Goal: Communication & Community: Connect with others

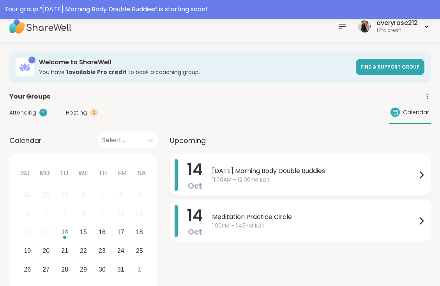
click at [260, 191] on div "14 Oct Tuesday Morning Body Double Buddies 11:00AM - 12:00PM EDT" at bounding box center [300, 174] width 261 height 41
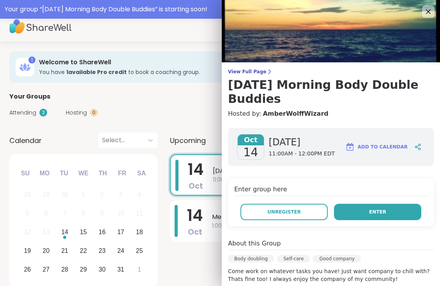
click at [364, 212] on button "Enter" at bounding box center [377, 212] width 87 height 16
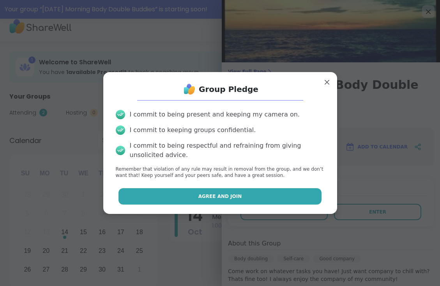
click at [292, 193] on button "Agree and Join" at bounding box center [219, 196] width 203 height 16
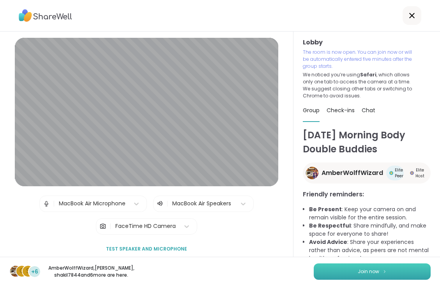
click at [342, 268] on button "Join now" at bounding box center [372, 271] width 117 height 16
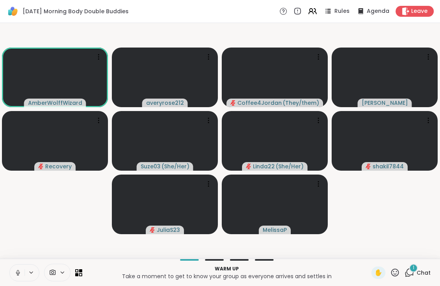
click at [18, 271] on icon at bounding box center [17, 272] width 7 height 7
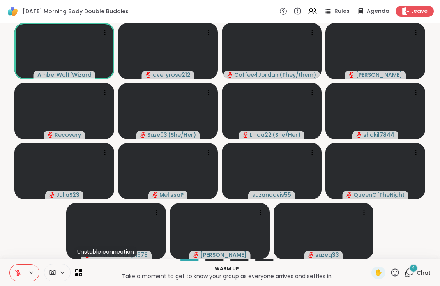
click at [423, 271] on span "Chat" at bounding box center [424, 273] width 14 height 8
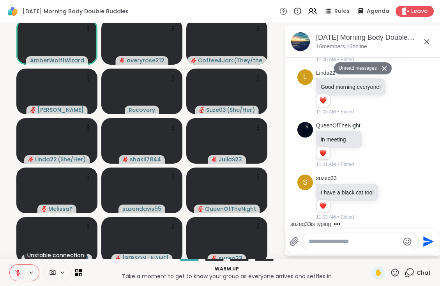
scroll to position [264, 0]
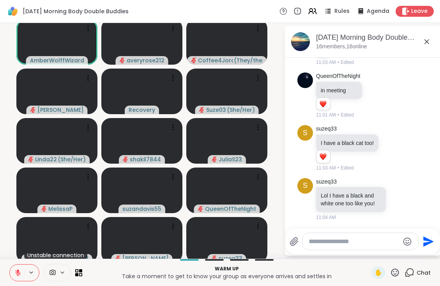
click at [428, 38] on icon at bounding box center [426, 41] width 9 height 9
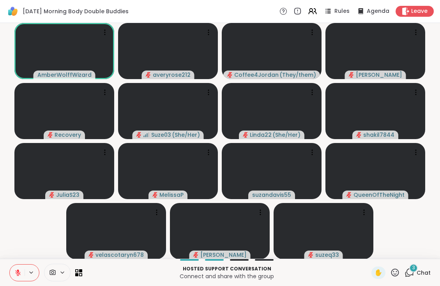
click at [415, 274] on div "3 Chat" at bounding box center [418, 273] width 26 height 12
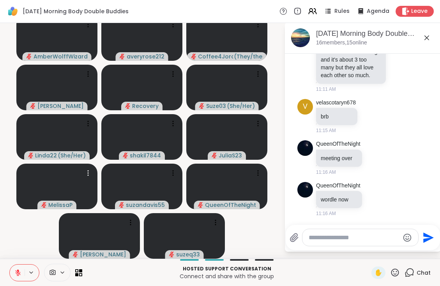
scroll to position [4, 0]
click at [320, 241] on textarea "Type your message" at bounding box center [354, 238] width 91 height 8
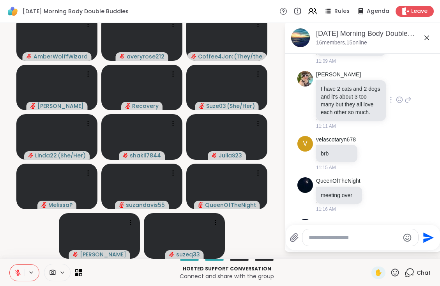
scroll to position [774, 0]
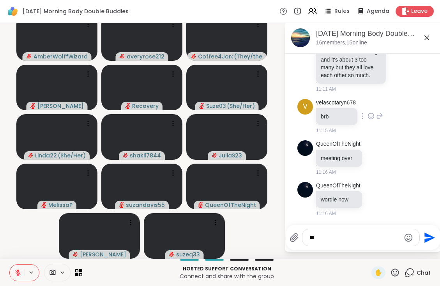
type textarea "*"
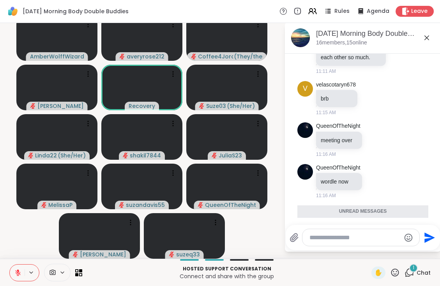
scroll to position [842, 0]
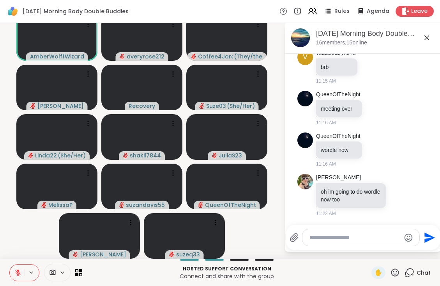
click at [278, 71] on video-player-container "AmberWolffWizard averyrose212 Coffee4Jordan ( They/them ) Cyndy Recovery Suze03…" at bounding box center [142, 137] width 275 height 230
click at [383, 0] on div "Tuesday Morning Body Double Buddies Rules Agenda Leave" at bounding box center [220, 11] width 440 height 23
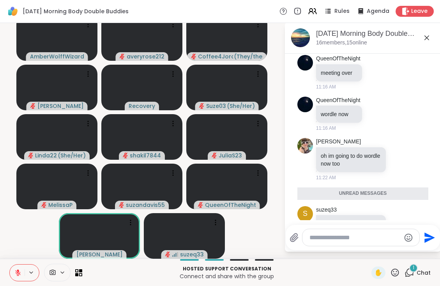
scroll to position [914, 0]
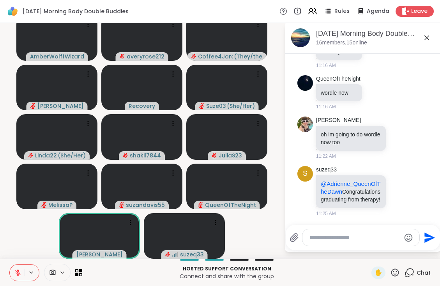
click at [19, 272] on icon at bounding box center [18, 270] width 2 height 3
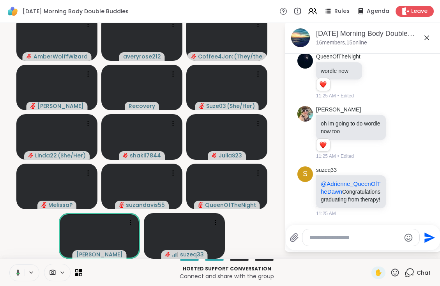
click at [18, 266] on button at bounding box center [17, 273] width 16 height 16
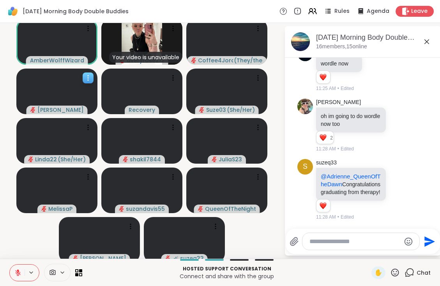
scroll to position [0, 0]
click at [53, 273] on icon at bounding box center [52, 272] width 7 height 7
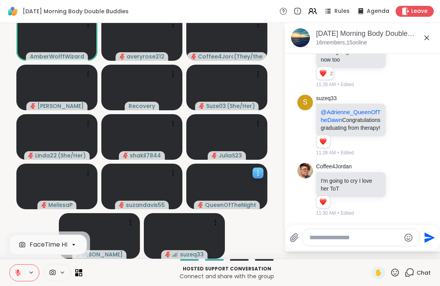
scroll to position [4, 0]
click at [222, 184] on video at bounding box center [226, 187] width 81 height 46
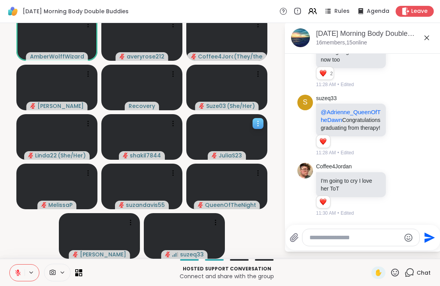
click at [210, 131] on video at bounding box center [226, 137] width 81 height 46
click at [156, 184] on video at bounding box center [141, 187] width 81 height 46
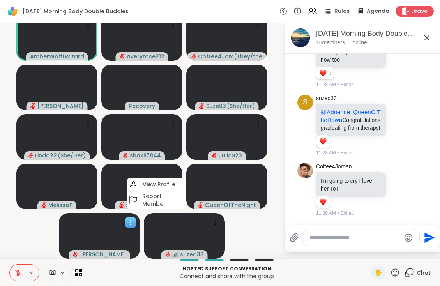
click at [106, 227] on video at bounding box center [99, 236] width 81 height 46
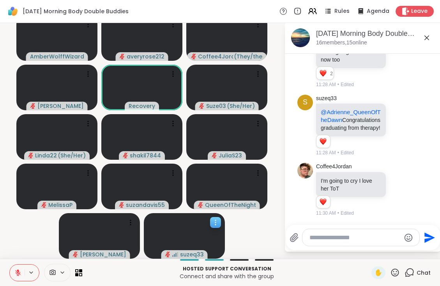
click at [166, 230] on video at bounding box center [184, 236] width 81 height 46
click at [127, 178] on video at bounding box center [141, 187] width 81 height 46
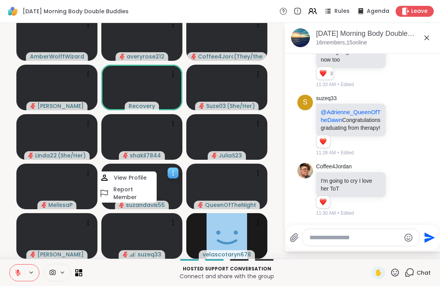
click at [174, 189] on video at bounding box center [141, 187] width 81 height 46
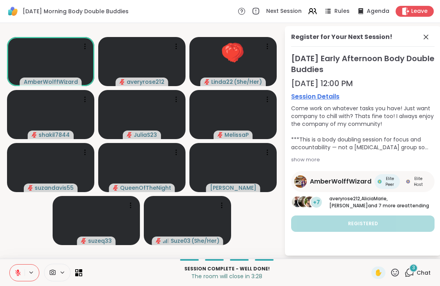
scroll to position [0, 0]
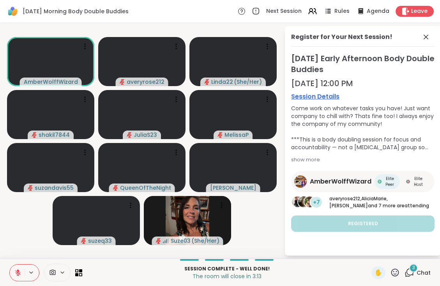
click at [310, 98] on link "Session Details" at bounding box center [362, 96] width 143 height 9
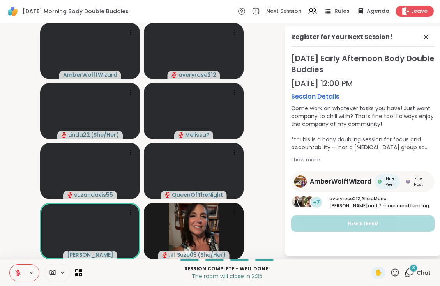
click at [17, 272] on icon at bounding box center [17, 272] width 5 height 5
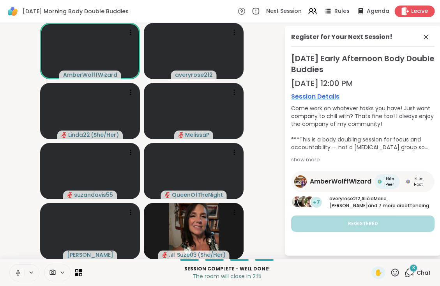
click at [409, 12] on icon at bounding box center [405, 11] width 7 height 8
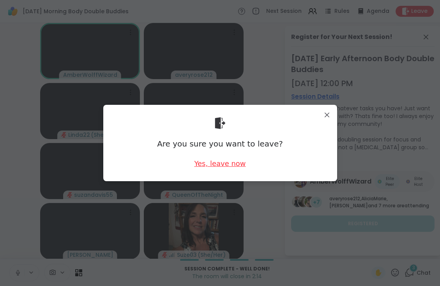
click at [233, 164] on div "Yes, leave now" at bounding box center [219, 164] width 51 height 10
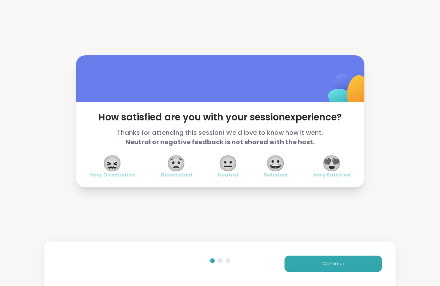
click at [278, 165] on span "😀" at bounding box center [275, 163] width 19 height 14
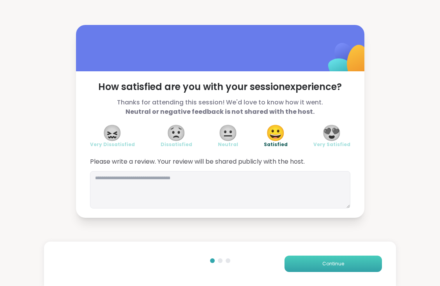
click at [304, 266] on button "Continue" at bounding box center [333, 264] width 97 height 16
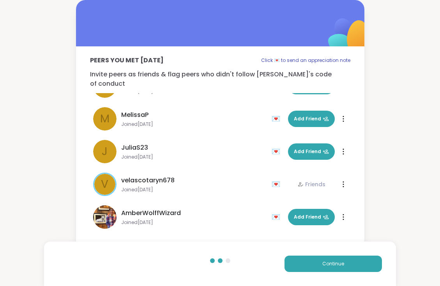
scroll to position [351, 0]
click at [278, 178] on div "💌" at bounding box center [278, 184] width 12 height 12
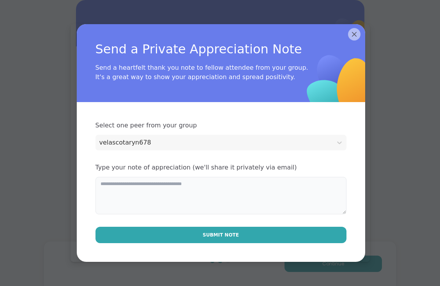
click at [225, 180] on textarea at bounding box center [220, 195] width 251 height 37
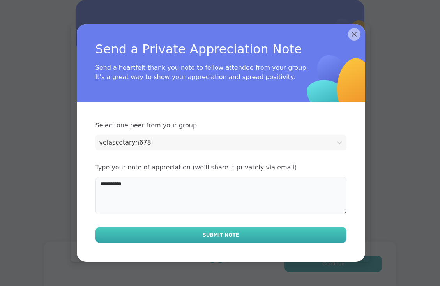
type textarea "**********"
click at [252, 240] on button "Submit Note" at bounding box center [220, 235] width 251 height 16
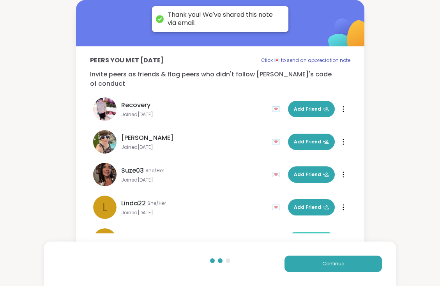
scroll to position [160, 0]
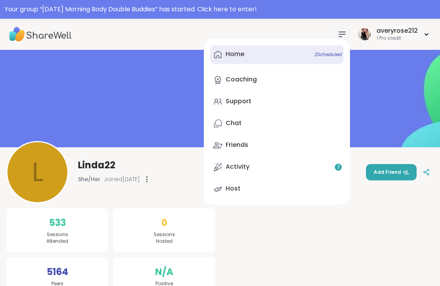
drag, startPoint x: 0, startPoint y: 0, endPoint x: 235, endPoint y: 54, distance: 240.8
click at [235, 54] on div "Home 2 Scheduled" at bounding box center [235, 54] width 19 height 9
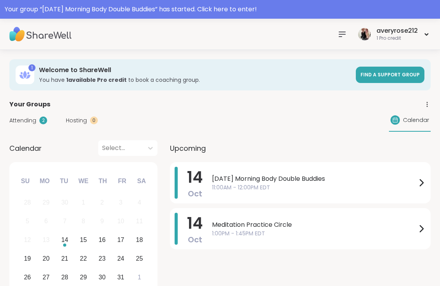
click at [339, 38] on icon at bounding box center [342, 34] width 9 height 9
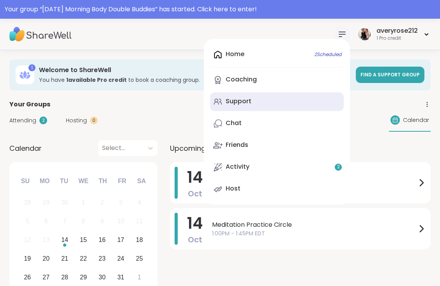
click at [239, 102] on div "Support" at bounding box center [239, 101] width 26 height 9
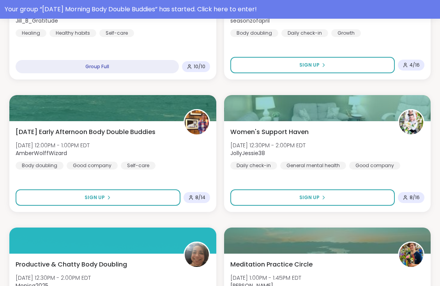
scroll to position [493, 0]
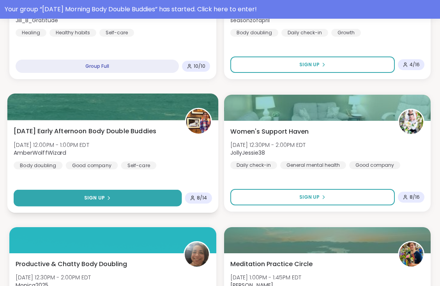
click at [131, 197] on button "Sign Up" at bounding box center [98, 198] width 168 height 17
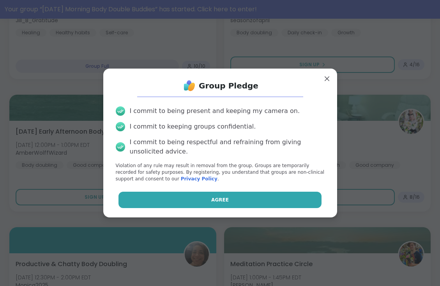
click at [167, 201] on button "Agree" at bounding box center [219, 200] width 203 height 16
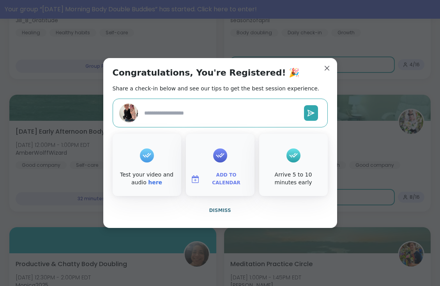
type textarea "*"
click at [221, 180] on span "Add to Calendar" at bounding box center [226, 179] width 47 height 15
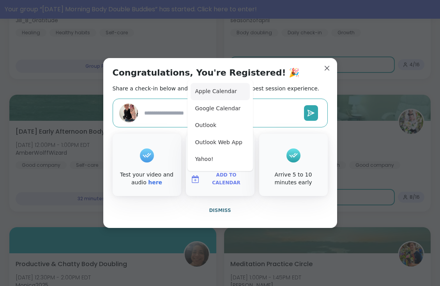
click at [220, 92] on button "Apple Calendar" at bounding box center [220, 91] width 59 height 17
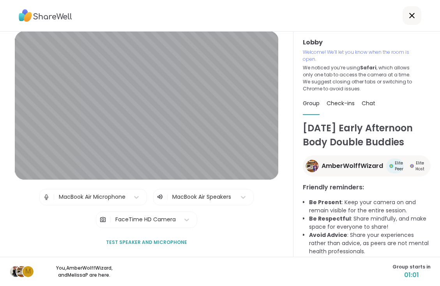
click at [179, 0] on div at bounding box center [220, 16] width 440 height 32
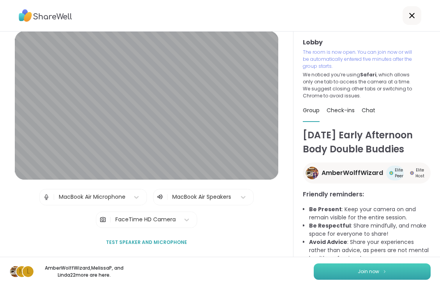
click at [403, 271] on button "Join now" at bounding box center [372, 271] width 117 height 16
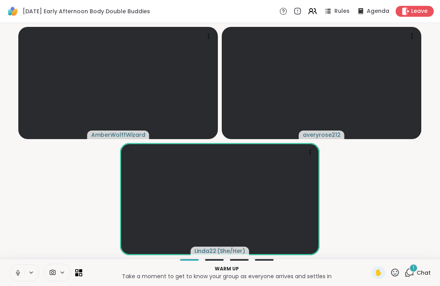
click at [17, 271] on icon at bounding box center [18, 272] width 2 height 4
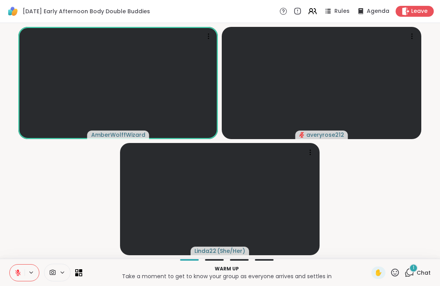
click at [17, 271] on icon at bounding box center [17, 272] width 7 height 7
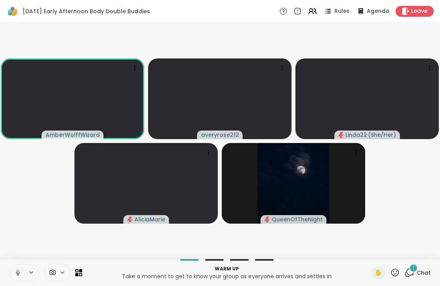
click at [15, 270] on icon at bounding box center [17, 272] width 7 height 7
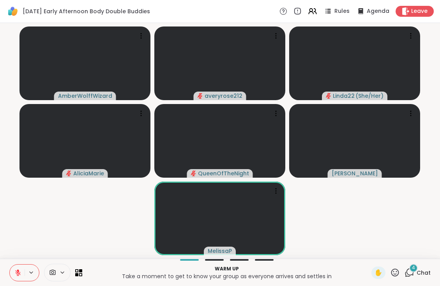
click at [412, 273] on icon at bounding box center [410, 273] width 10 height 10
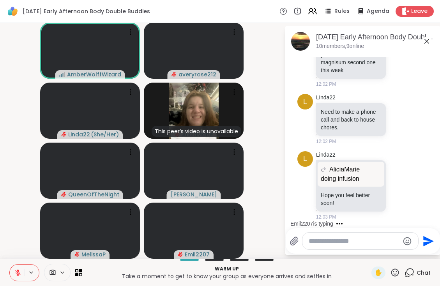
scroll to position [0, 0]
click at [428, 43] on icon at bounding box center [426, 41] width 5 height 5
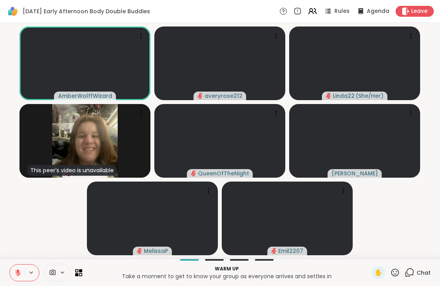
click at [15, 272] on icon at bounding box center [17, 272] width 7 height 7
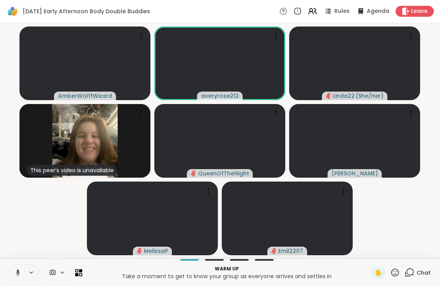
click at [15, 272] on icon at bounding box center [16, 272] width 7 height 7
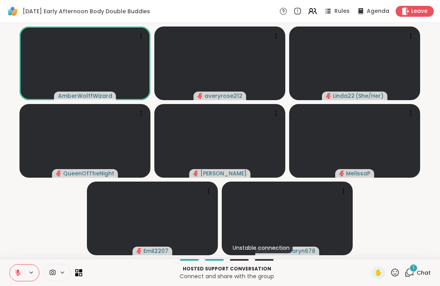
click at [18, 273] on icon at bounding box center [17, 272] width 5 height 5
click at [17, 270] on icon at bounding box center [17, 272] width 7 height 7
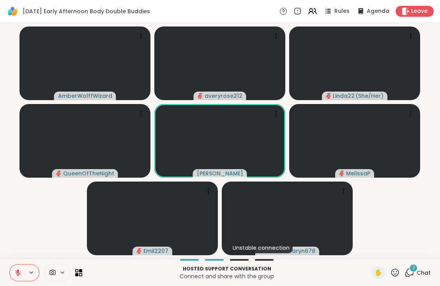
click at [17, 270] on icon at bounding box center [17, 272] width 7 height 7
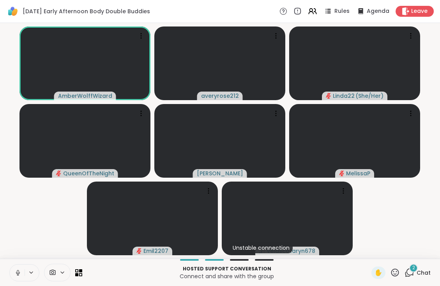
click at [17, 270] on icon at bounding box center [17, 272] width 7 height 7
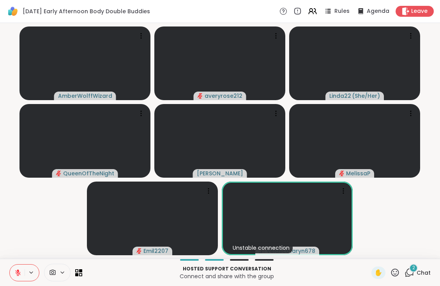
click at [16, 273] on icon at bounding box center [17, 272] width 7 height 7
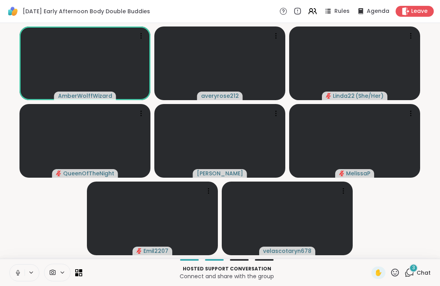
click at [17, 274] on icon at bounding box center [17, 272] width 7 height 7
click at [407, 271] on icon at bounding box center [410, 273] width 10 height 10
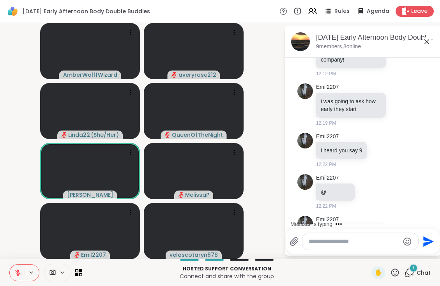
scroll to position [693, 0]
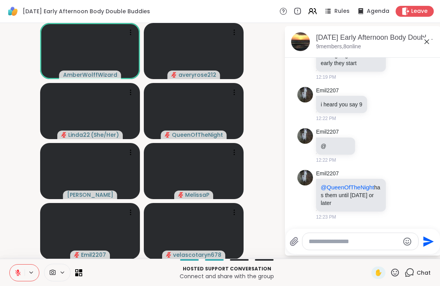
click at [18, 271] on icon at bounding box center [18, 270] width 2 height 3
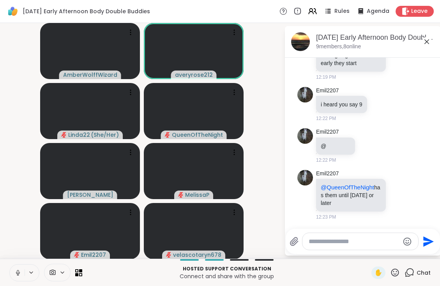
scroll to position [774, 0]
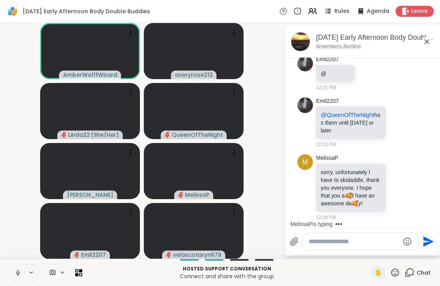
click at [16, 269] on icon at bounding box center [17, 272] width 7 height 7
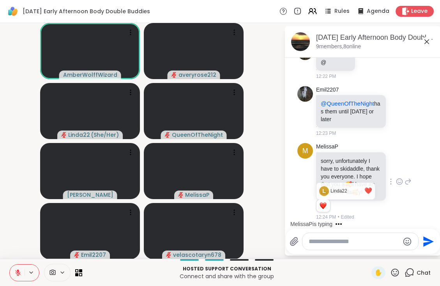
click at [323, 205] on div "Reactions: love" at bounding box center [323, 205] width 7 height 7
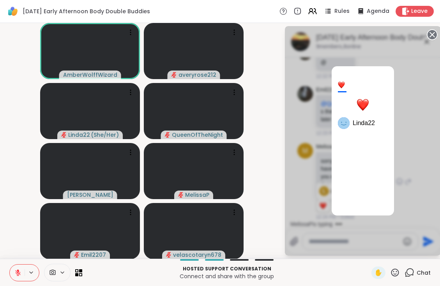
click at [362, 107] on div at bounding box center [363, 105] width 12 height 12
click at [387, 57] on div "1 Linda22" at bounding box center [363, 141] width 156 height 230
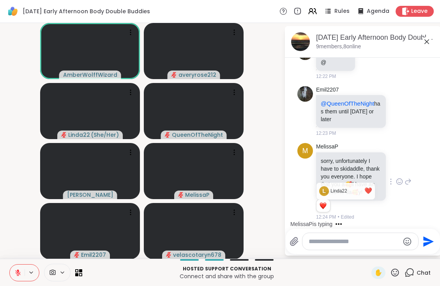
click at [398, 182] on icon at bounding box center [399, 182] width 2 height 1
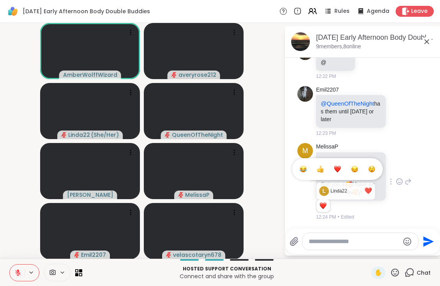
click at [339, 167] on div "Select Reaction: Heart" at bounding box center [337, 169] width 7 height 7
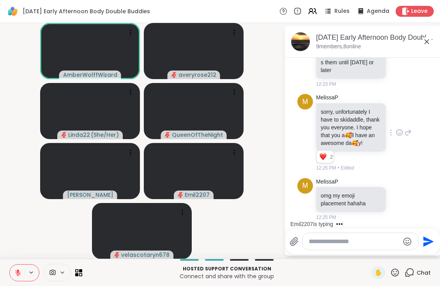
scroll to position [875, 0]
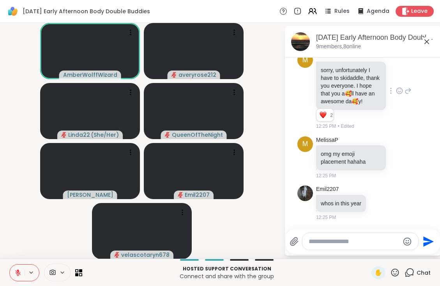
click at [16, 272] on icon at bounding box center [17, 272] width 5 height 5
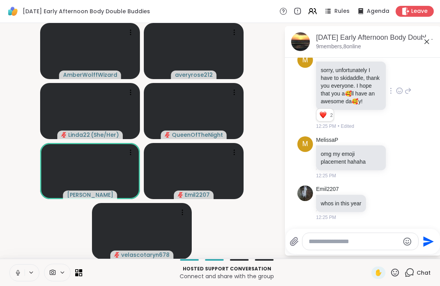
click at [17, 271] on icon at bounding box center [17, 272] width 7 height 7
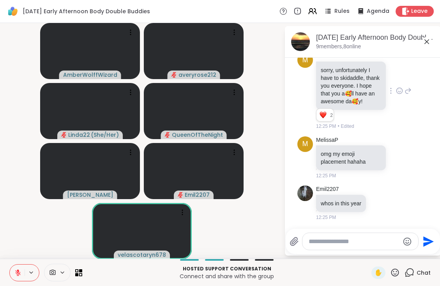
click at [324, 242] on textarea "Type your message" at bounding box center [354, 242] width 91 height 8
type textarea "**********"
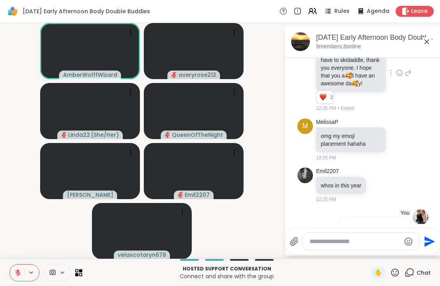
scroll to position [924, 0]
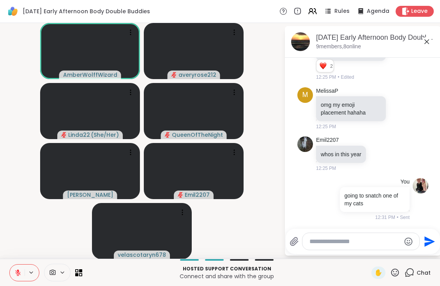
drag, startPoint x: 180, startPoint y: 263, endPoint x: 14, endPoint y: 271, distance: 167.0
click at [15, 272] on div "Hosted support conversation Connect and share with the group ✋ Chat" at bounding box center [220, 272] width 440 height 27
click at [17, 274] on icon at bounding box center [17, 272] width 5 height 5
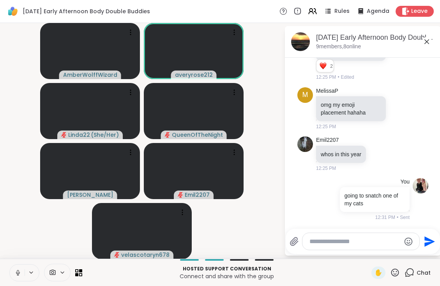
click at [19, 271] on icon at bounding box center [18, 272] width 2 height 4
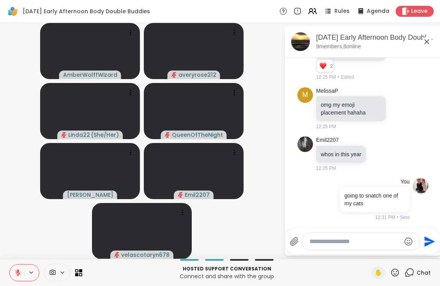
click at [19, 275] on icon at bounding box center [17, 272] width 7 height 7
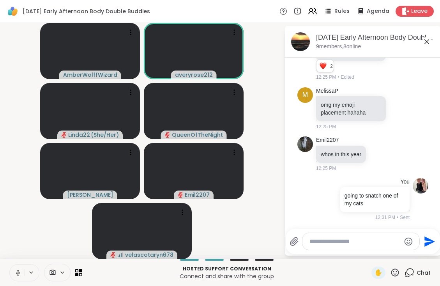
click at [17, 271] on icon at bounding box center [18, 272] width 2 height 4
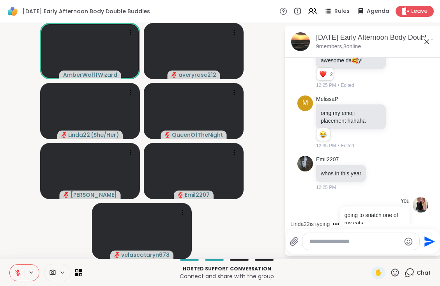
scroll to position [946, 0]
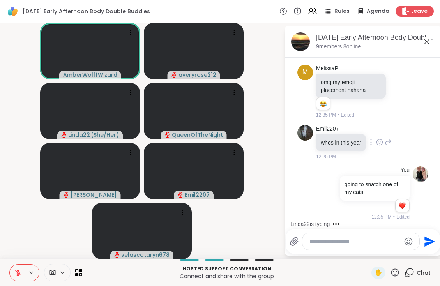
click at [396, 141] on div "Emil2207 whos in this year 12:25 PM" at bounding box center [362, 143] width 131 height 42
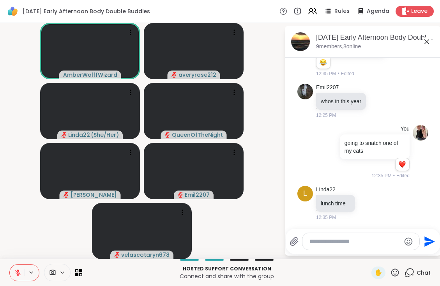
click at [329, 248] on div at bounding box center [360, 241] width 117 height 17
click at [326, 242] on textarea "Type your message" at bounding box center [354, 242] width 91 height 8
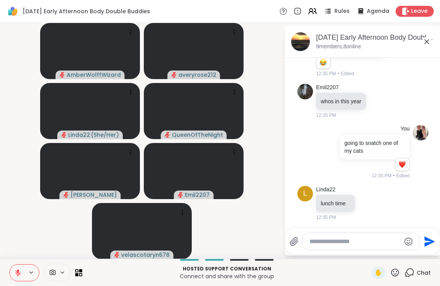
click at [18, 272] on icon at bounding box center [17, 272] width 7 height 7
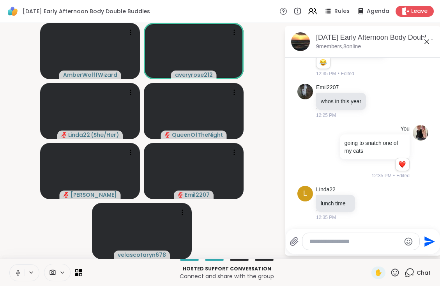
click at [15, 271] on icon at bounding box center [17, 272] width 7 height 7
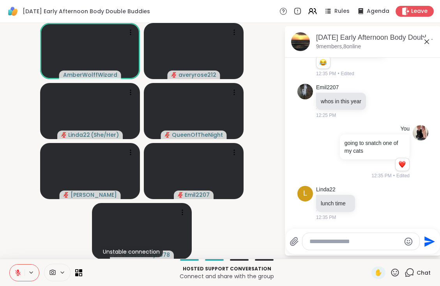
click at [18, 277] on button at bounding box center [17, 273] width 15 height 16
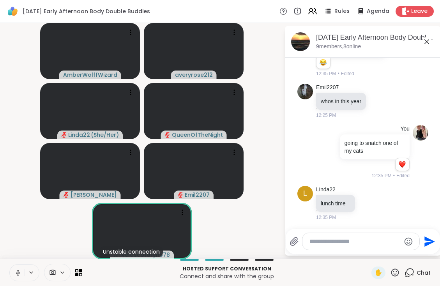
click at [18, 277] on button at bounding box center [17, 273] width 15 height 16
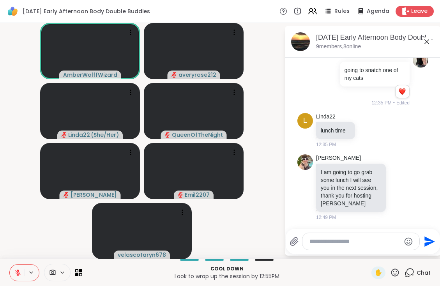
scroll to position [1063, 0]
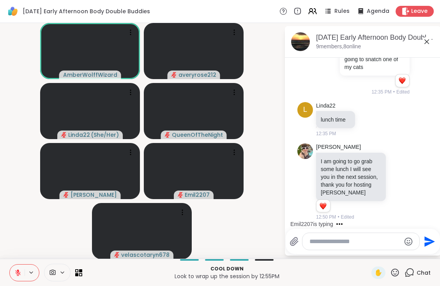
click at [333, 243] on textarea "Type your message" at bounding box center [354, 242] width 91 height 8
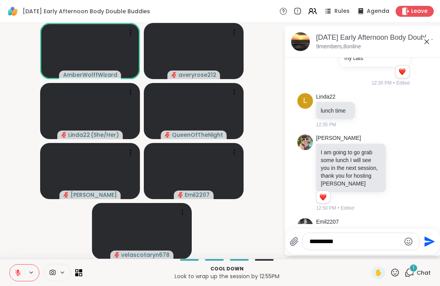
scroll to position [1112, 0]
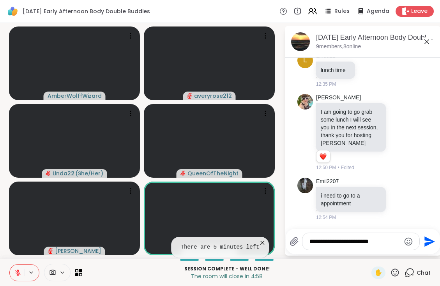
type textarea "**********"
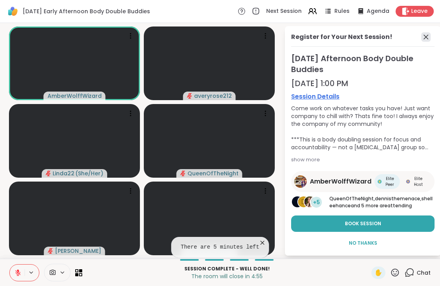
click at [424, 36] on icon at bounding box center [425, 36] width 9 height 9
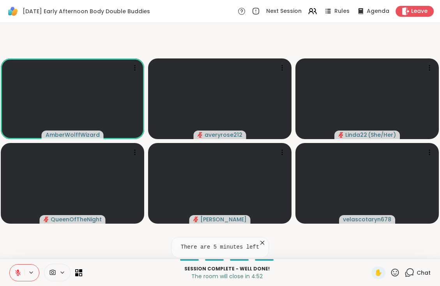
click at [419, 271] on span "Chat" at bounding box center [424, 273] width 14 height 8
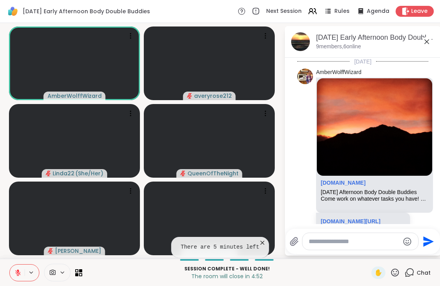
scroll to position [1104, 0]
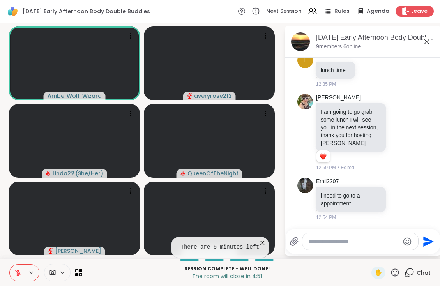
click at [338, 239] on textarea "Type your message" at bounding box center [354, 242] width 91 height 8
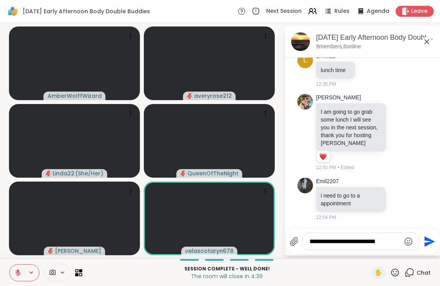
type textarea "**********"
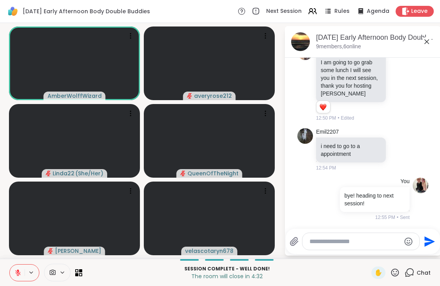
click at [430, 41] on icon at bounding box center [426, 41] width 9 height 9
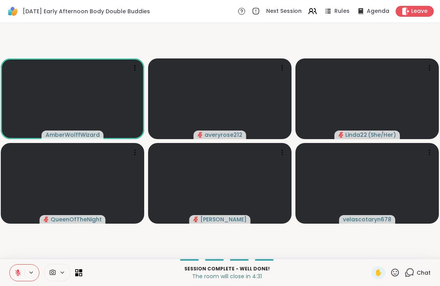
click at [11, 270] on button at bounding box center [17, 273] width 15 height 16
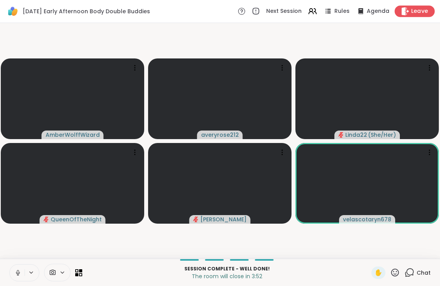
click at [414, 12] on span "Leave" at bounding box center [419, 11] width 17 height 8
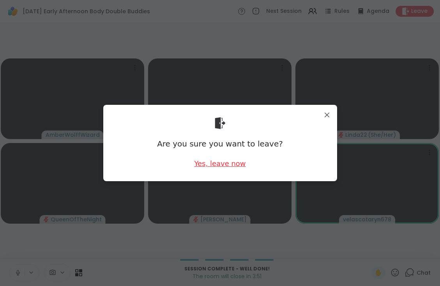
click at [214, 167] on div "Yes, leave now" at bounding box center [219, 164] width 51 height 10
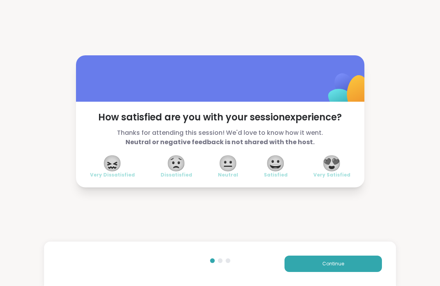
click at [279, 158] on span "😀" at bounding box center [275, 163] width 19 height 14
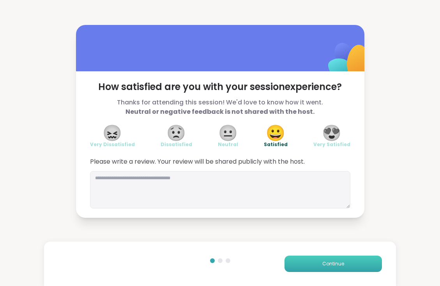
click at [318, 267] on button "Continue" at bounding box center [333, 264] width 97 height 16
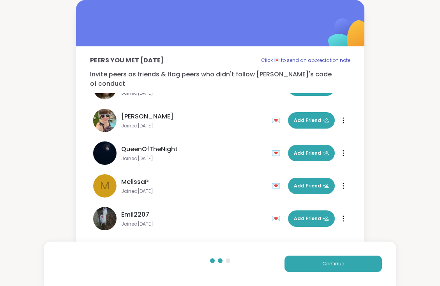
scroll to position [22, 0]
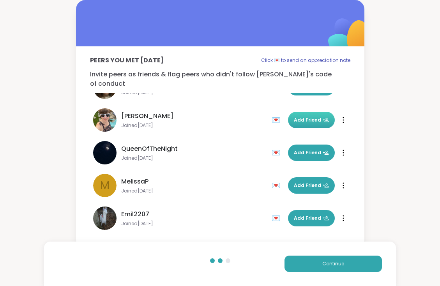
click at [321, 117] on span "Add Friend" at bounding box center [311, 120] width 35 height 7
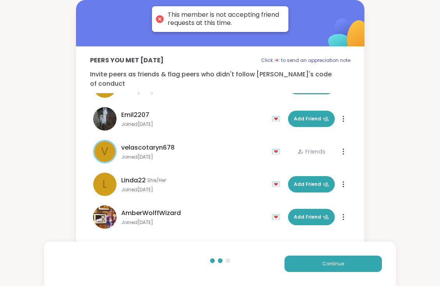
scroll to position [120, 0]
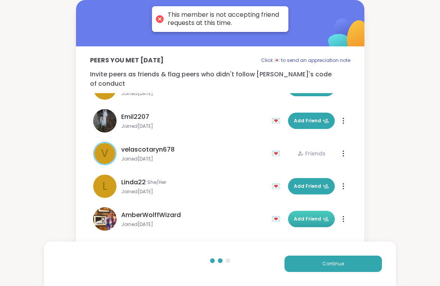
click at [311, 211] on button "Add Friend" at bounding box center [311, 219] width 47 height 16
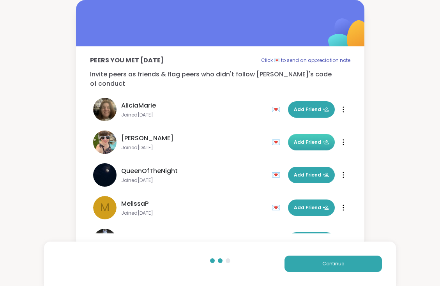
scroll to position [0, 0]
click at [317, 139] on span "Add Friend" at bounding box center [311, 142] width 35 height 7
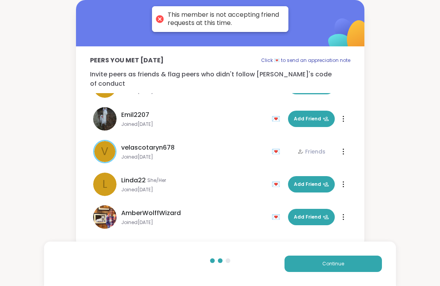
scroll to position [122, 0]
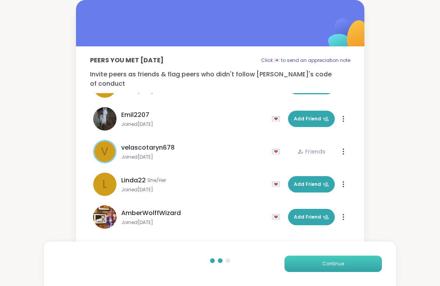
click at [325, 260] on button "Continue" at bounding box center [333, 264] width 97 height 16
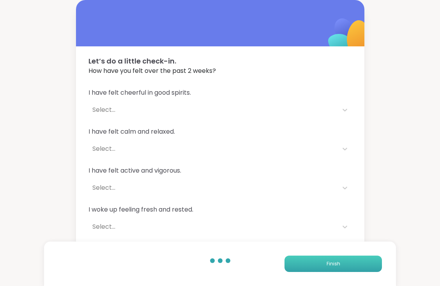
click at [313, 267] on button "Finish" at bounding box center [333, 264] width 97 height 16
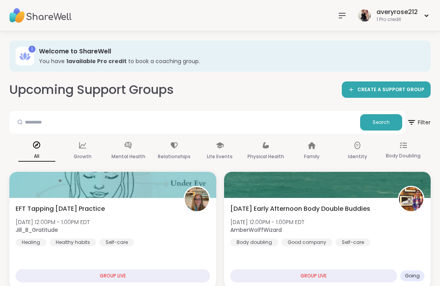
click at [353, 19] on div "averyrose212 1 Pro credit" at bounding box center [382, 15] width 96 height 18
click at [338, 17] on nav at bounding box center [342, 16] width 16 height 16
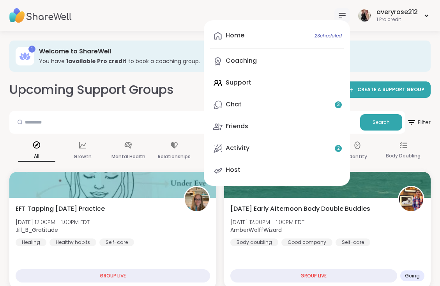
click at [246, 80] on div "Home 2 Scheduled Coaching Support Chat 3 Friends Activity 2 Host" at bounding box center [277, 103] width 146 height 166
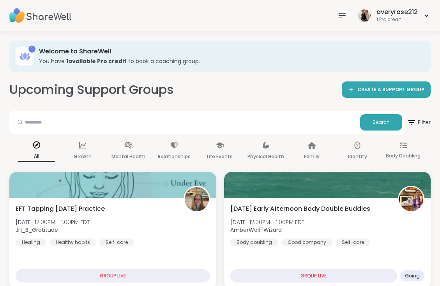
click at [344, 17] on icon at bounding box center [342, 15] width 9 height 9
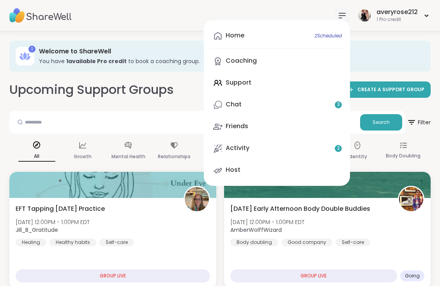
click at [259, 81] on div "Home 2 Scheduled Coaching Support Chat 3 Friends Activity 2 Host" at bounding box center [277, 103] width 146 height 166
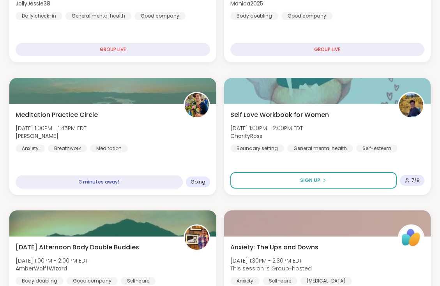
scroll to position [359, 0]
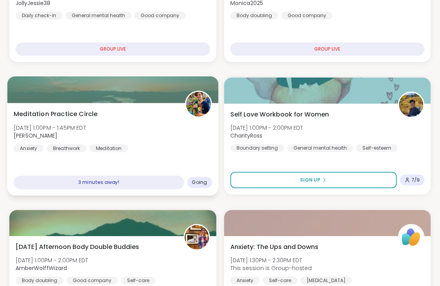
click at [154, 151] on div "Meditation Practice Circle Tue, Oct 14 | 1:00PM - 1:45PM EDT Nicholas Anxiety B…" at bounding box center [113, 130] width 198 height 43
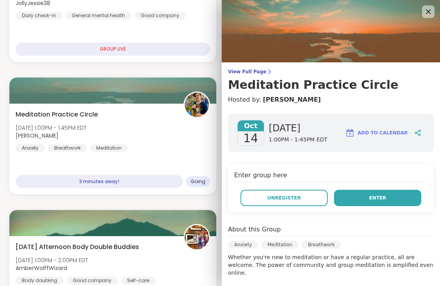
click at [395, 194] on button "Enter" at bounding box center [377, 198] width 87 height 16
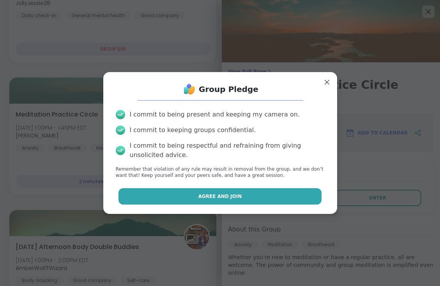
click at [260, 196] on button "Agree and Join" at bounding box center [219, 196] width 203 height 16
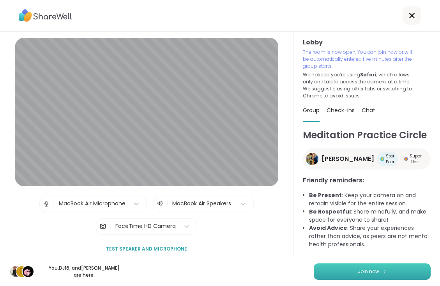
click at [353, 270] on button "Join now" at bounding box center [372, 271] width 117 height 16
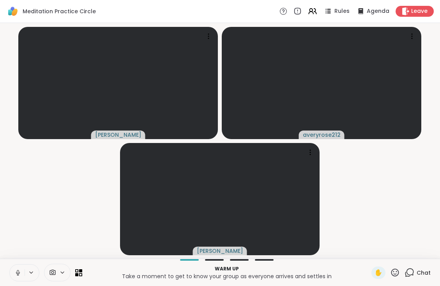
click at [18, 272] on icon at bounding box center [17, 272] width 7 height 7
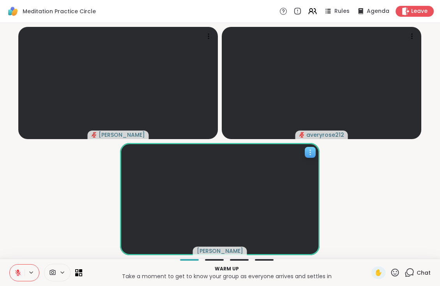
click at [313, 156] on div at bounding box center [310, 152] width 11 height 11
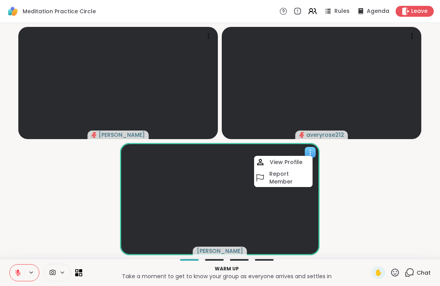
click at [196, 210] on video at bounding box center [220, 199] width 200 height 112
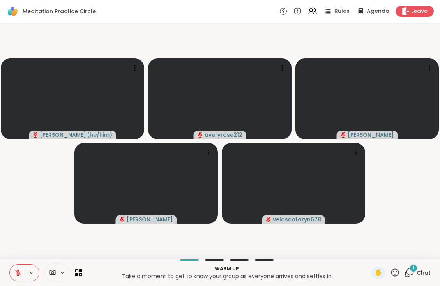
click at [415, 270] on div "1" at bounding box center [413, 268] width 9 height 9
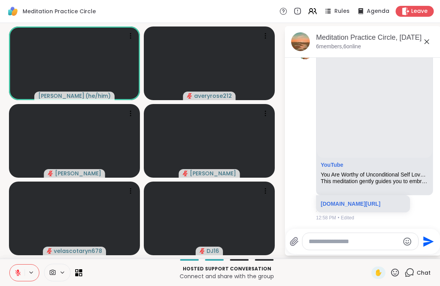
scroll to position [395, 0]
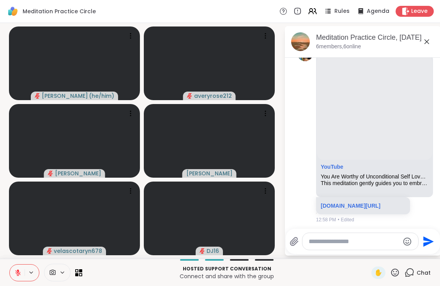
click at [17, 274] on icon at bounding box center [17, 272] width 7 height 7
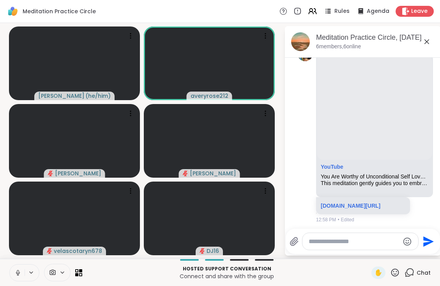
click at [16, 274] on icon at bounding box center [17, 272] width 7 height 7
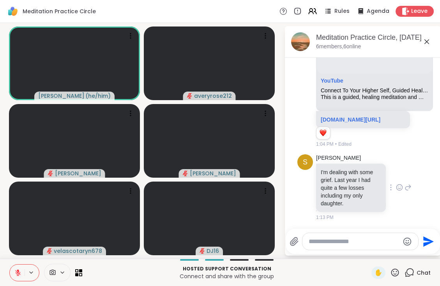
scroll to position [1057, 0]
click at [401, 186] on icon at bounding box center [399, 188] width 7 height 8
click at [334, 172] on div "Select Reaction: Heart" at bounding box center [337, 175] width 7 height 7
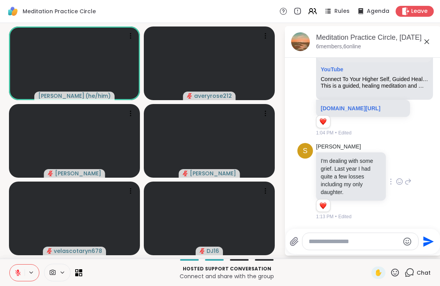
click at [51, 274] on icon at bounding box center [52, 272] width 7 height 7
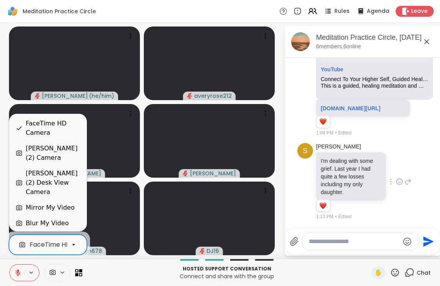
click at [60, 221] on div "Blur My Video" at bounding box center [47, 223] width 43 height 9
click at [55, 245] on div "FaceTime HD Camera" at bounding box center [64, 244] width 68 height 9
click at [55, 242] on div "FaceTime HD Camera" at bounding box center [64, 244] width 68 height 9
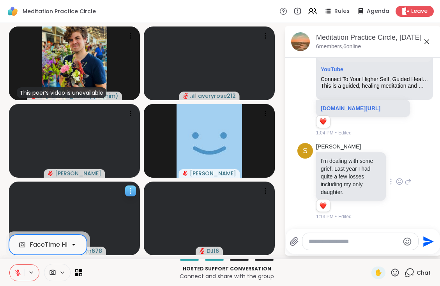
click at [125, 217] on video at bounding box center [74, 219] width 131 height 74
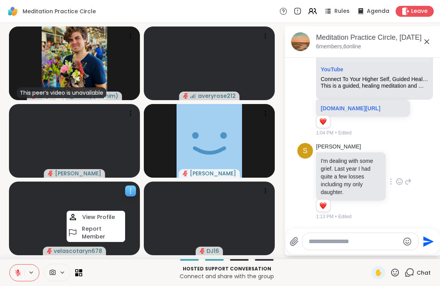
click at [63, 192] on video at bounding box center [74, 219] width 131 height 74
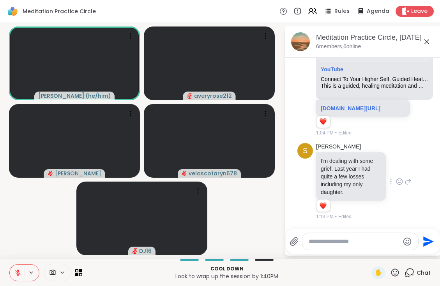
click at [18, 273] on icon at bounding box center [17, 272] width 5 height 5
click at [18, 273] on icon at bounding box center [18, 272] width 2 height 4
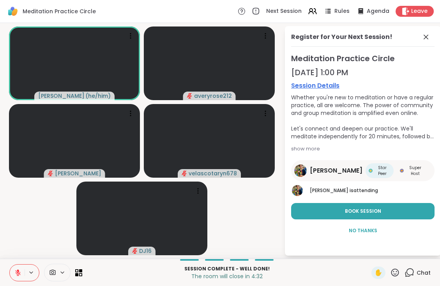
click at [17, 274] on icon at bounding box center [17, 272] width 7 height 7
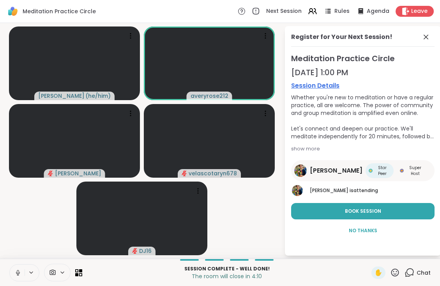
click at [17, 274] on icon at bounding box center [17, 272] width 7 height 7
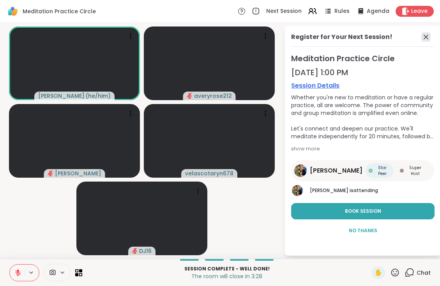
click at [428, 35] on icon at bounding box center [425, 36] width 9 height 9
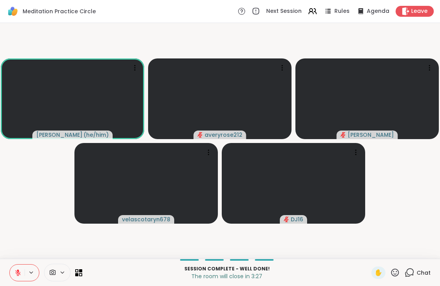
click at [421, 284] on div "Session Complete - well done! The room will close in 3:27 ✋ Chat" at bounding box center [220, 272] width 440 height 27
click at [425, 271] on span "Chat" at bounding box center [424, 273] width 14 height 8
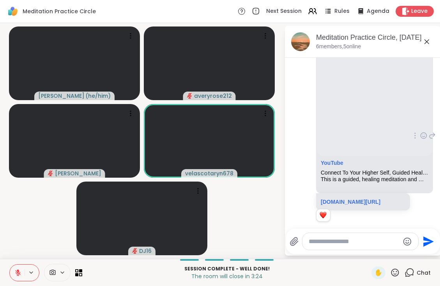
scroll to position [935, 0]
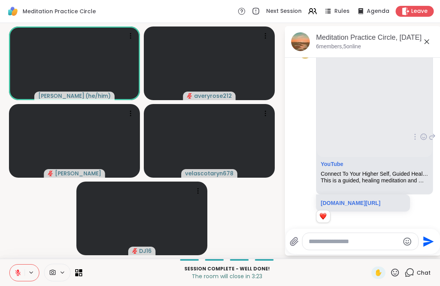
click at [414, 140] on icon at bounding box center [415, 137] width 2 height 6
click at [417, 152] on icon at bounding box center [415, 148] width 8 height 8
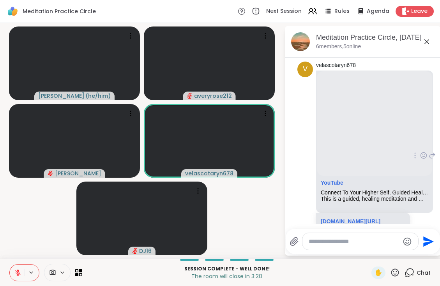
click at [415, 159] on icon at bounding box center [415, 155] width 2 height 6
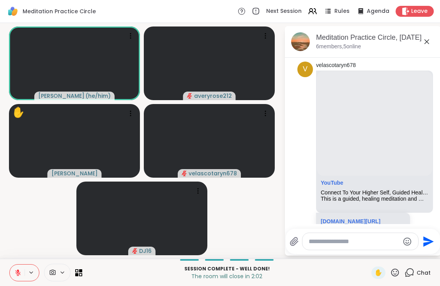
click at [17, 273] on icon at bounding box center [17, 272] width 7 height 7
click at [17, 274] on icon at bounding box center [17, 272] width 7 height 7
click at [412, 12] on span "Leave" at bounding box center [419, 11] width 17 height 8
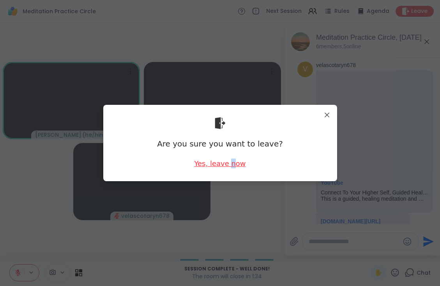
click at [232, 165] on div "Yes, leave now" at bounding box center [219, 164] width 51 height 10
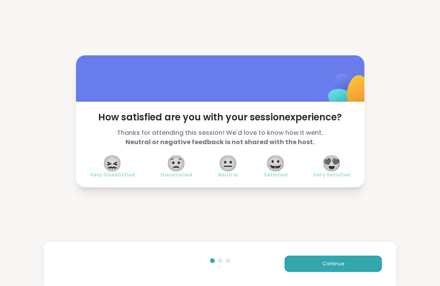
click at [278, 167] on span "😀" at bounding box center [275, 163] width 19 height 14
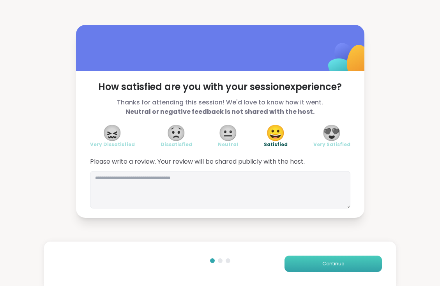
click at [332, 265] on span "Continue" at bounding box center [333, 263] width 22 height 7
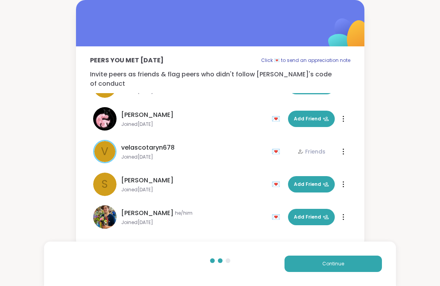
scroll to position [23, 0]
click at [275, 211] on div "💌" at bounding box center [278, 217] width 12 height 12
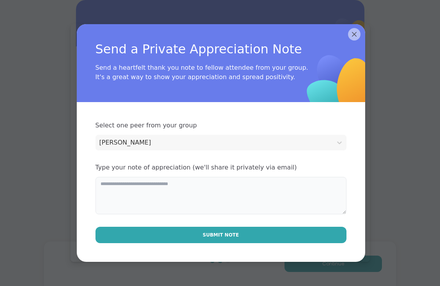
click at [196, 189] on textarea at bounding box center [220, 195] width 251 height 37
type textarea "*"
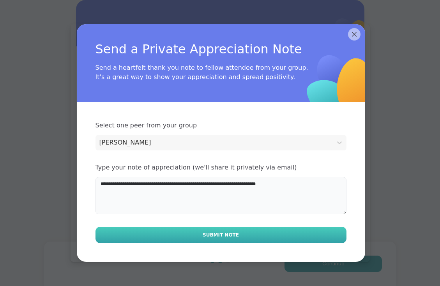
type textarea "**********"
click at [237, 235] on button "Submit Note" at bounding box center [220, 235] width 251 height 16
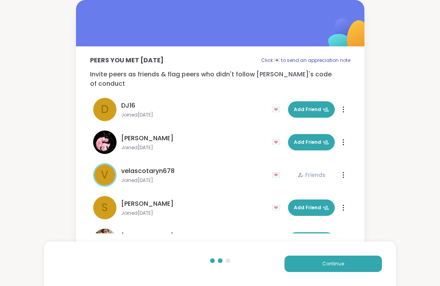
scroll to position [0, 0]
click at [306, 263] on button "Continue" at bounding box center [333, 264] width 97 height 16
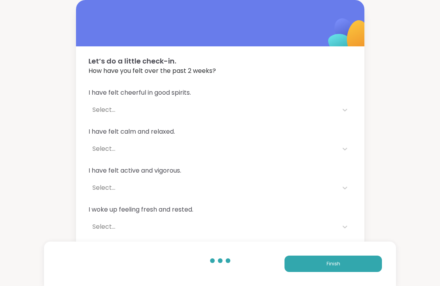
drag, startPoint x: 306, startPoint y: 261, endPoint x: 285, endPoint y: 150, distance: 113.5
click at [285, 149] on div "Let’s do a little check-in. How have you felt over the past 2 weeks? I have fel…" at bounding box center [220, 141] width 440 height 283
click at [288, 116] on div "Select..." at bounding box center [212, 110] width 249 height 16
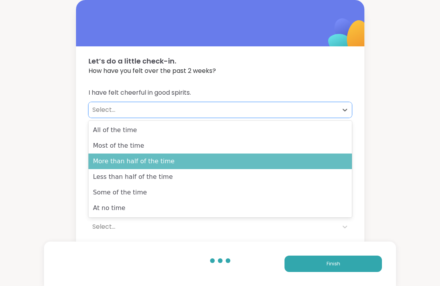
click at [220, 163] on div "More than half of the time" at bounding box center [219, 162] width 263 height 16
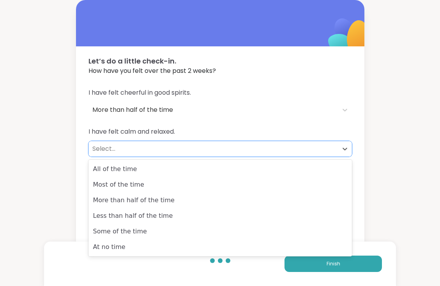
click at [198, 154] on div "Select..." at bounding box center [212, 149] width 249 height 16
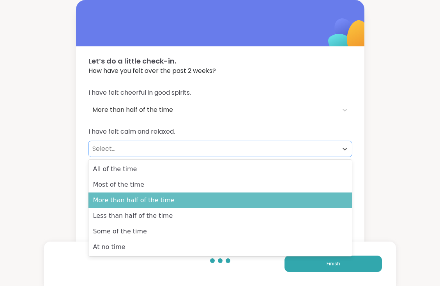
click at [180, 205] on div "More than half of the time" at bounding box center [219, 201] width 263 height 16
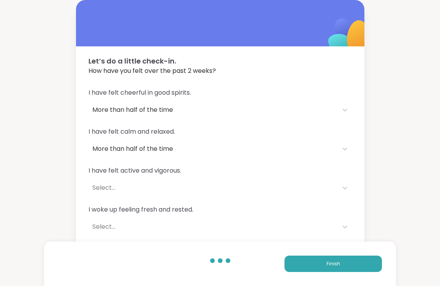
click at [199, 179] on div "I have felt active and vigorous. Select..." at bounding box center [219, 181] width 263 height 30
click at [194, 188] on div "Select..." at bounding box center [213, 187] width 242 height 9
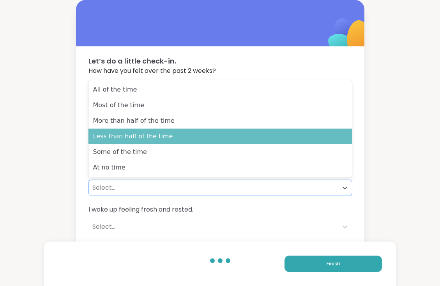
click at [201, 138] on div "Less than half of the time" at bounding box center [219, 137] width 263 height 16
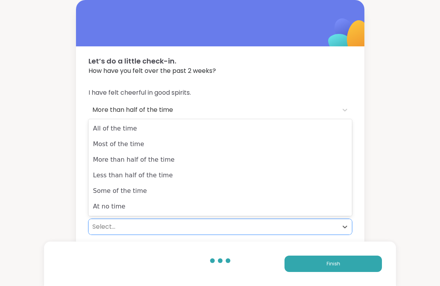
click at [138, 228] on div "Select..." at bounding box center [213, 226] width 242 height 9
click at [51, 202] on div "Let’s do a little check-in. How have you felt over the past 2 weeks? I have fel…" at bounding box center [220, 141] width 440 height 283
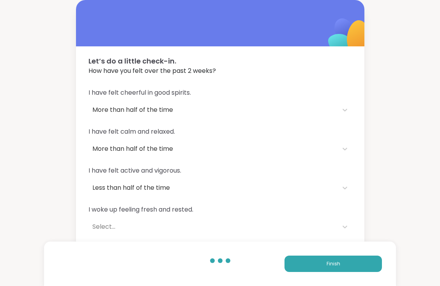
click at [120, 222] on div "Select..." at bounding box center [212, 227] width 249 height 16
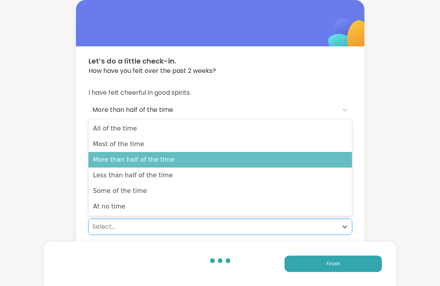
click at [140, 163] on div "More than half of the time" at bounding box center [219, 160] width 263 height 16
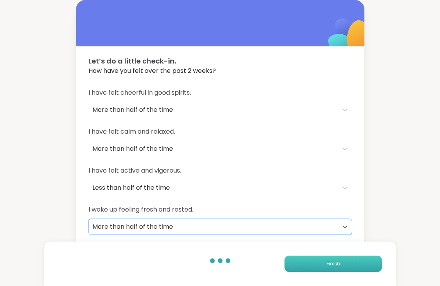
click at [338, 268] on button "Finish" at bounding box center [333, 264] width 97 height 16
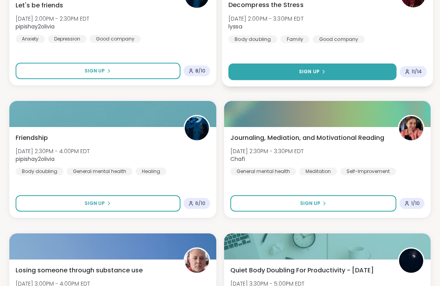
scroll to position [734, 0]
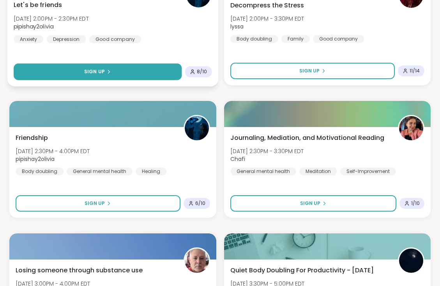
click at [131, 76] on button "Sign Up" at bounding box center [98, 72] width 168 height 17
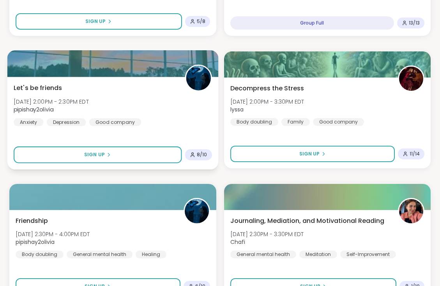
scroll to position [651, 0]
click at [47, 88] on span "Let's be friends" at bounding box center [38, 87] width 48 height 9
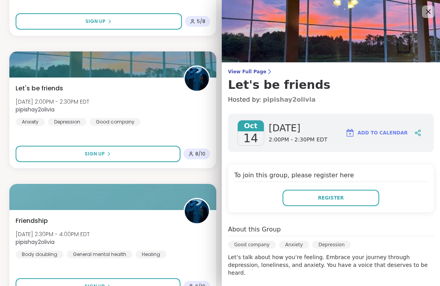
scroll to position [0, 0]
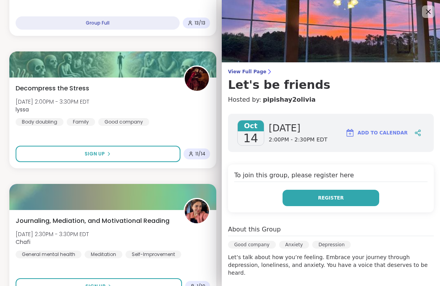
click at [304, 196] on button "Register" at bounding box center [331, 198] width 97 height 16
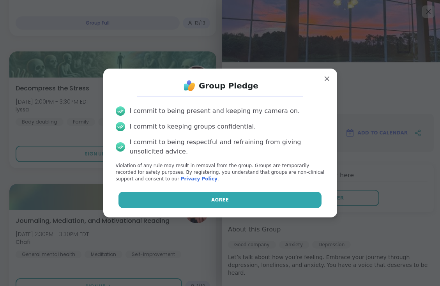
click at [272, 196] on button "Agree" at bounding box center [219, 200] width 203 height 16
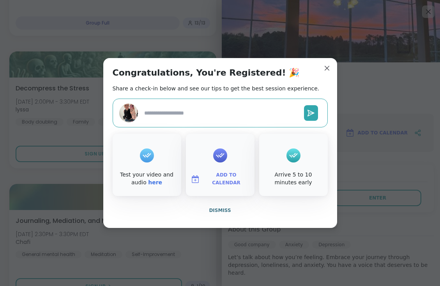
type textarea "*"
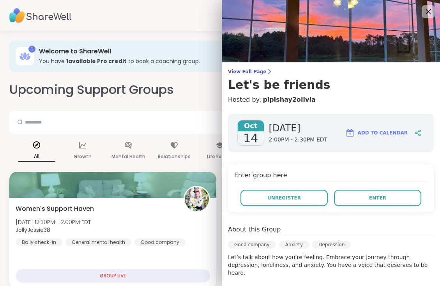
click at [431, 10] on icon at bounding box center [428, 11] width 5 height 5
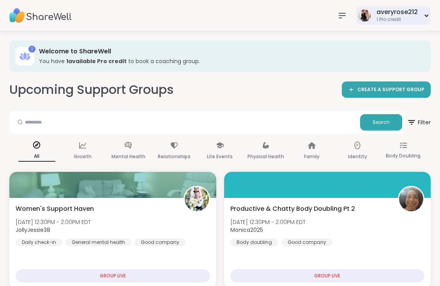
click at [425, 17] on icon at bounding box center [426, 15] width 5 height 3
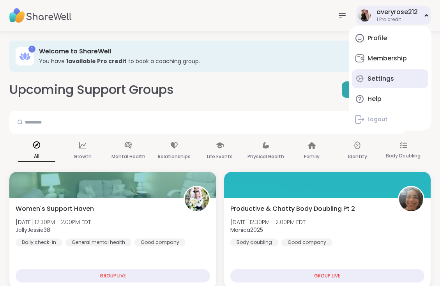
click at [382, 78] on div "Settings" at bounding box center [381, 78] width 27 height 9
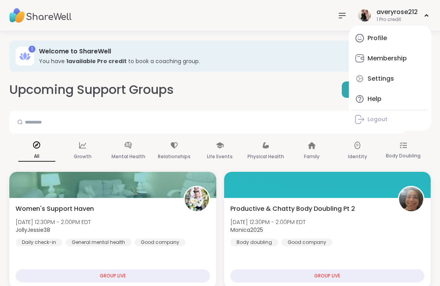
select select "**"
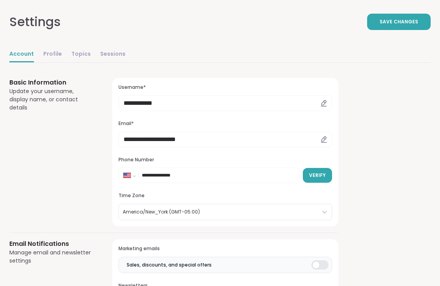
scroll to position [45, 0]
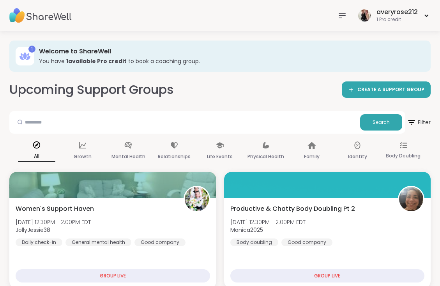
click at [336, 27] on div "averyrose212 1 Pro credit" at bounding box center [220, 15] width 440 height 31
click at [341, 18] on icon at bounding box center [342, 15] width 9 height 9
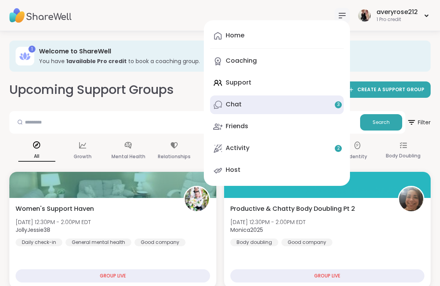
click at [274, 106] on link "Chat 3" at bounding box center [277, 104] width 134 height 19
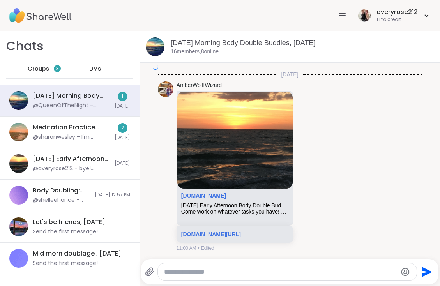
scroll to position [1406, 0]
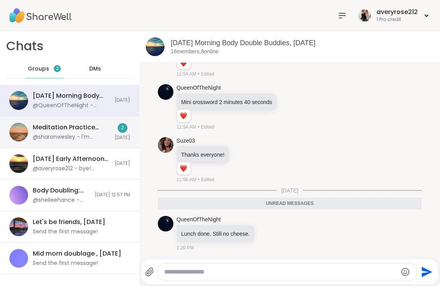
click at [91, 132] on div "Meditation Practice Circle, Oct 14 @sharonwesley - I'm dealing with some grief.…" at bounding box center [71, 132] width 77 height 18
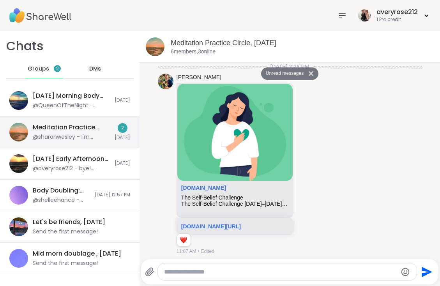
scroll to position [1015, 0]
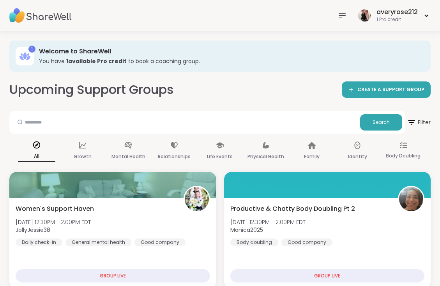
click at [347, 17] on icon at bounding box center [342, 15] width 9 height 9
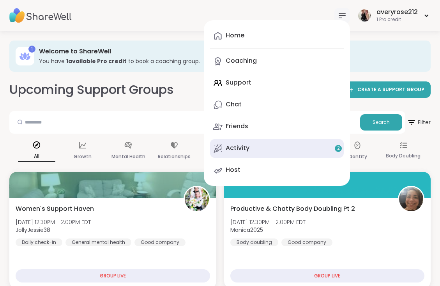
click at [284, 149] on link "Activity 2" at bounding box center [277, 148] width 134 height 19
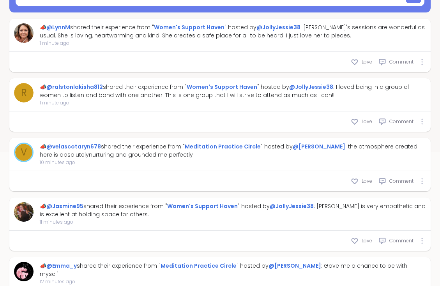
scroll to position [183, 0]
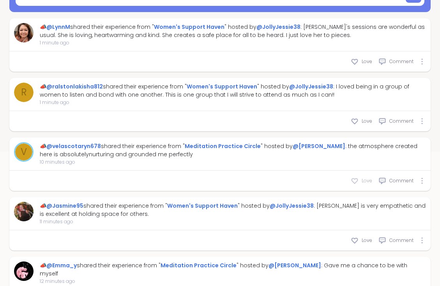
click at [362, 181] on div "Love" at bounding box center [361, 181] width 21 height 8
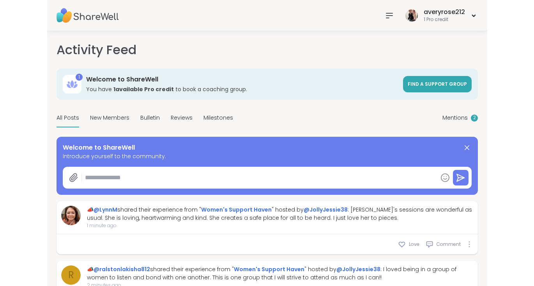
scroll to position [0, 0]
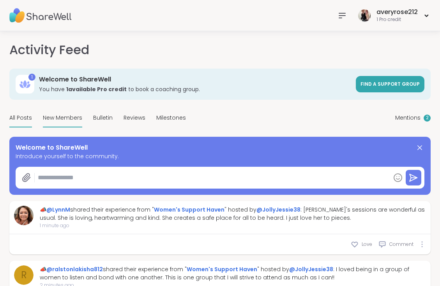
click at [72, 117] on span "New Members" at bounding box center [62, 118] width 39 height 8
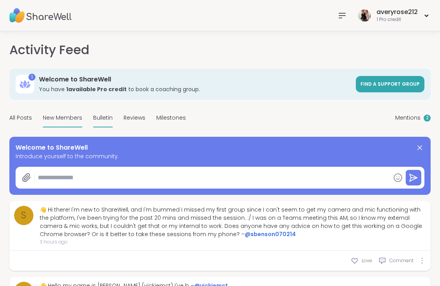
click at [104, 119] on span "Bulletin" at bounding box center [102, 118] width 19 height 8
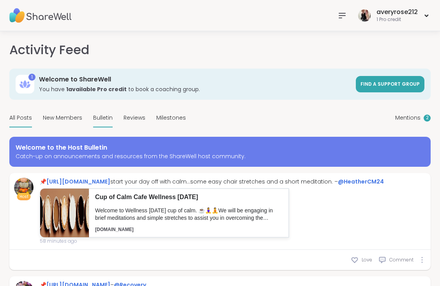
click at [21, 122] on div "All Posts" at bounding box center [20, 118] width 23 height 18
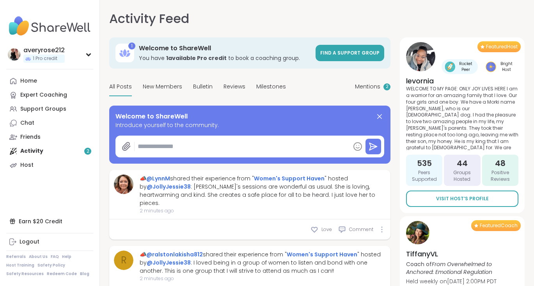
type textarea "*"
click at [68, 148] on div "Home Expert Coaching Support Groups Chat Friends Activity 2 Host" at bounding box center [49, 123] width 87 height 98
click at [47, 78] on link "Home" at bounding box center [49, 81] width 87 height 14
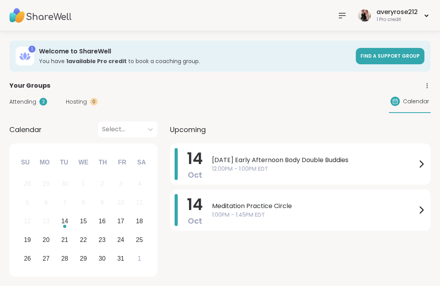
click at [342, 17] on icon at bounding box center [342, 15] width 9 height 9
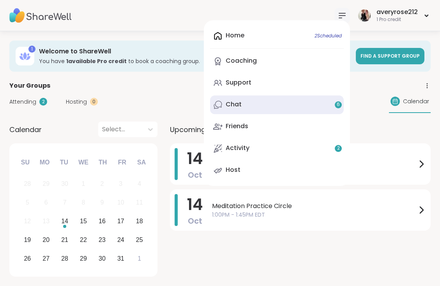
click at [302, 103] on link "Chat 6" at bounding box center [277, 104] width 134 height 19
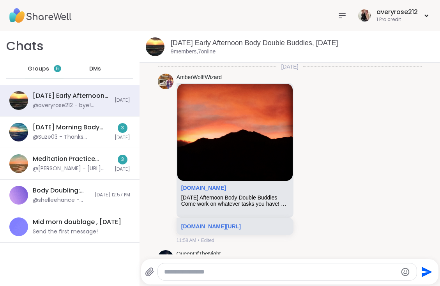
scroll to position [949, 0]
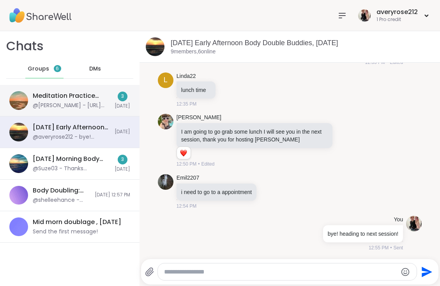
click at [80, 102] on div "@Nicholas - https://insig.ht/tMaCVbVOsXb" at bounding box center [71, 106] width 77 height 8
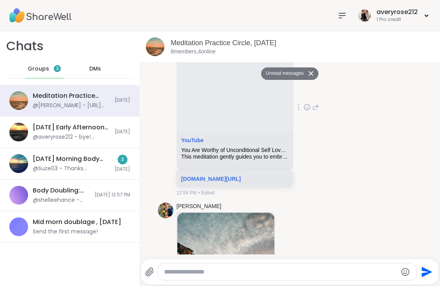
scroll to position [426, 0]
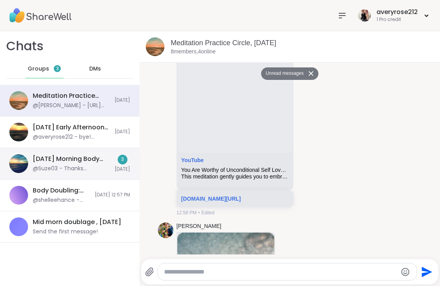
click at [90, 159] on div "Tuesday Morning Body Double Buddies, Oct 14" at bounding box center [71, 159] width 77 height 9
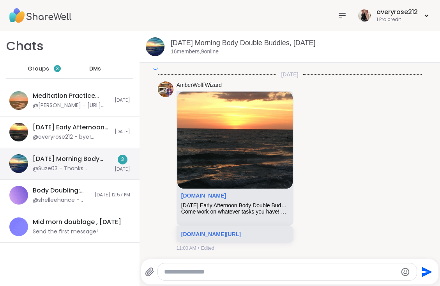
scroll to position [1365, 0]
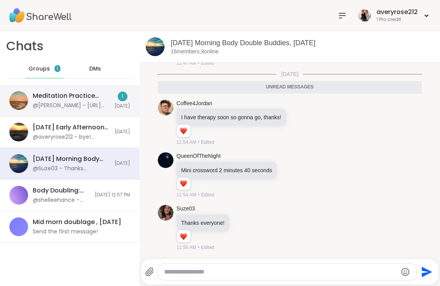
click at [72, 97] on div "Meditation Practice Circle, Oct 14" at bounding box center [71, 96] width 77 height 9
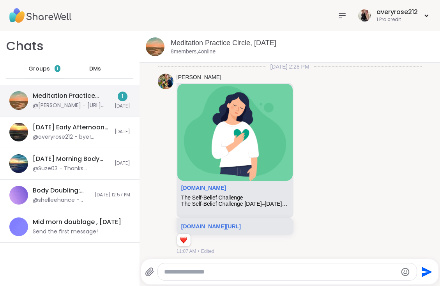
scroll to position [761, 0]
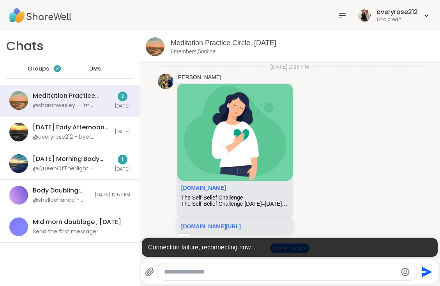
scroll to position [803, 0]
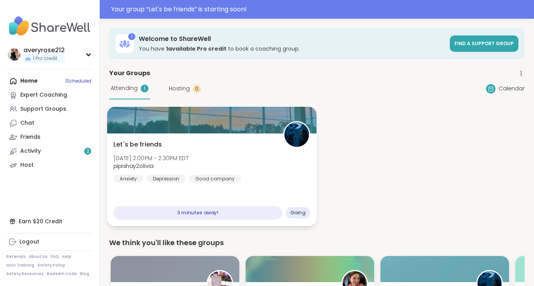
click at [265, 172] on div "Let's be friends [DATE] 2:00PM - 2:30PM EDT pipishay2olivia Anxiety [MEDICAL_DA…" at bounding box center [211, 161] width 197 height 43
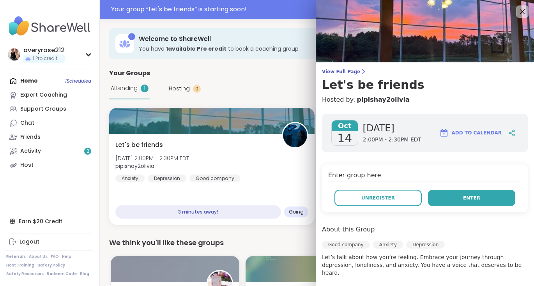
click at [477, 203] on button "Enter" at bounding box center [471, 198] width 87 height 16
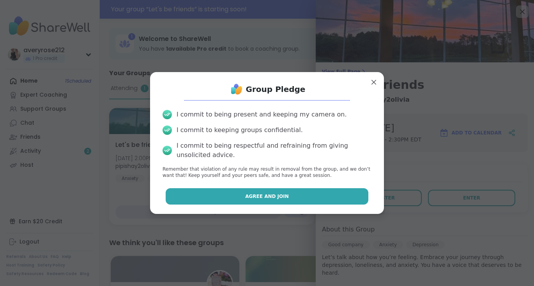
click at [316, 196] on button "Agree and Join" at bounding box center [267, 196] width 203 height 16
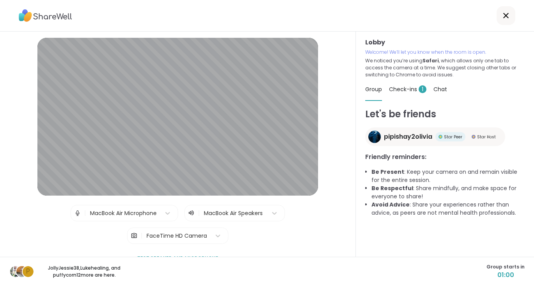
click at [410, 88] on span "Check-ins 1" at bounding box center [407, 89] width 37 height 8
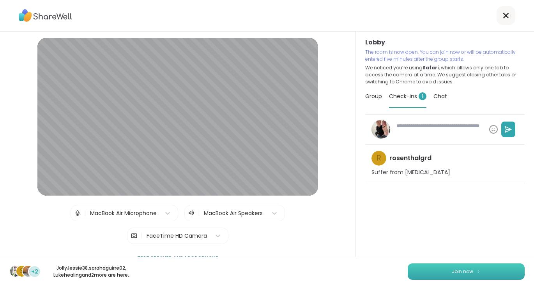
click at [432, 274] on button "Join now" at bounding box center [466, 271] width 117 height 16
type textarea "*"
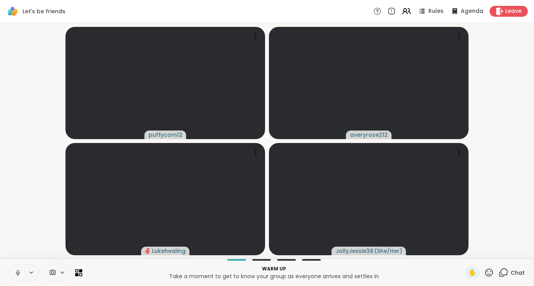
click at [17, 273] on icon at bounding box center [17, 272] width 7 height 7
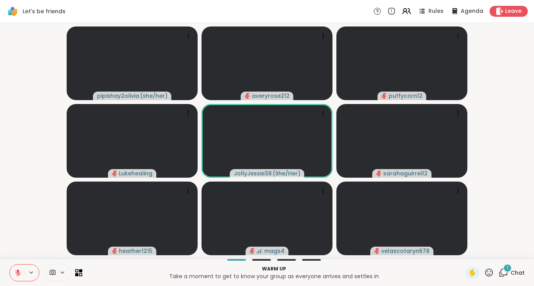
click at [508, 269] on span "1" at bounding box center [508, 268] width 2 height 7
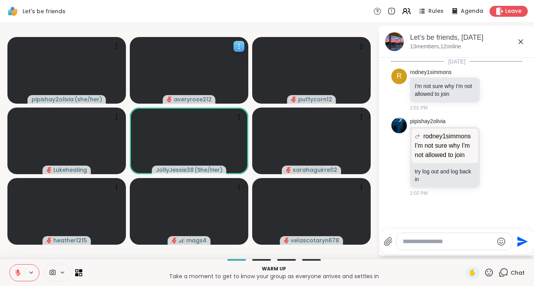
click at [236, 49] on icon at bounding box center [239, 46] width 8 height 8
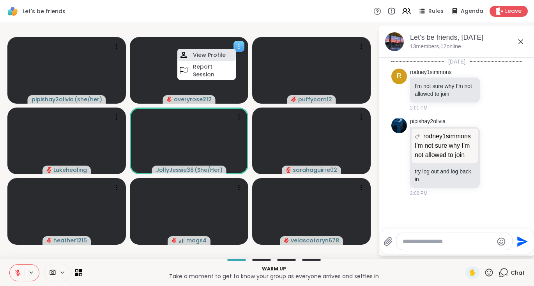
click at [199, 53] on h4 "View Profile" at bounding box center [209, 55] width 33 height 8
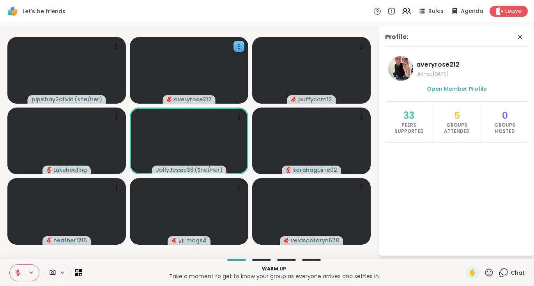
click at [444, 66] on span "averyrose212" at bounding box center [470, 64] width 109 height 9
click at [520, 34] on icon at bounding box center [519, 36] width 9 height 9
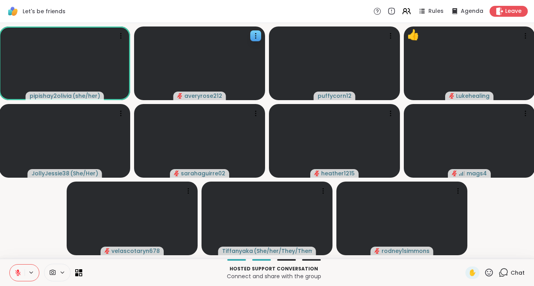
click at [490, 274] on icon at bounding box center [489, 273] width 8 height 8
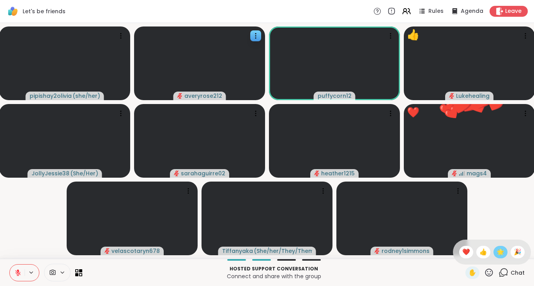
click at [505, 252] on div "🌟" at bounding box center [500, 252] width 14 height 12
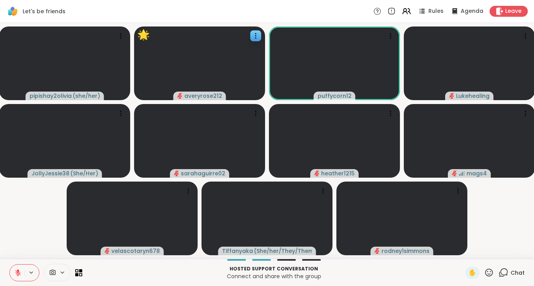
click at [17, 273] on icon at bounding box center [17, 272] width 7 height 7
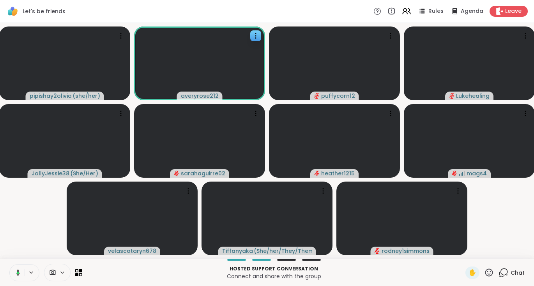
click at [10, 269] on button at bounding box center [17, 273] width 16 height 16
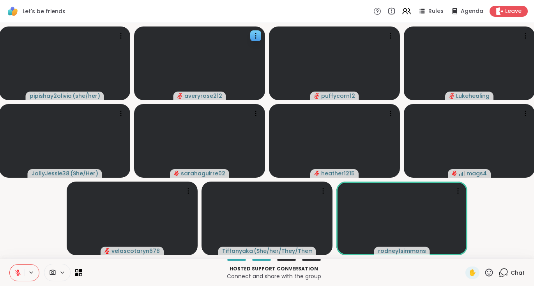
click at [489, 271] on icon at bounding box center [489, 273] width 10 height 10
click at [498, 251] on span "🌟" at bounding box center [501, 252] width 8 height 9
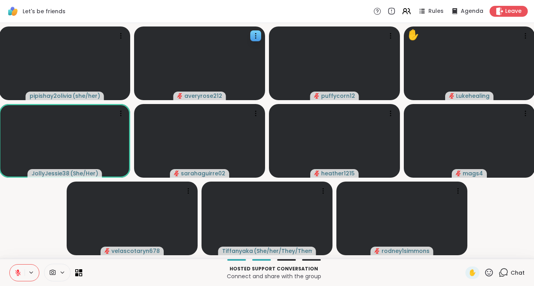
click at [16, 272] on icon at bounding box center [17, 272] width 5 height 5
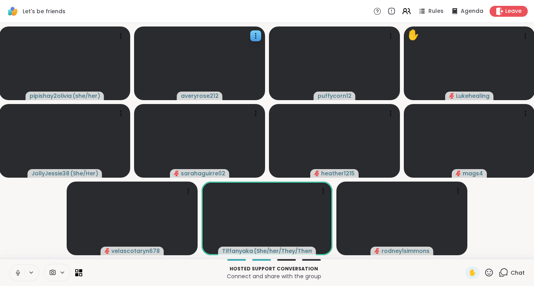
click at [16, 272] on icon at bounding box center [17, 272] width 7 height 7
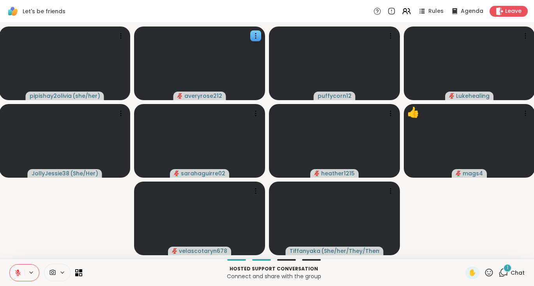
click at [508, 271] on span "1" at bounding box center [508, 268] width 2 height 7
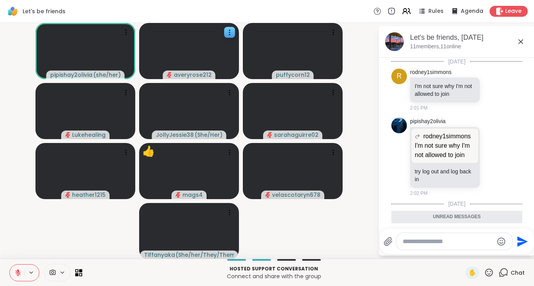
scroll to position [43, 0]
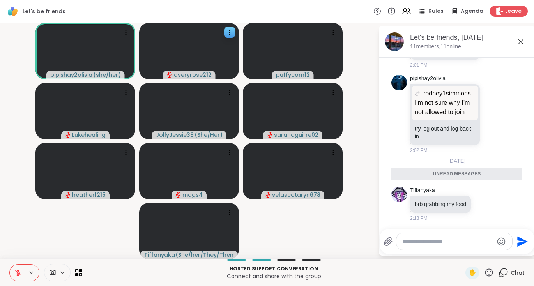
click at [445, 244] on textarea "Type your message" at bounding box center [448, 242] width 91 height 8
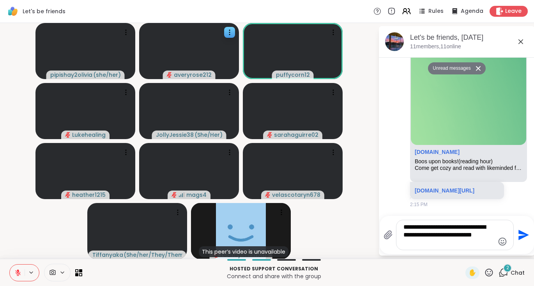
scroll to position [802, 0]
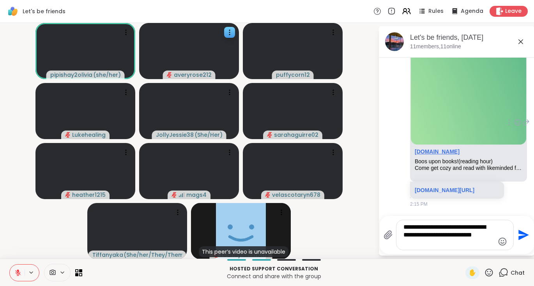
type textarea "**********"
click at [446, 149] on link "sharewellnow.com" at bounding box center [437, 152] width 45 height 6
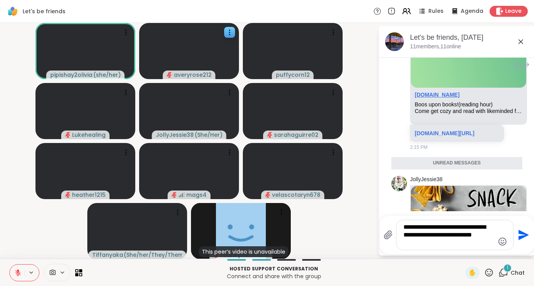
scroll to position [885, 0]
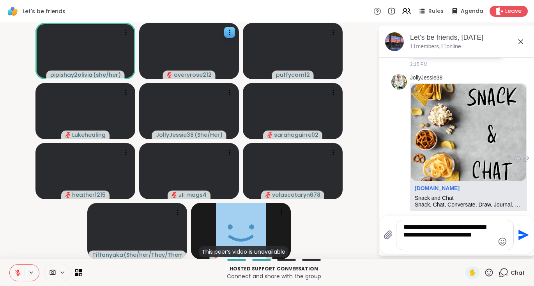
drag, startPoint x: 422, startPoint y: 246, endPoint x: 404, endPoint y: 194, distance: 55.3
click at [404, 194] on div "Let's be friends, Oct 14 11 members, 11 online Today r rodney1simmons I'm not s…" at bounding box center [457, 141] width 156 height 230
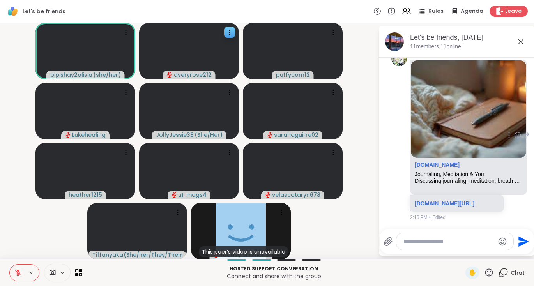
scroll to position [1269, 0]
click at [473, 273] on span "✋" at bounding box center [473, 272] width 8 height 9
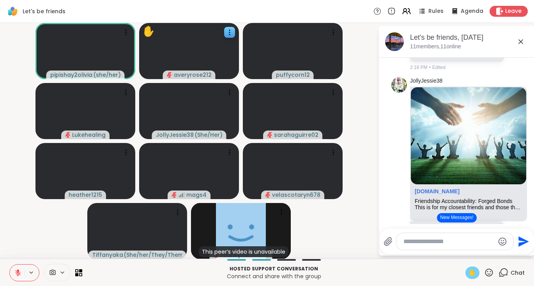
click at [15, 273] on icon at bounding box center [17, 272] width 7 height 7
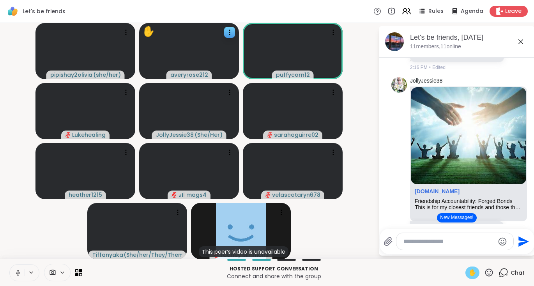
click at [19, 274] on icon at bounding box center [18, 273] width 4 height 2
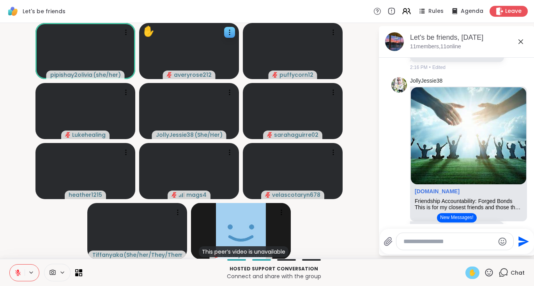
click at [475, 274] on span "✋" at bounding box center [473, 272] width 8 height 9
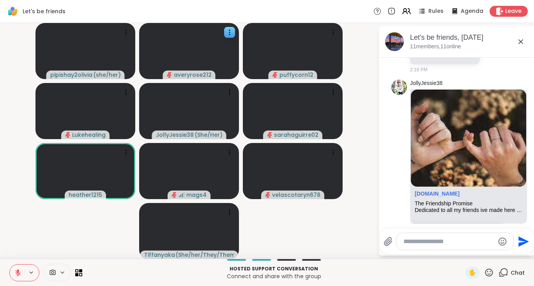
scroll to position [2971, 0]
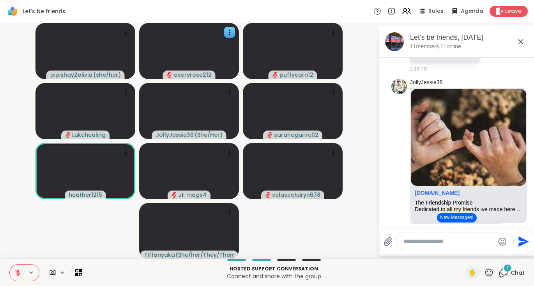
click at [429, 9] on link "sharewellnow.com/series/d9b278fb-2908-43b3-b859-89cf12a4c5a1" at bounding box center [445, 6] width 60 height 6
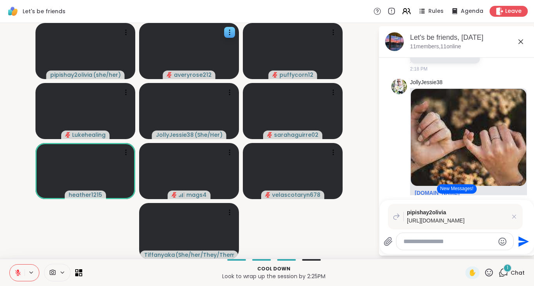
click at [515, 215] on icon at bounding box center [514, 217] width 4 height 4
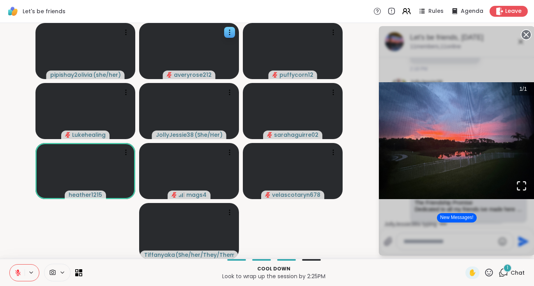
click at [498, 54] on div "1 / 1" at bounding box center [457, 141] width 156 height 230
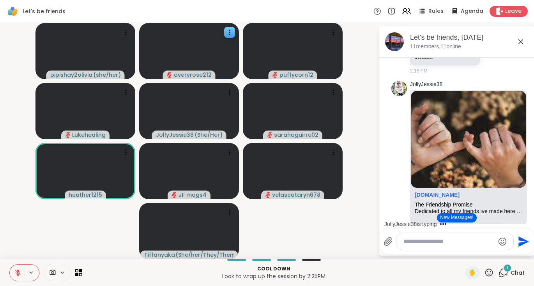
scroll to position [2976, 0]
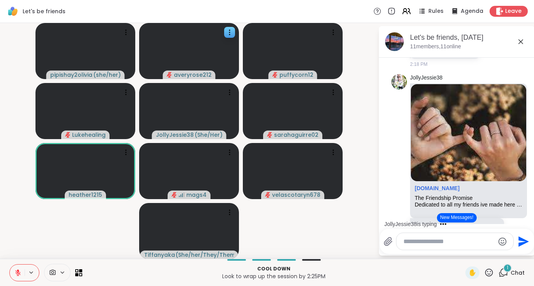
click at [452, 5] on p "sharewellnow.com/series/d9b278fb-2908-43b3-b859-89cf12a4c5a1" at bounding box center [457, 1] width 85 height 8
click at [455, 10] on div "sharewellnow.com/series/d9b278fb-2908-43b3-b859-89cf12a4c5a1" at bounding box center [457, 1] width 94 height 17
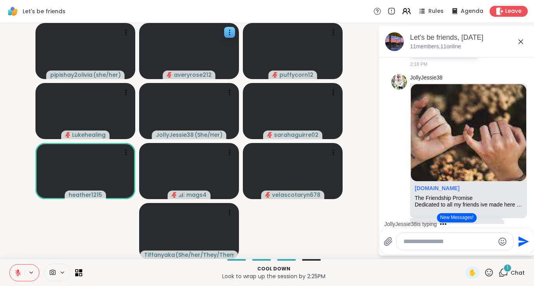
click at [470, 4] on link "sharewellnow.com/series/d9b278fb-2908-43b3-b859-89cf12a4c5a1" at bounding box center [445, 1] width 60 height 6
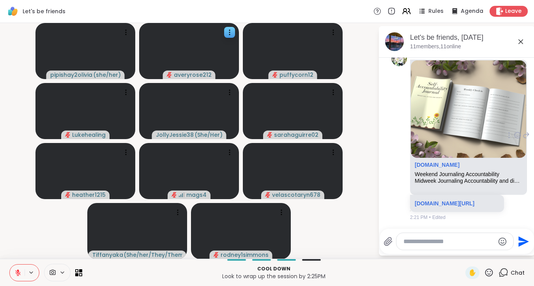
scroll to position [4704, 0]
drag, startPoint x: 320, startPoint y: 48, endPoint x: 322, endPoint y: 43, distance: 5.1
click at [320, 48] on video at bounding box center [293, 51] width 100 height 56
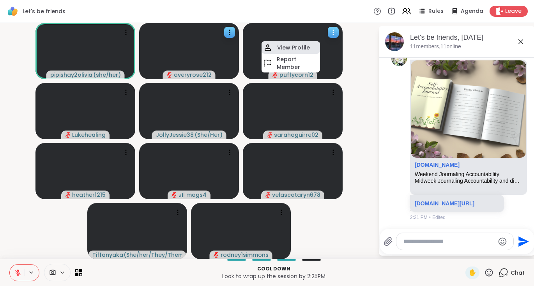
click at [297, 46] on h4 "View Profile" at bounding box center [293, 48] width 33 height 8
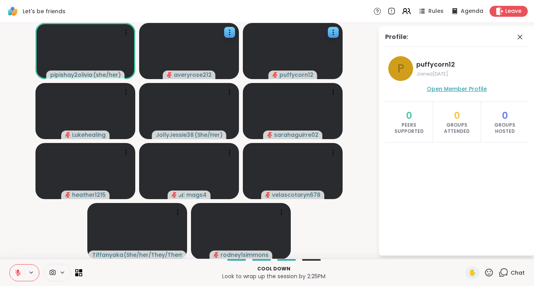
click at [454, 89] on span "Open Member Profile" at bounding box center [457, 89] width 60 height 8
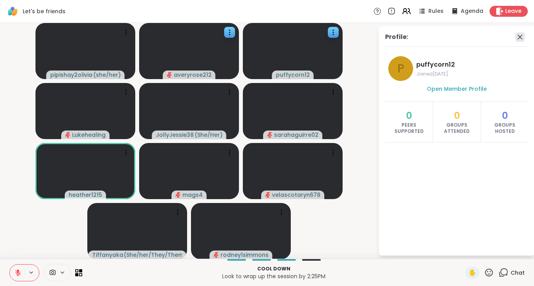
click at [518, 35] on icon at bounding box center [520, 37] width 5 height 5
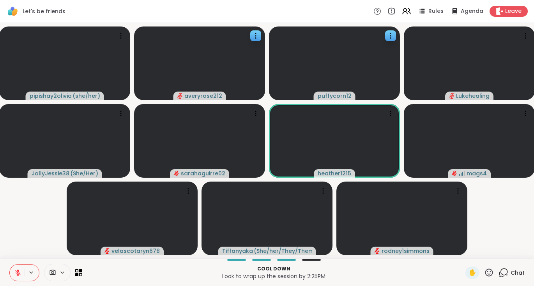
click at [17, 275] on icon at bounding box center [17, 272] width 7 height 7
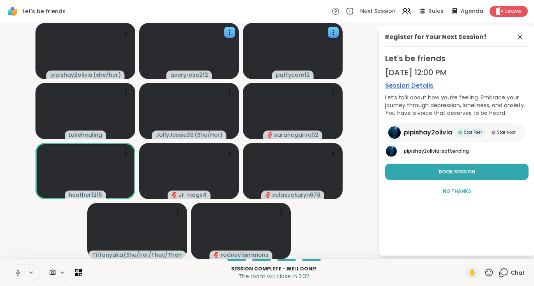
click at [16, 275] on icon at bounding box center [17, 272] width 7 height 7
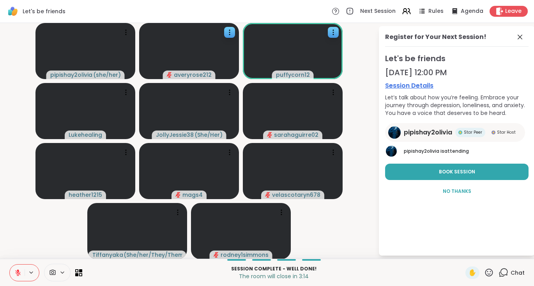
click at [17, 272] on icon at bounding box center [17, 272] width 5 height 5
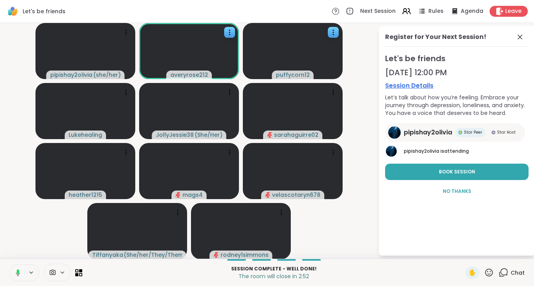
click at [17, 274] on icon at bounding box center [18, 272] width 4 height 7
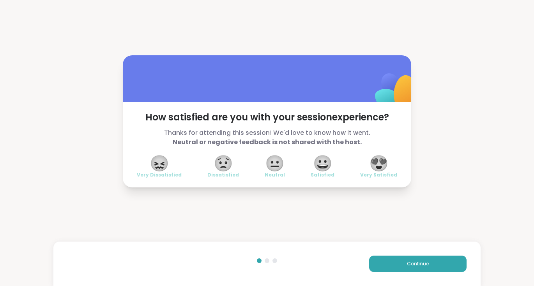
click at [324, 167] on span "😀" at bounding box center [322, 163] width 19 height 14
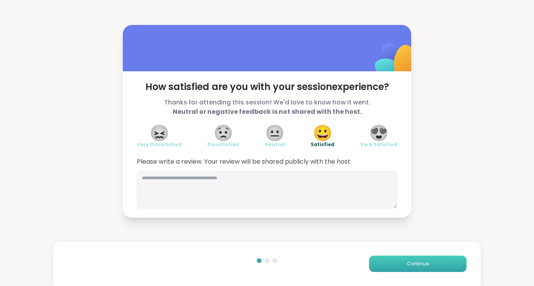
click at [399, 267] on button "Continue" at bounding box center [417, 264] width 97 height 16
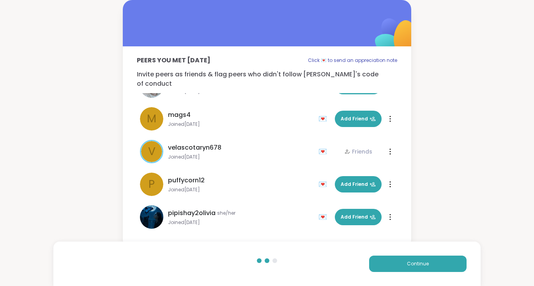
scroll to position [187, 0]
click at [358, 181] on span "Add Friend" at bounding box center [358, 184] width 35 height 7
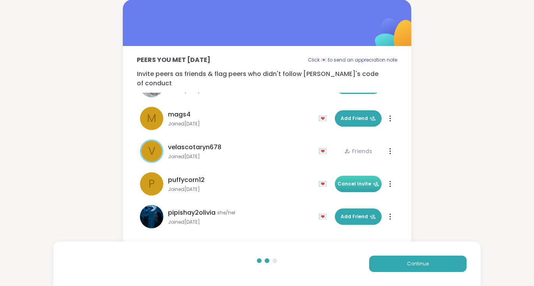
scroll to position [0, 0]
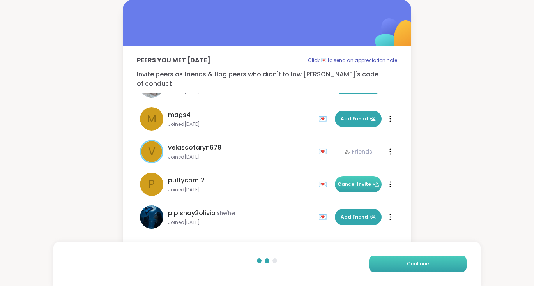
click at [401, 265] on button "Continue" at bounding box center [417, 264] width 97 height 16
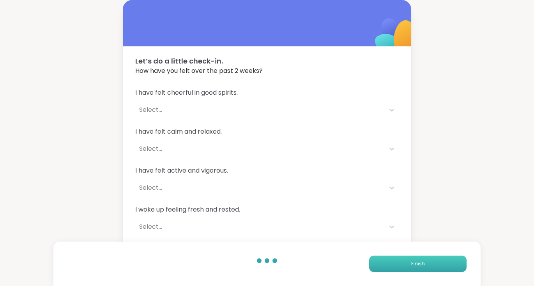
click at [401, 265] on button "Finish" at bounding box center [417, 264] width 97 height 16
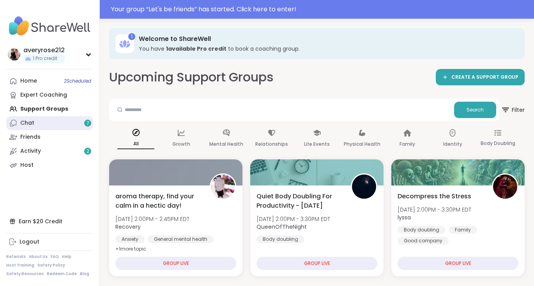
click at [40, 125] on link "Chat 7" at bounding box center [49, 123] width 87 height 14
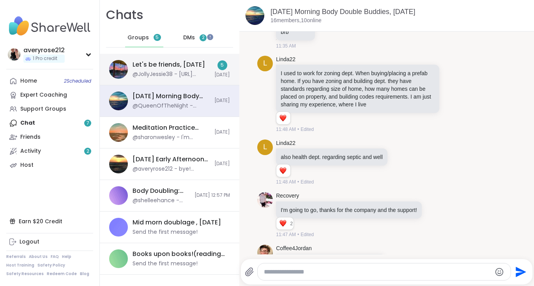
click at [170, 60] on div "Let's be friends, Oct 14" at bounding box center [169, 64] width 72 height 9
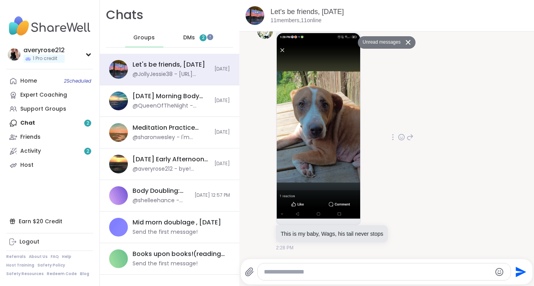
scroll to position [5093, 0]
click at [201, 39] on span "2" at bounding box center [203, 37] width 7 height 7
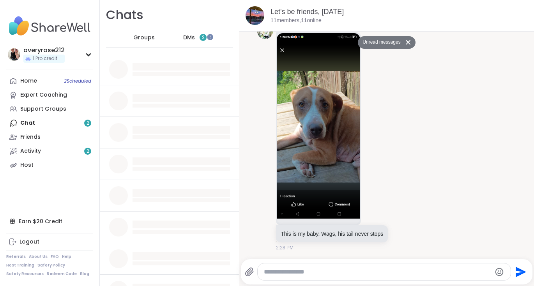
scroll to position [0, 0]
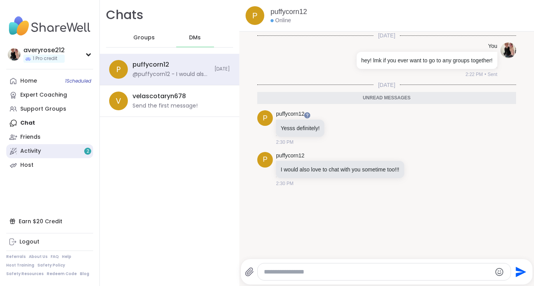
click at [42, 149] on link "Activity 2" at bounding box center [49, 151] width 87 height 14
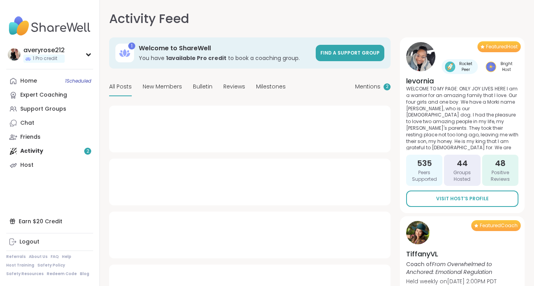
type textarea "*"
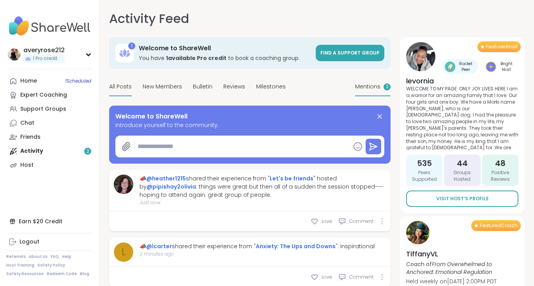
click at [370, 86] on span "Mentions" at bounding box center [367, 87] width 25 height 8
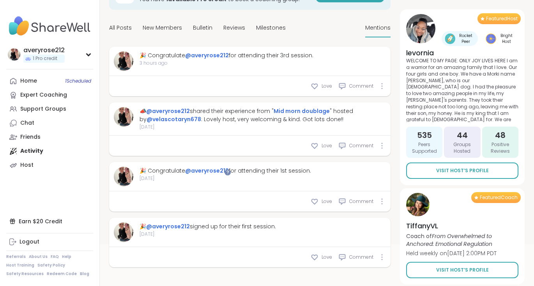
scroll to position [59, 0]
click at [29, 140] on div "Friends" at bounding box center [30, 137] width 20 height 8
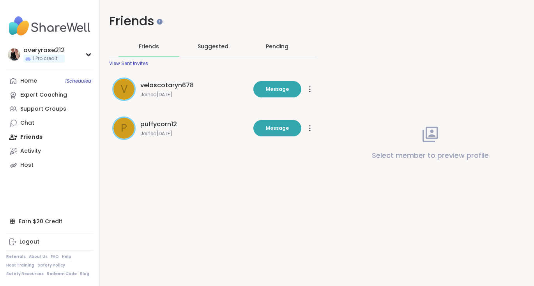
click at [221, 41] on div "Suggested" at bounding box center [212, 46] width 61 height 20
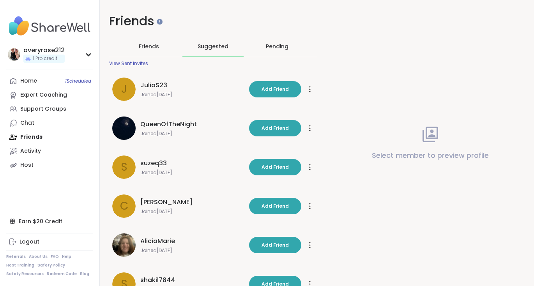
click at [277, 45] on div "Pending" at bounding box center [277, 46] width 23 height 8
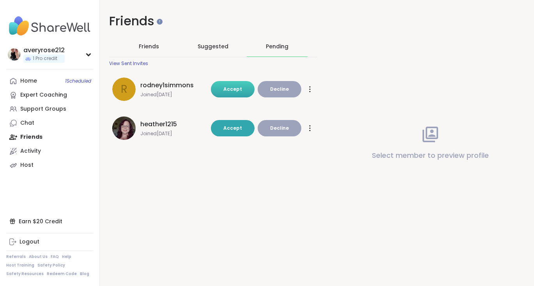
click at [225, 84] on button "Accept" at bounding box center [233, 89] width 44 height 16
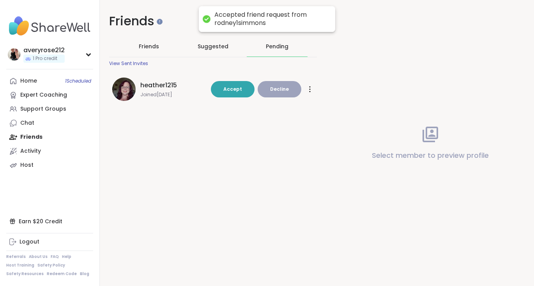
click at [231, 128] on div "Friends Friends Suggested Pending View Sent Invites heather1215 Joined Jul 2025…" at bounding box center [317, 143] width 434 height 286
click at [228, 87] on span "Accept" at bounding box center [232, 89] width 19 height 7
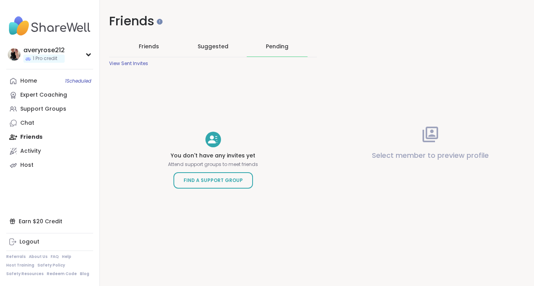
click at [152, 46] on span "Friends" at bounding box center [149, 46] width 20 height 8
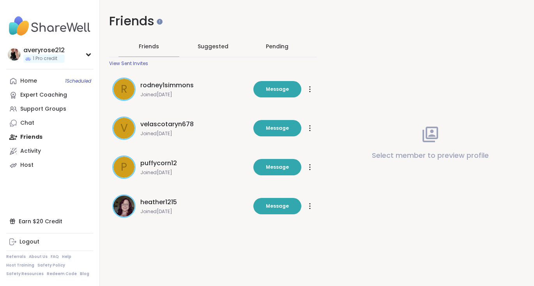
click at [121, 95] on span "r" at bounding box center [124, 89] width 7 height 16
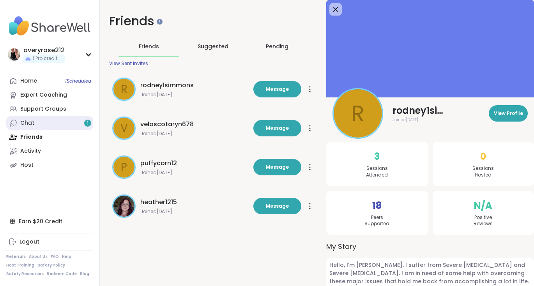
click at [59, 124] on link "Chat 1" at bounding box center [49, 123] width 87 height 14
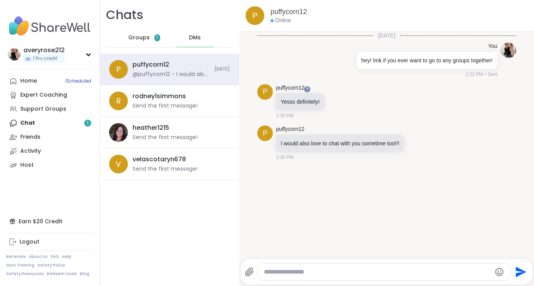
click at [138, 40] on span "Groups" at bounding box center [138, 38] width 21 height 8
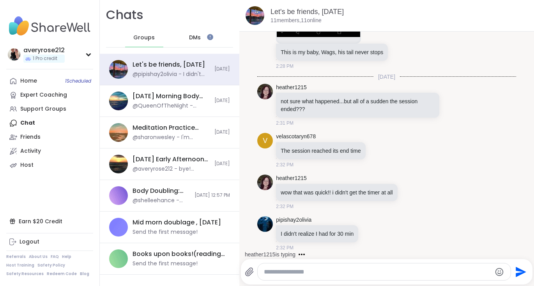
scroll to position [5289, 0]
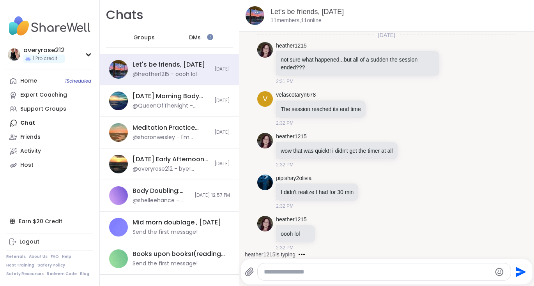
click at [204, 31] on div "DMs" at bounding box center [195, 37] width 38 height 19
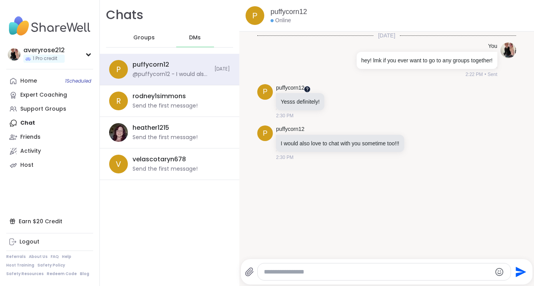
click at [307, 88] on div at bounding box center [307, 89] width 6 height 6
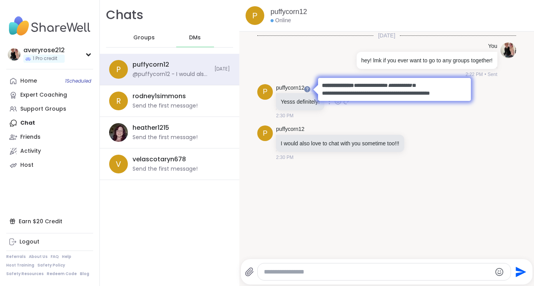
click at [345, 117] on div "puffycorn12 Yesss definitely! 2:30 PM" at bounding box center [313, 101] width 74 height 35
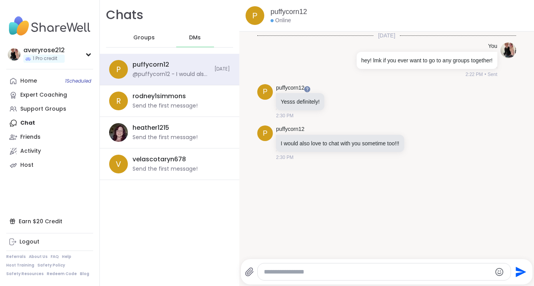
click at [285, 18] on div "Online" at bounding box center [281, 21] width 20 height 8
click at [314, 268] on textarea "Type your message" at bounding box center [378, 272] width 228 height 8
type textarea "**********"
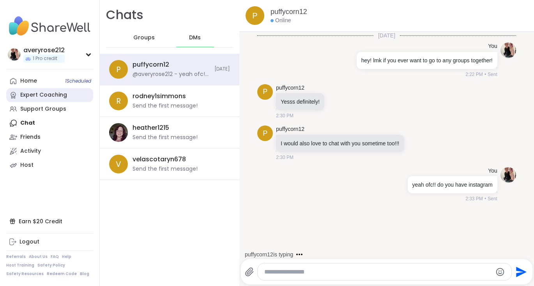
click at [29, 92] on div "Expert Coaching" at bounding box center [43, 95] width 47 height 8
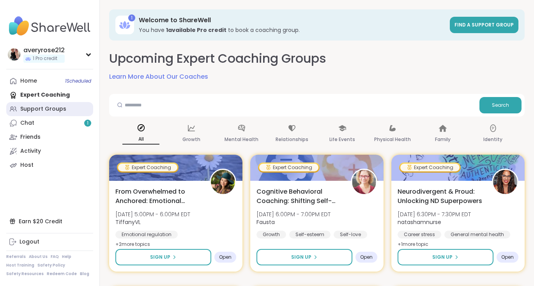
click at [34, 106] on div "Support Groups" at bounding box center [43, 109] width 46 height 8
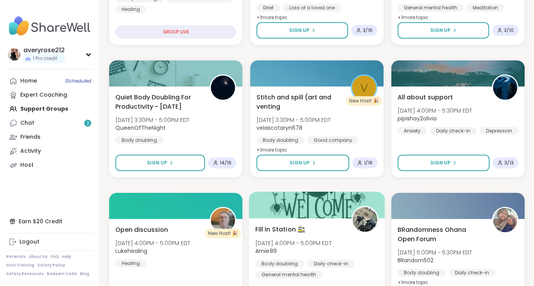
scroll to position [348, 0]
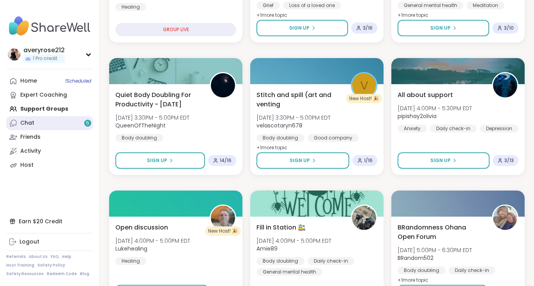
click at [28, 122] on div "Chat 5" at bounding box center [27, 123] width 14 height 8
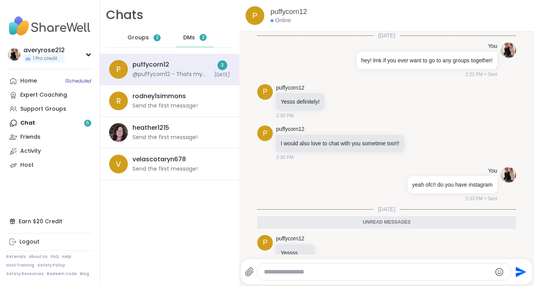
scroll to position [100, 0]
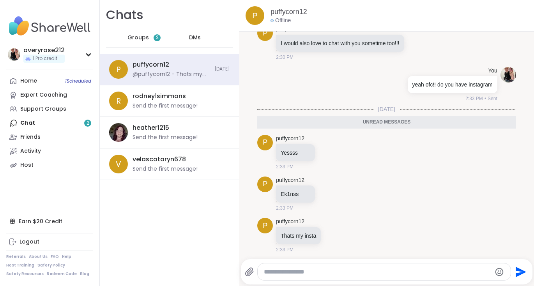
click at [345, 270] on textarea "Type your message" at bounding box center [378, 272] width 228 height 8
type textarea "**********"
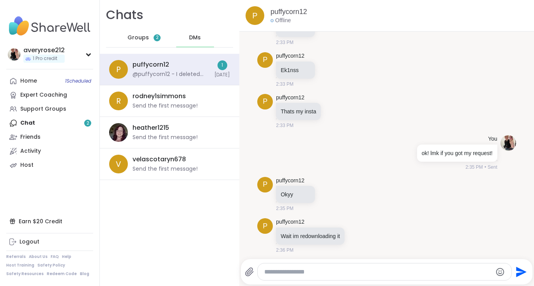
scroll to position [255, 0]
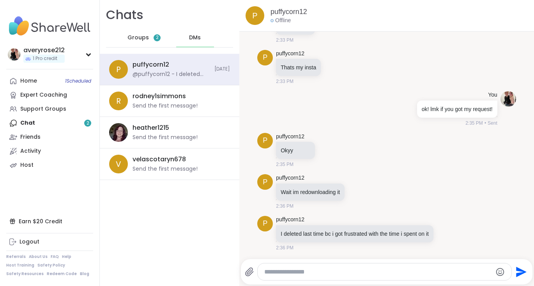
click at [326, 274] on textarea "Type your message" at bounding box center [378, 272] width 228 height 8
type textarea "**********"
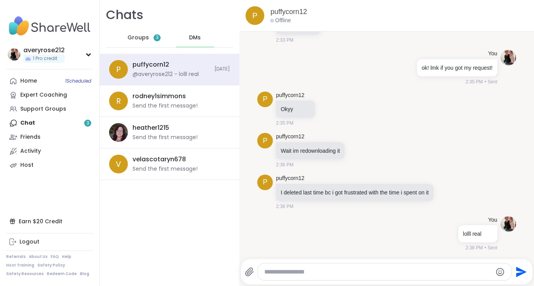
click at [136, 39] on span "Groups" at bounding box center [137, 38] width 21 height 8
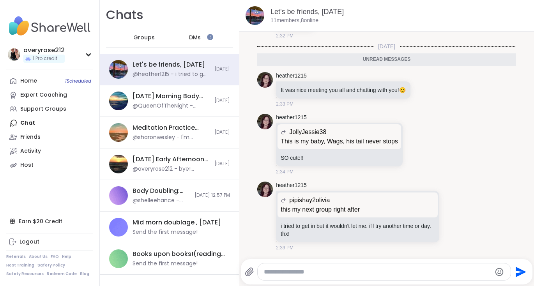
click at [195, 41] on span "DMs" at bounding box center [195, 38] width 12 height 8
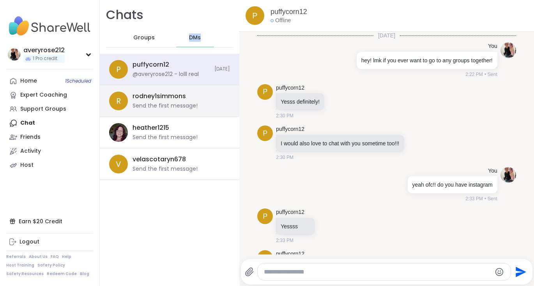
scroll to position [288, 0]
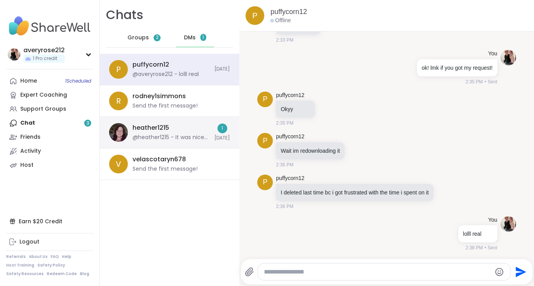
click at [191, 129] on div "heather1215 @heather1215 - It was nice meeting you and your kitties 😊" at bounding box center [171, 133] width 77 height 18
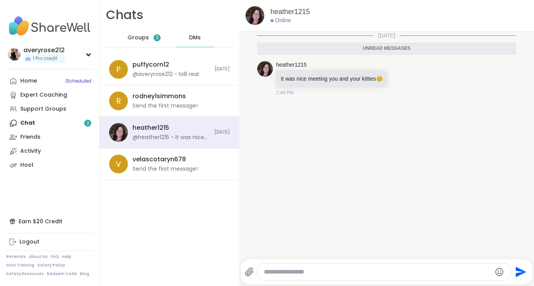
click at [320, 271] on textarea "Type your message" at bounding box center [378, 272] width 228 height 8
type textarea "**********"
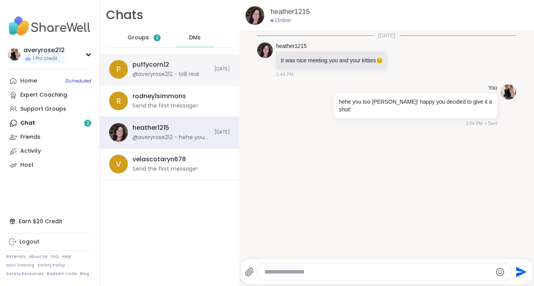
click at [189, 72] on div "@averyrose212 - lolll real" at bounding box center [166, 75] width 66 height 8
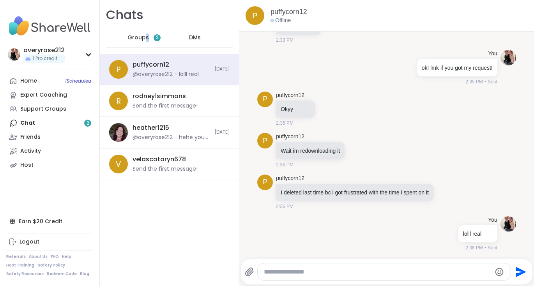
click at [147, 37] on span "Groups" at bounding box center [137, 38] width 21 height 8
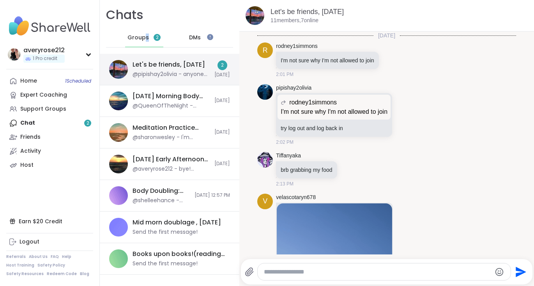
scroll to position [5631, 0]
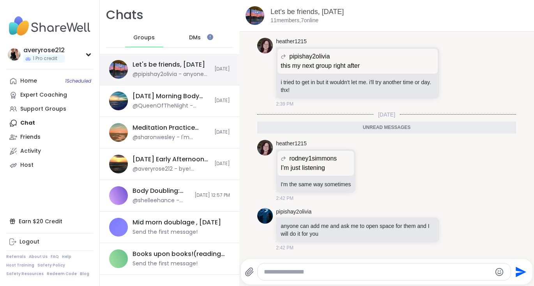
click at [181, 74] on div "@pipishay2olivia - anyone can add me and ask me to open space for them and I wi…" at bounding box center [171, 75] width 77 height 8
click at [192, 39] on span "DMs" at bounding box center [195, 38] width 12 height 8
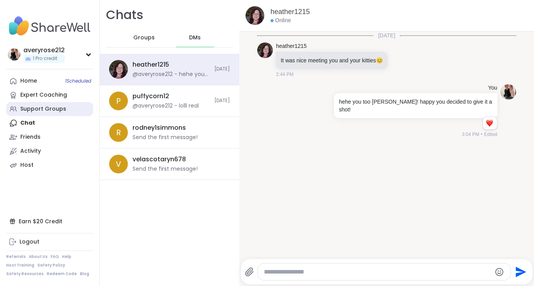
click at [42, 109] on div "Support Groups" at bounding box center [43, 109] width 46 height 8
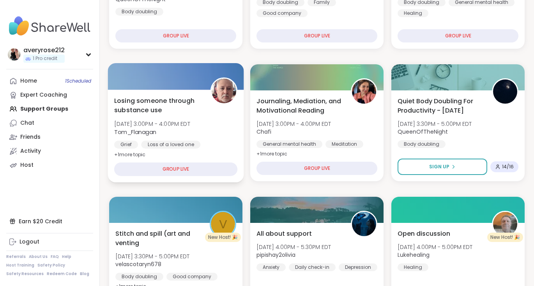
scroll to position [210, 0]
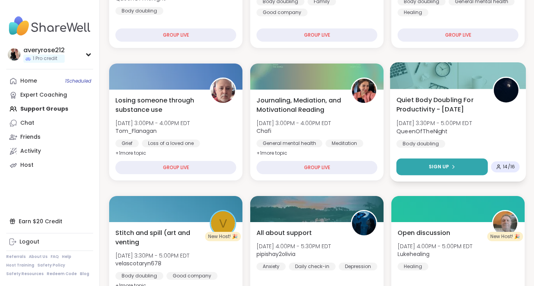
click at [451, 166] on icon at bounding box center [453, 166] width 5 height 5
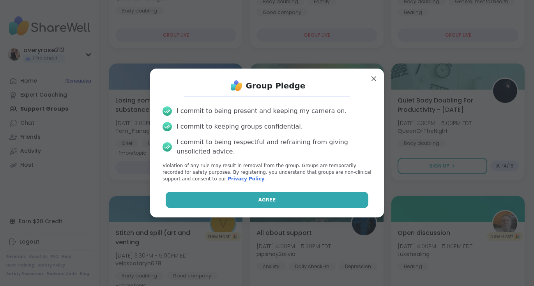
click at [308, 203] on button "Agree" at bounding box center [267, 200] width 203 height 16
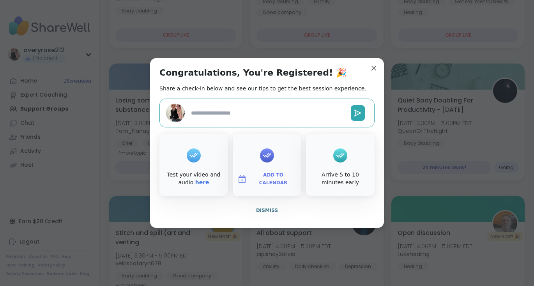
click at [265, 180] on span "Add to Calendar" at bounding box center [273, 179] width 47 height 15
click at [266, 90] on button "Apple Calendar" at bounding box center [266, 91] width 59 height 17
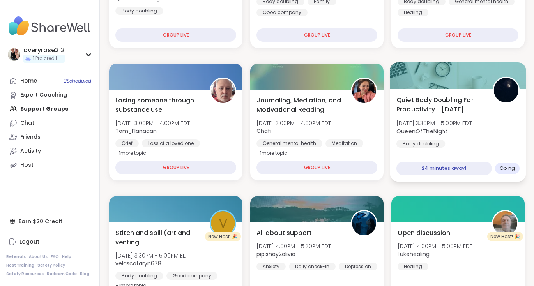
click at [447, 104] on span "Quiet Body Doubling For Productivity - [DATE]" at bounding box center [439, 104] width 87 height 19
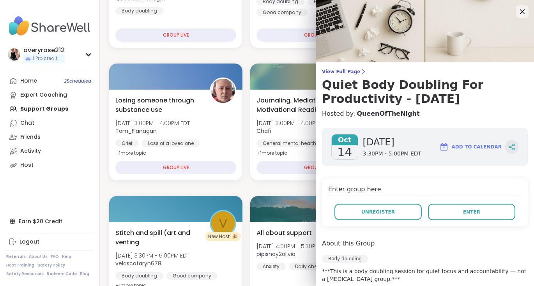
click at [516, 148] on div at bounding box center [511, 147] width 13 height 14
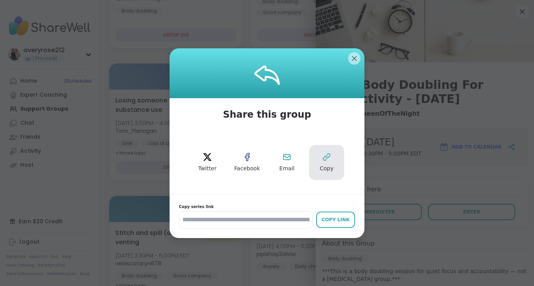
click at [328, 159] on icon at bounding box center [326, 156] width 9 height 9
click at [357, 60] on img at bounding box center [425, 31] width 218 height 62
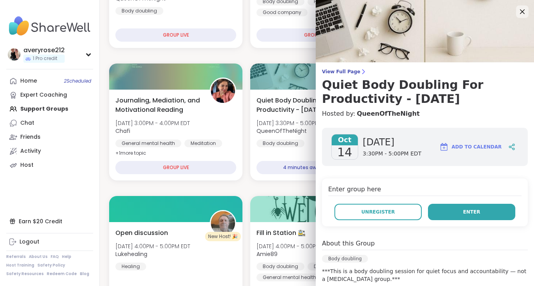
click at [460, 206] on button "Enter" at bounding box center [471, 212] width 87 height 16
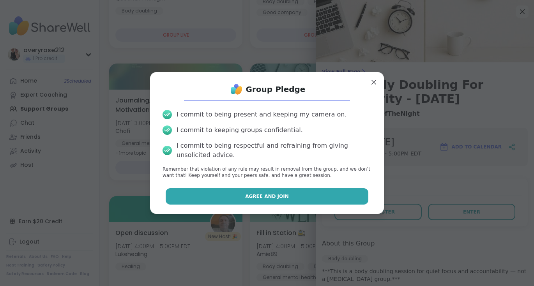
click at [356, 193] on button "Agree and Join" at bounding box center [267, 196] width 203 height 16
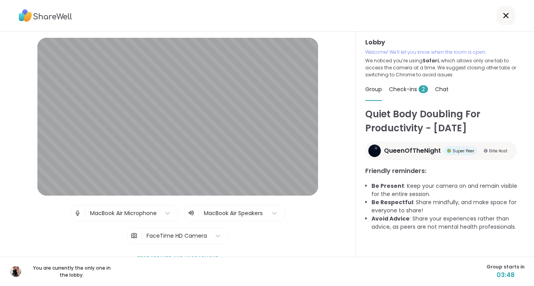
click at [416, 89] on span "Check-ins 2" at bounding box center [408, 89] width 39 height 8
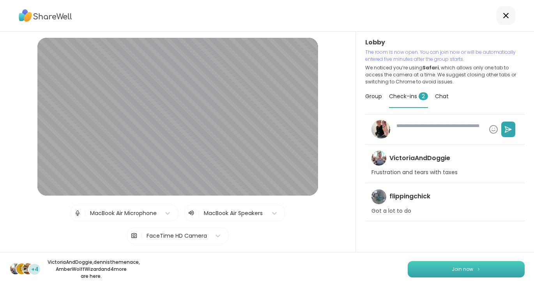
click at [434, 268] on button "Join now" at bounding box center [466, 269] width 117 height 16
type textarea "*"
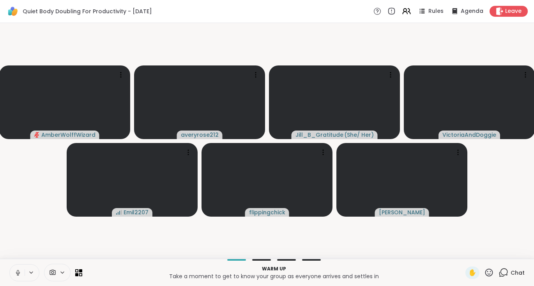
click at [16, 273] on icon at bounding box center [18, 273] width 4 height 2
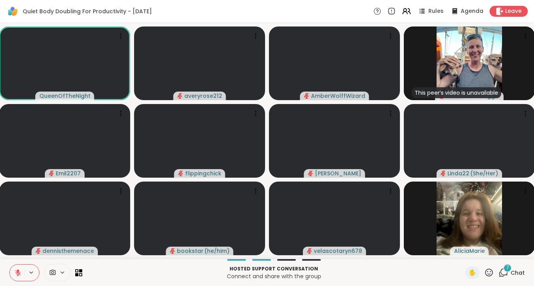
click at [506, 271] on div "7" at bounding box center [507, 268] width 9 height 9
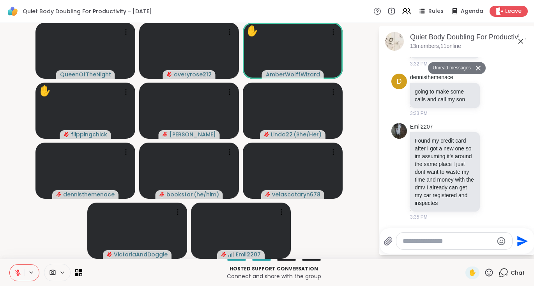
scroll to position [0, 0]
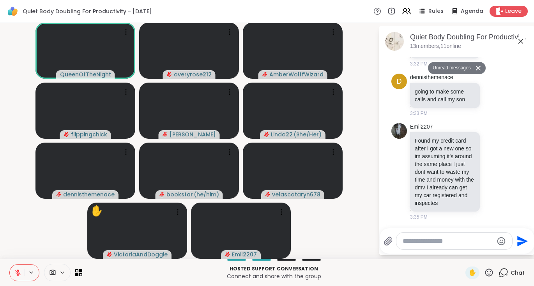
click at [427, 242] on textarea "Type your message" at bounding box center [448, 241] width 91 height 8
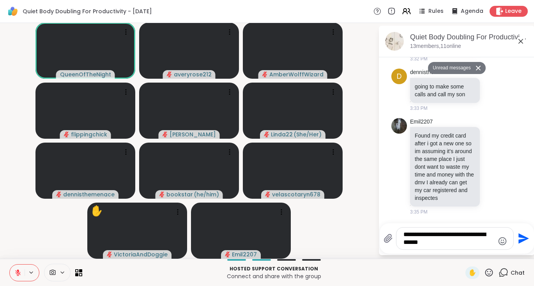
type textarea "**********"
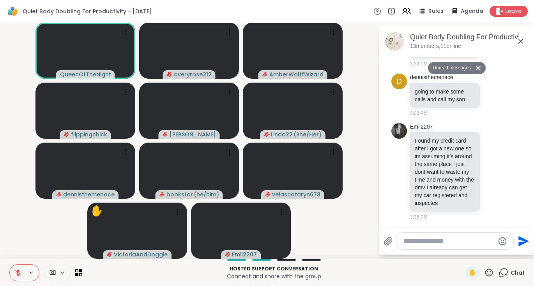
scroll to position [1156, 0]
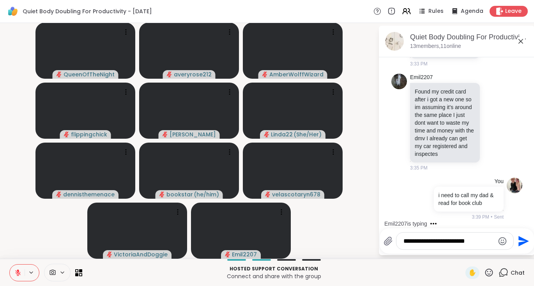
type textarea "**********"
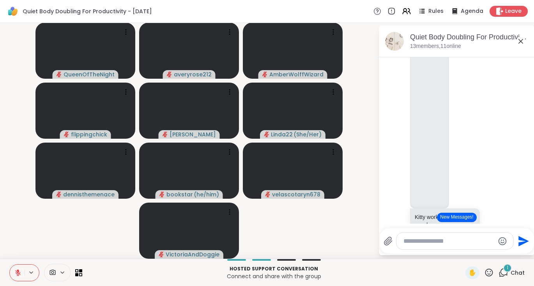
scroll to position [1695, 0]
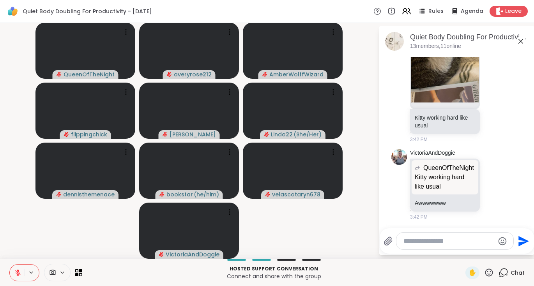
click at [523, 42] on icon at bounding box center [520, 41] width 9 height 9
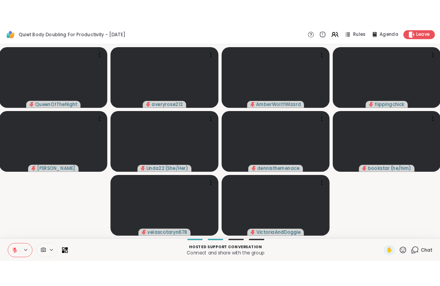
scroll to position [0, 0]
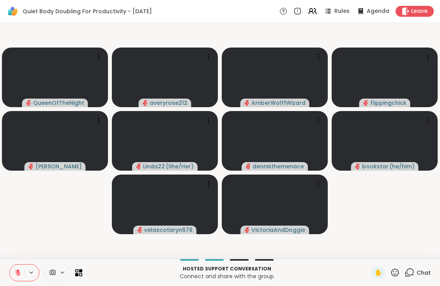
click at [410, 272] on icon at bounding box center [410, 273] width 10 height 10
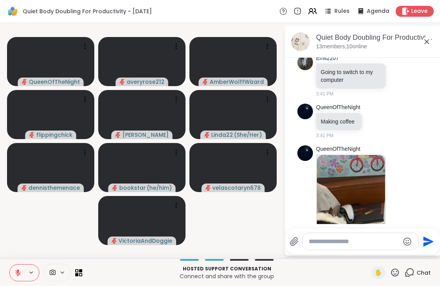
scroll to position [1750, 0]
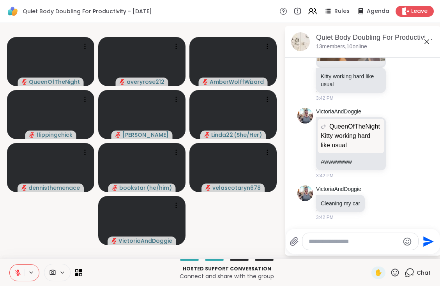
drag, startPoint x: 351, startPoint y: 2, endPoint x: 275, endPoint y: 29, distance: 80.5
click at [275, 29] on video-player-container "QueenOfTheNight averyrose212 AmberWolffWizard flippingchick Adrienne_QueenOfThe…" at bounding box center [142, 141] width 275 height 230
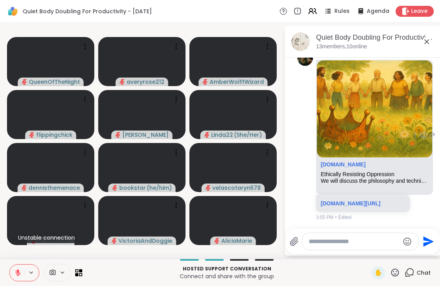
scroll to position [2525, 0]
click at [424, 131] on icon at bounding box center [423, 135] width 7 height 8
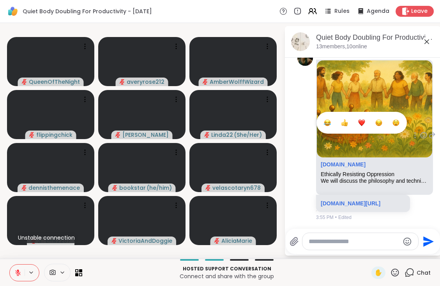
click at [362, 119] on div "Select Reaction: Heart" at bounding box center [361, 122] width 7 height 7
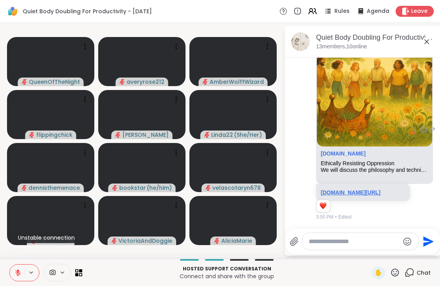
scroll to position [2538, 0]
click at [332, 189] on link "sharewellnow.com/session/ethically-resisting-oppression/d3465412-252c-4ff5-aba6…" at bounding box center [351, 192] width 60 height 6
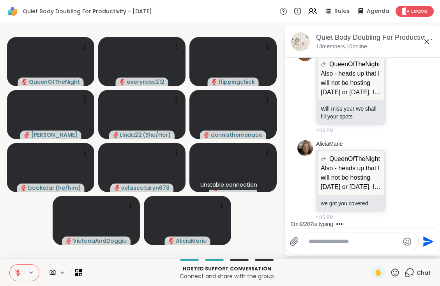
scroll to position [3550, 0]
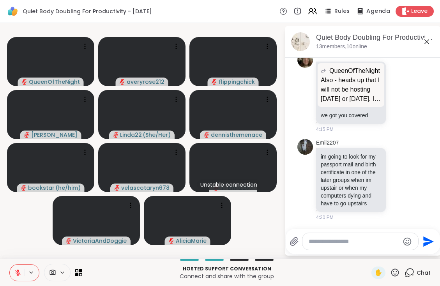
click at [368, 11] on div "Agenda" at bounding box center [372, 11] width 35 height 10
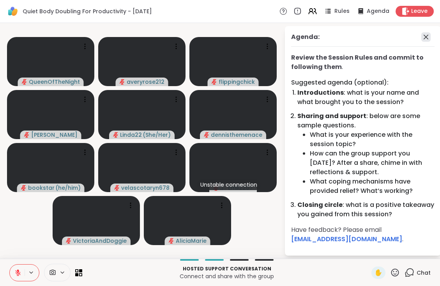
click at [425, 37] on icon at bounding box center [425, 36] width 9 height 9
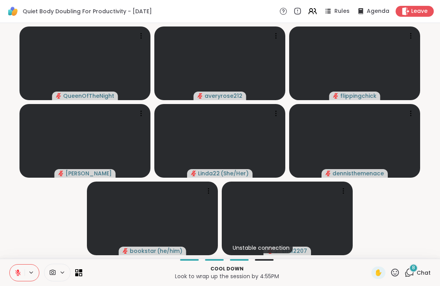
click at [412, 277] on icon at bounding box center [410, 273] width 10 height 10
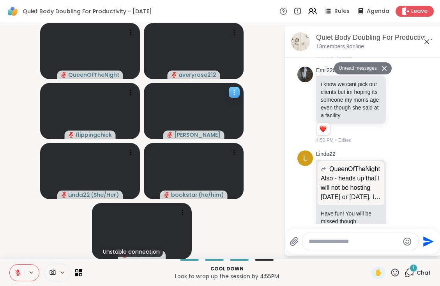
scroll to position [4289, 0]
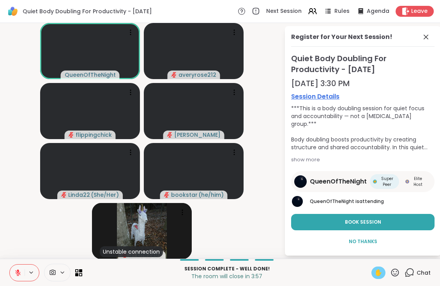
click at [381, 271] on span "✋" at bounding box center [379, 272] width 8 height 9
click at [14, 273] on button at bounding box center [17, 273] width 15 height 16
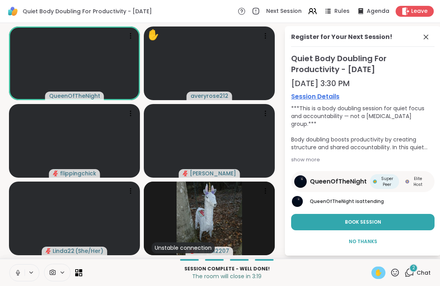
click at [379, 274] on span "✋" at bounding box center [379, 272] width 8 height 9
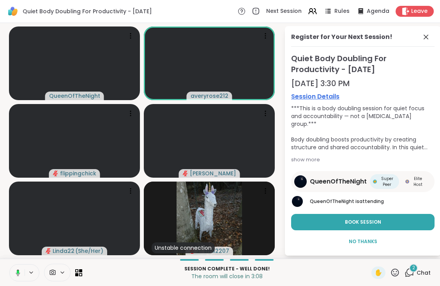
click at [18, 274] on icon at bounding box center [18, 272] width 4 height 7
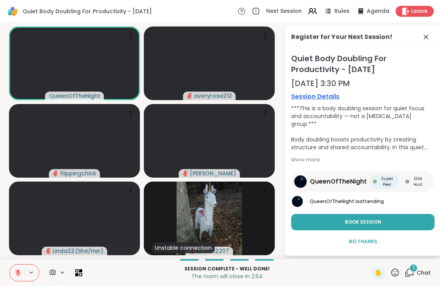
click at [417, 275] on span "Chat" at bounding box center [424, 273] width 14 height 8
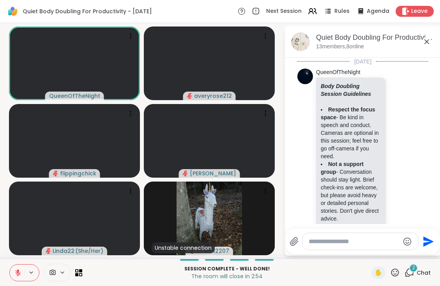
scroll to position [4457, 0]
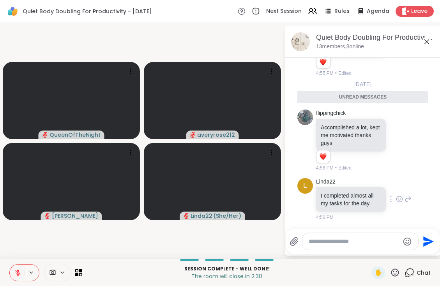
click at [401, 197] on icon at bounding box center [399, 199] width 7 height 8
click at [322, 187] on div "Select Reaction: Thumbs up" at bounding box center [320, 186] width 7 height 7
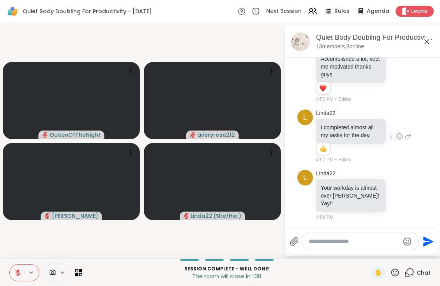
scroll to position [4498, 0]
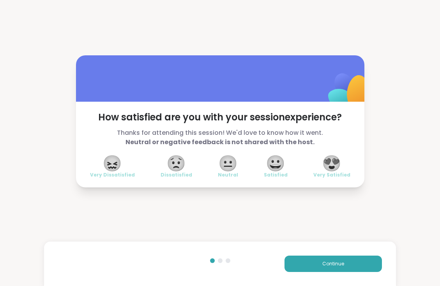
click at [162, 0] on div "How satisfied are you with your session experience? Thanks for attending this s…" at bounding box center [220, 121] width 440 height 242
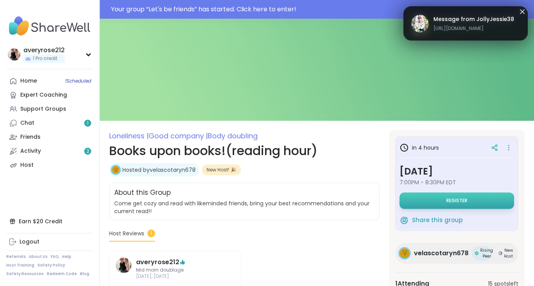
click at [430, 203] on button "Register" at bounding box center [457, 201] width 115 height 16
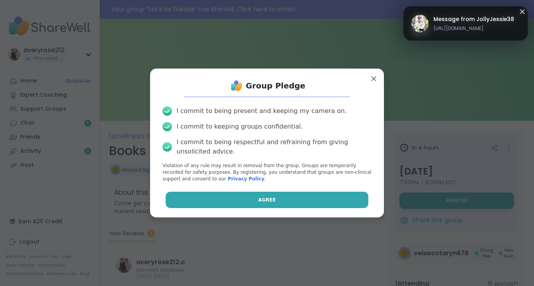
click at [315, 199] on button "Agree" at bounding box center [267, 200] width 203 height 16
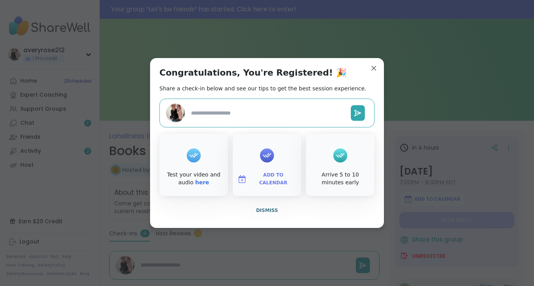
click at [261, 179] on span "Add to Calendar" at bounding box center [273, 179] width 47 height 15
click at [267, 94] on button "Apple Calendar" at bounding box center [266, 91] width 59 height 17
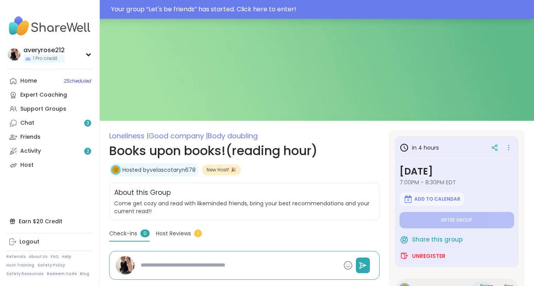
type textarea "*"
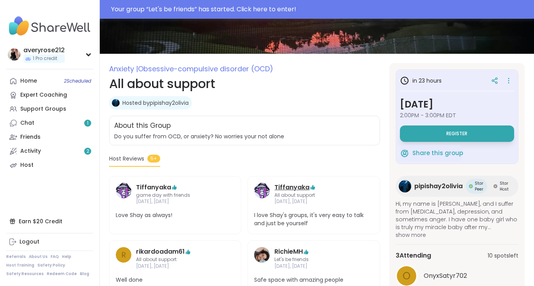
scroll to position [74, 0]
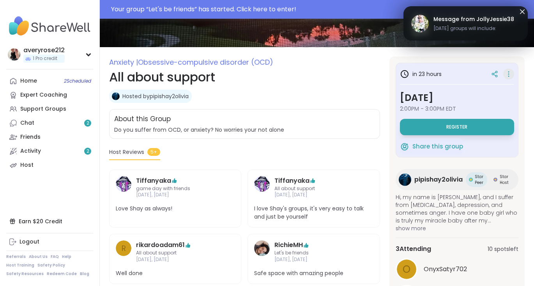
click at [509, 75] on icon at bounding box center [509, 74] width 8 height 11
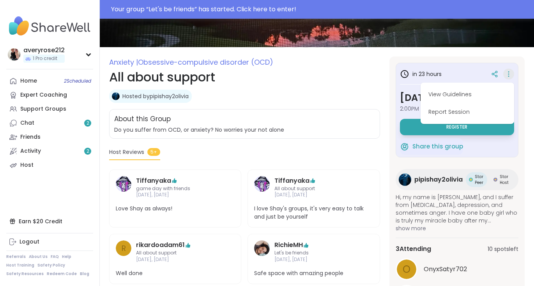
click at [497, 59] on div "in 23 hours View Guidelines Report Session [DATE] 2:00PM - 3:00PM EDT Register …" at bounding box center [456, 194] width 135 height 274
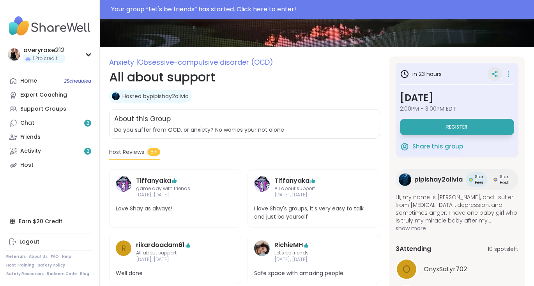
click at [497, 78] on div at bounding box center [495, 74] width 14 height 14
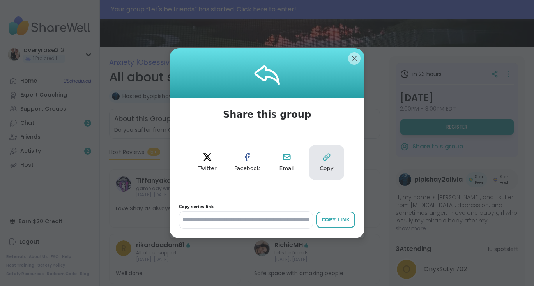
click at [331, 159] on button "Copy" at bounding box center [326, 162] width 35 height 35
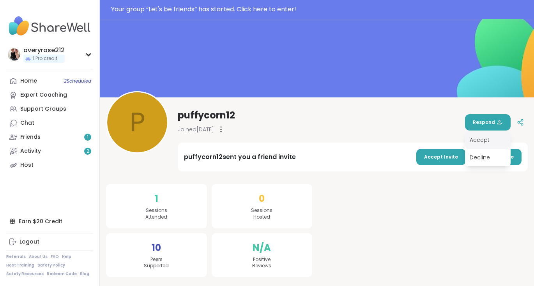
click at [484, 140] on div "Accept" at bounding box center [488, 140] width 46 height 18
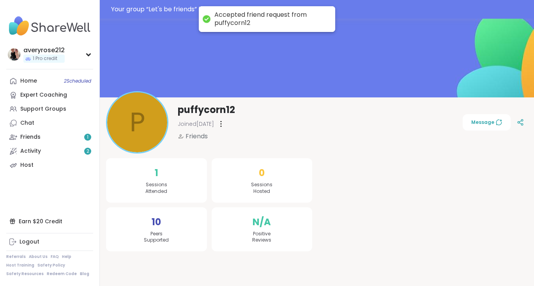
scroll to position [19, 0]
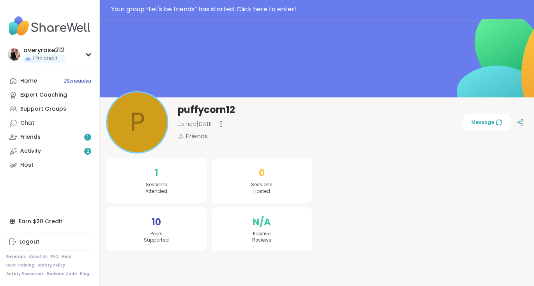
click at [494, 109] on div "p puffycorn12 Joined [DATE] Friends Message" at bounding box center [317, 122] width 422 height 62
click at [494, 127] on button "Message" at bounding box center [487, 122] width 48 height 16
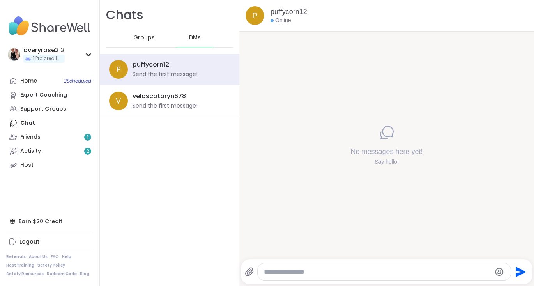
click at [404, 276] on div at bounding box center [384, 271] width 253 height 17
click at [336, 268] on textarea "Type your message" at bounding box center [378, 272] width 228 height 8
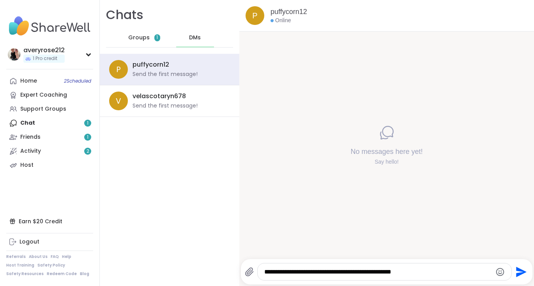
type textarea "**********"
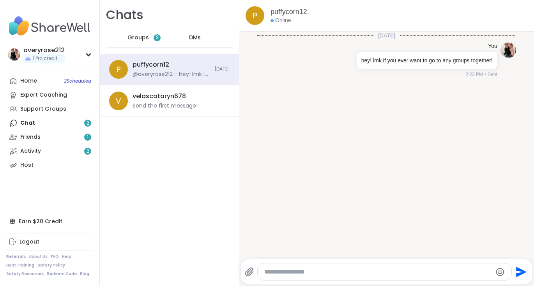
click at [158, 45] on div "Groups 2" at bounding box center [144, 37] width 38 height 19
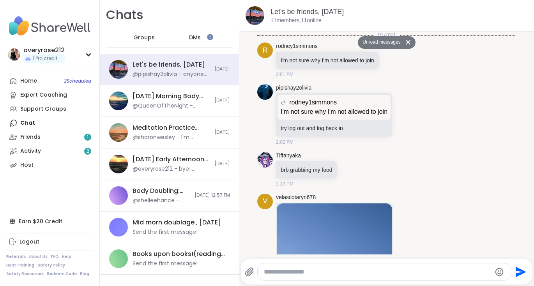
scroll to position [5620, 0]
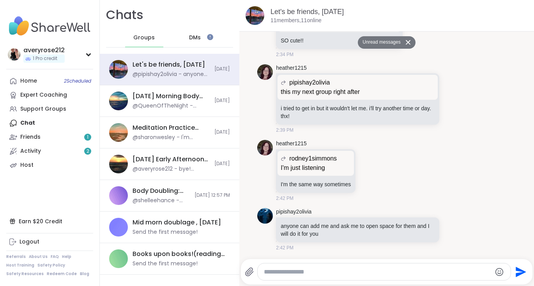
click at [198, 36] on span "DMs" at bounding box center [195, 38] width 12 height 8
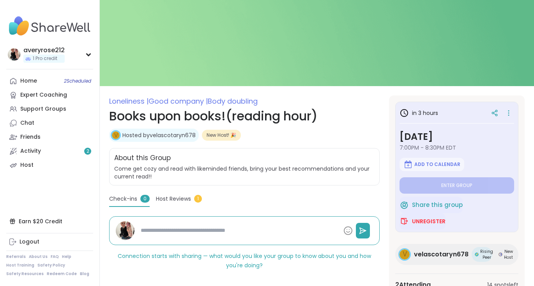
scroll to position [16, 0]
type textarea "*"
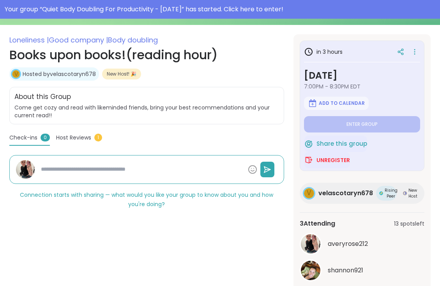
scroll to position [126, 0]
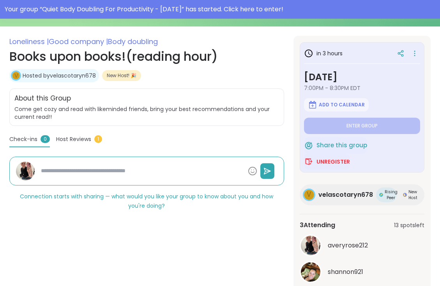
click at [95, 139] on span "1" at bounding box center [98, 139] width 8 height 8
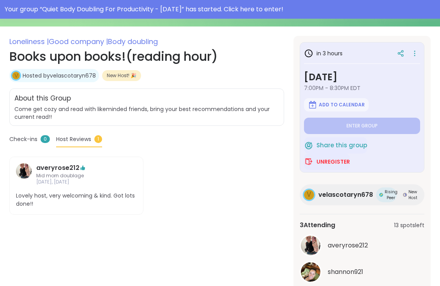
click at [27, 140] on span "Check-ins" at bounding box center [23, 139] width 28 height 8
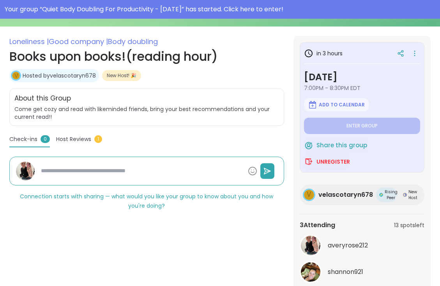
click at [134, 172] on textarea at bounding box center [141, 171] width 207 height 14
type textarea "*"
type textarea "**"
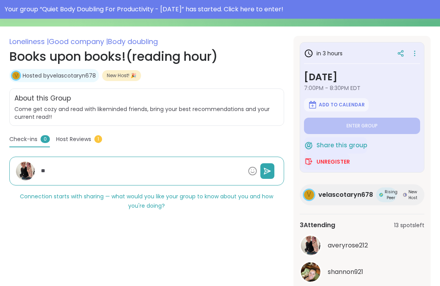
type textarea "*"
type textarea "**"
type textarea "*"
type textarea "****"
type textarea "*"
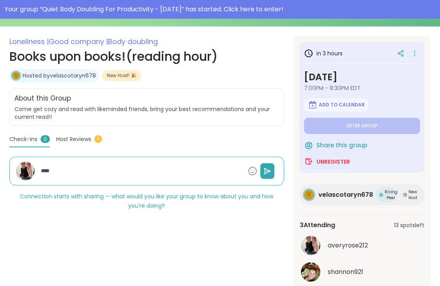
type textarea "*****"
type textarea "*"
type textarea "******"
type textarea "*"
type textarea "*******"
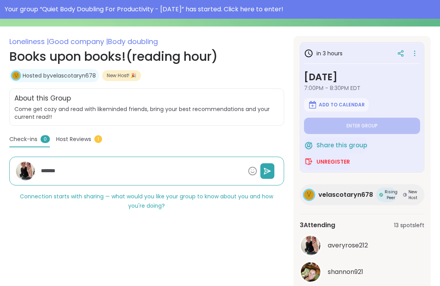
type textarea "*"
type textarea "********"
type textarea "*"
type textarea "*********"
type textarea "*"
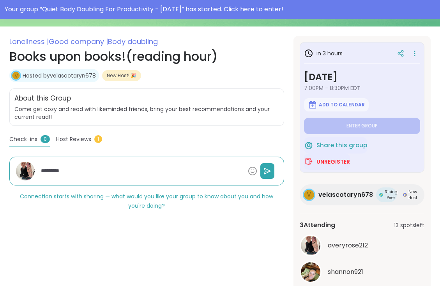
type textarea "**********"
type textarea "*"
type textarea "**********"
type textarea "*"
type textarea "**********"
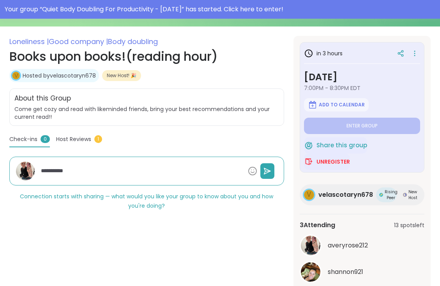
type textarea "*"
type textarea "**********"
type textarea "*"
type textarea "**********"
type textarea "*"
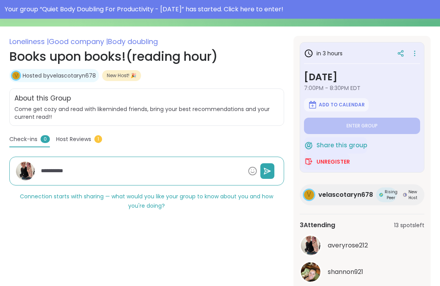
type textarea "**********"
type textarea "*"
type textarea "**********"
type textarea "*"
type textarea "**********"
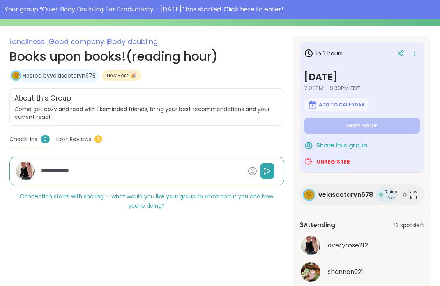
type textarea "*"
type textarea "**********"
type textarea "*"
type textarea "**********"
type textarea "*"
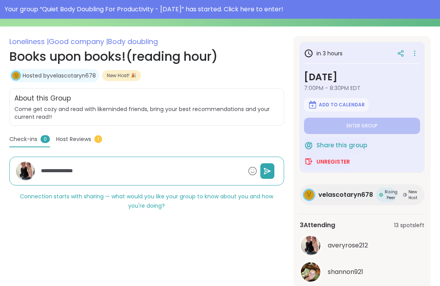
type textarea "**********"
type textarea "*"
type textarea "**********"
type textarea "*"
type textarea "**********"
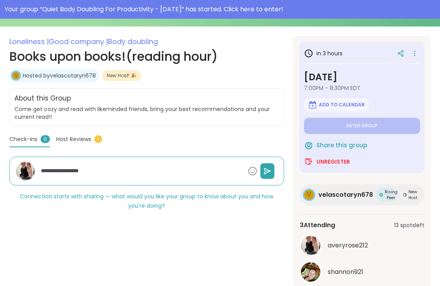
type textarea "*"
type textarea "**********"
type textarea "*"
type textarea "**********"
type textarea "*"
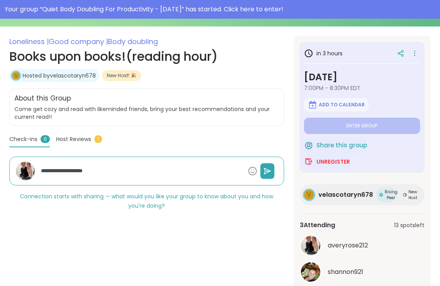
type textarea "**********"
type textarea "*"
type textarea "**********"
type textarea "*"
type textarea "**********"
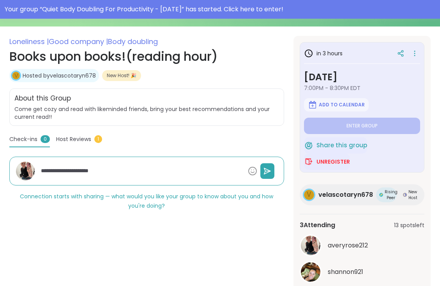
type textarea "*"
type textarea "**********"
type textarea "*"
type textarea "**********"
type textarea "*"
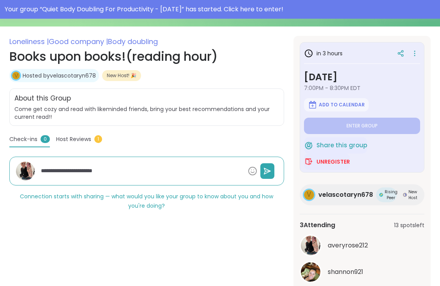
type textarea "**********"
type textarea "*"
type textarea "**********"
type textarea "*"
type textarea "**********"
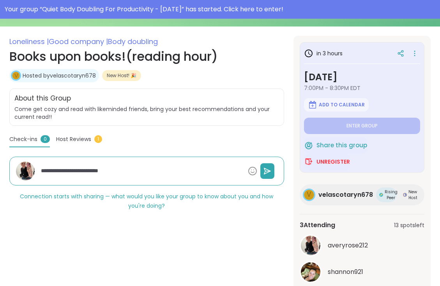
type textarea "*"
type textarea "**********"
type textarea "*"
type textarea "**********"
type textarea "*"
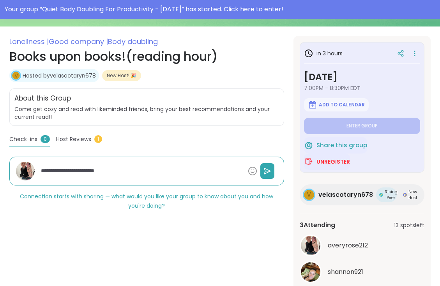
type textarea "**********"
type textarea "*"
type textarea "**********"
type textarea "*"
type textarea "**********"
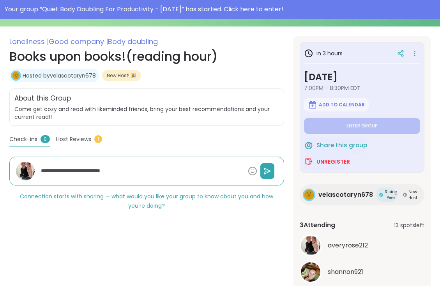
type textarea "*"
type textarea "**********"
type textarea "*"
type textarea "**********"
type textarea "*"
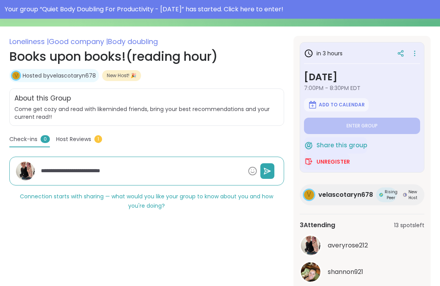
type textarea "**********"
type textarea "*"
type textarea "**********"
type textarea "*"
type textarea "**********"
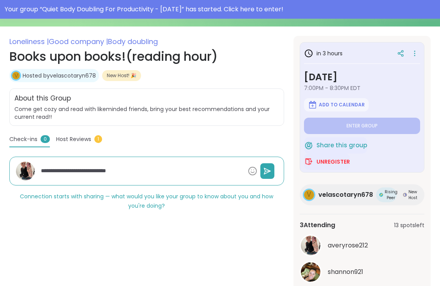
type textarea "*"
type textarea "**********"
type textarea "*"
type textarea "**********"
type textarea "*"
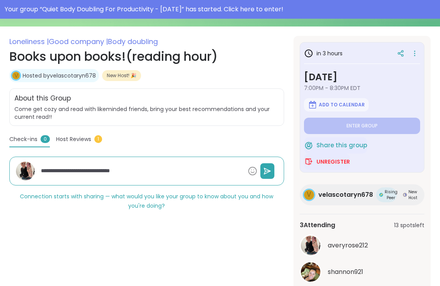
type textarea "**********"
type textarea "*"
type textarea "**********"
type textarea "*"
type textarea "**********"
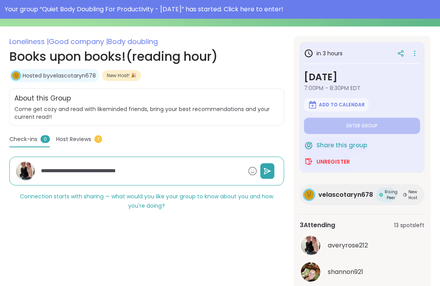
type textarea "*"
type textarea "**********"
type textarea "*"
type textarea "**********"
type textarea "*"
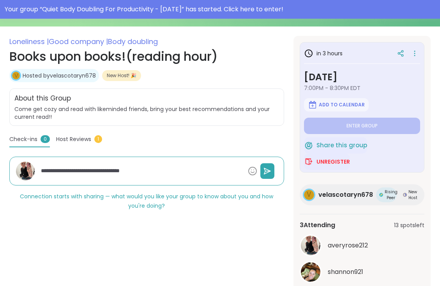
type textarea "**********"
type textarea "*"
type textarea "**********"
type textarea "*"
type textarea "**********"
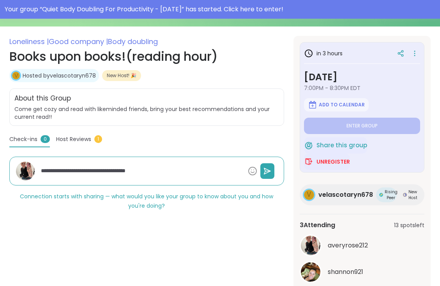
type textarea "*"
type textarea "**********"
type textarea "*"
type textarea "**********"
type textarea "*"
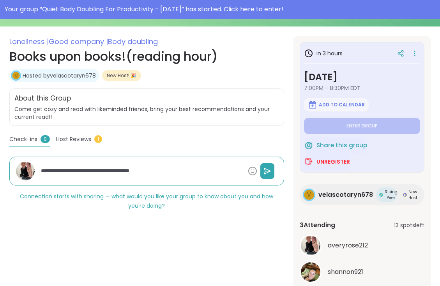
type textarea "**********"
type textarea "*"
type textarea "**********"
type textarea "*"
type textarea "**********"
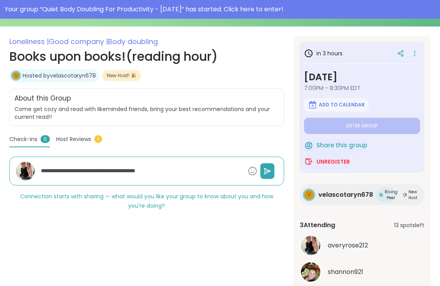
type textarea "*"
type textarea "**********"
type textarea "*"
type textarea "**********"
type textarea "*"
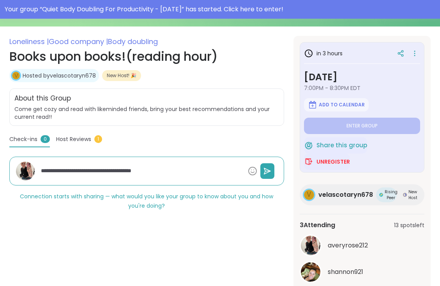
type textarea "**********"
type textarea "*"
type textarea "**********"
type textarea "*"
type textarea "**********"
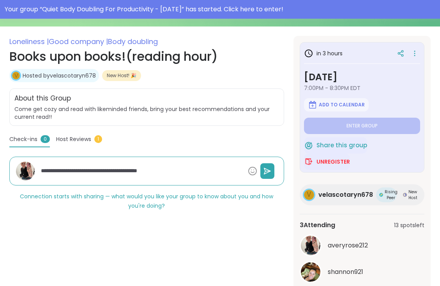
type textarea "*"
type textarea "**********"
type textarea "*"
type textarea "**********"
type textarea "*"
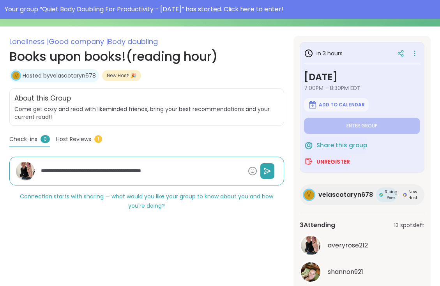
type textarea "**********"
type textarea "*"
type textarea "**********"
type textarea "*"
type textarea "**********"
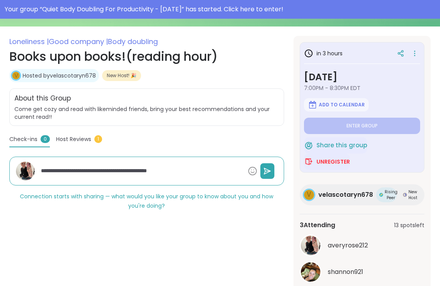
type textarea "*"
type textarea "**********"
type textarea "*"
type textarea "**********"
type textarea "*"
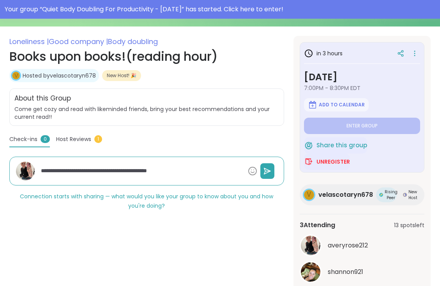
type textarea "**********"
type textarea "*"
type textarea "**********"
type textarea "*"
type textarea "**********"
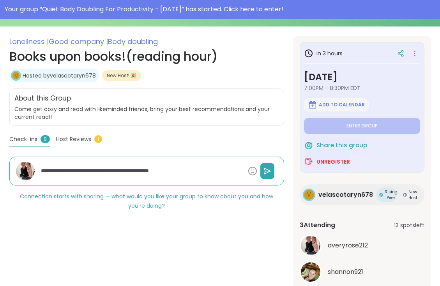
type textarea "*"
type textarea "**********"
type textarea "*"
type textarea "**********"
type textarea "*"
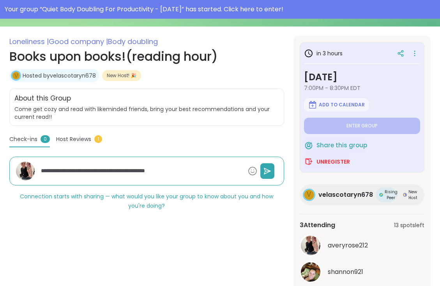
type textarea "**********"
type textarea "*"
type textarea "**********"
type textarea "*"
type textarea "**********"
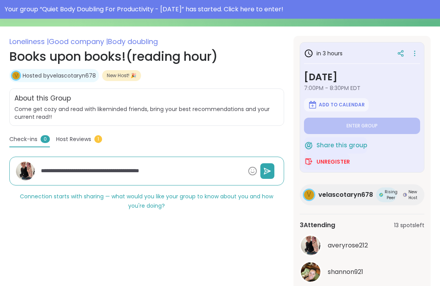
type textarea "*"
type textarea "**********"
type textarea "*"
type textarea "**********"
type textarea "*"
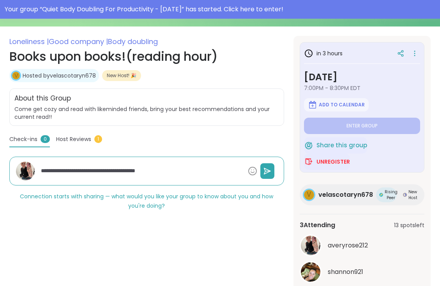
type textarea "**********"
type textarea "*"
type textarea "**********"
type textarea "*"
type textarea "**********"
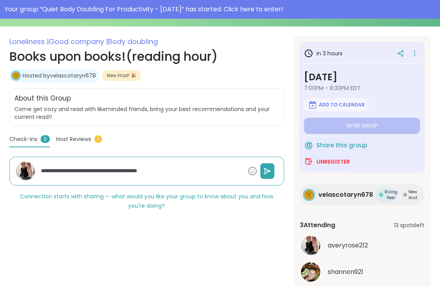
type textarea "*"
type textarea "**********"
type textarea "*"
type textarea "**********"
type textarea "*"
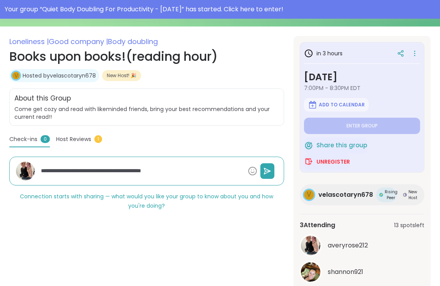
type textarea "**********"
type textarea "*"
type textarea "**********"
type textarea "*"
type textarea "**********"
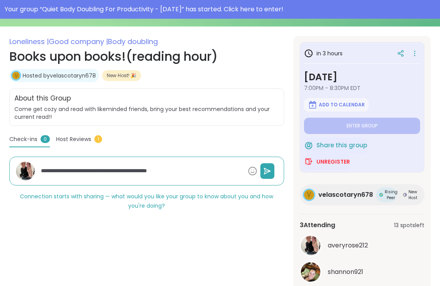
type textarea "*"
type textarea "**********"
type textarea "*"
type textarea "**********"
type textarea "*"
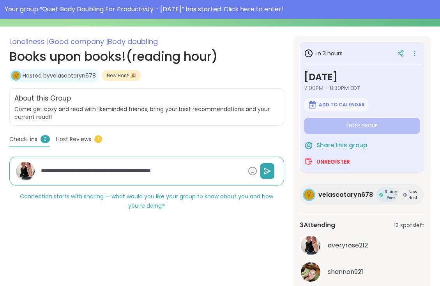
type textarea "**********"
type textarea "*"
type textarea "**********"
type textarea "*"
type textarea "**********"
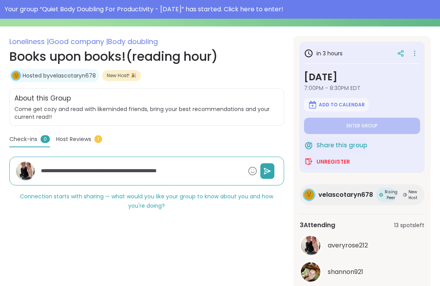
type textarea "*"
type textarea "**********"
type textarea "*"
type textarea "**********"
type textarea "*"
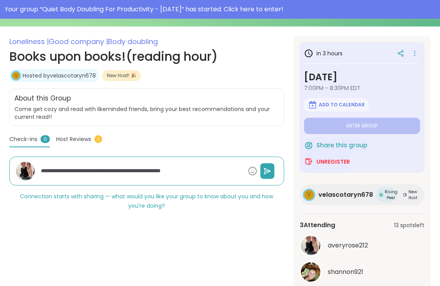
type textarea "**********"
type textarea "*"
type textarea "**********"
type textarea "*"
type textarea "**********"
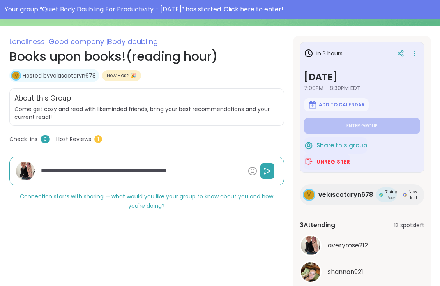
type textarea "*"
type textarea "**********"
type textarea "*"
type textarea "**********"
type textarea "*"
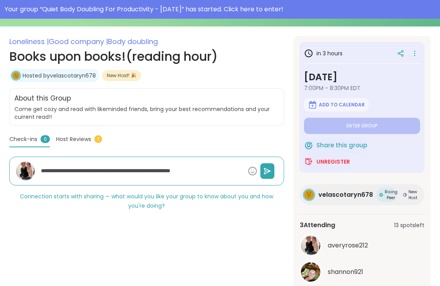
type textarea "**********"
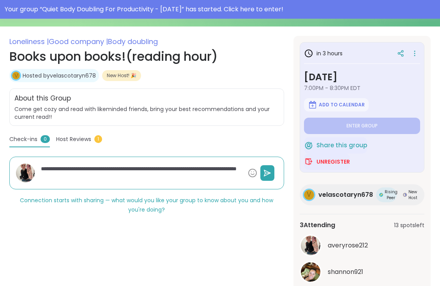
click at [118, 179] on textarea "**********" at bounding box center [141, 173] width 207 height 23
click at [216, 170] on textarea "**********" at bounding box center [141, 173] width 207 height 23
click at [92, 178] on textarea "**********" at bounding box center [141, 173] width 207 height 23
click at [231, 169] on textarea "**********" at bounding box center [141, 173] width 207 height 23
click at [158, 171] on textarea "**********" at bounding box center [141, 173] width 207 height 23
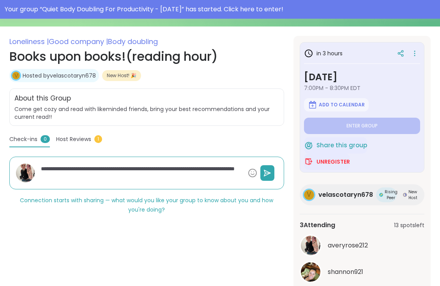
click at [84, 176] on textarea "**********" at bounding box center [141, 173] width 207 height 23
click at [269, 172] on icon at bounding box center [267, 173] width 8 height 8
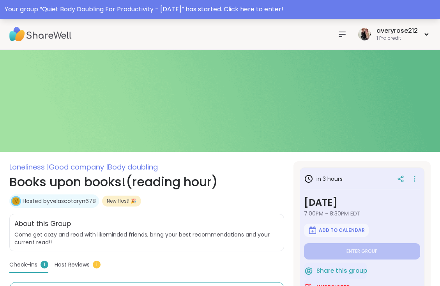
scroll to position [0, 0]
click at [345, 29] on nav at bounding box center [342, 35] width 16 height 16
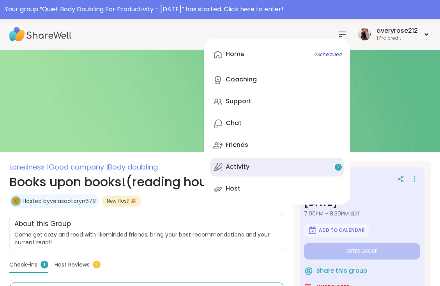
click at [270, 166] on link "Activity 2" at bounding box center [277, 167] width 134 height 19
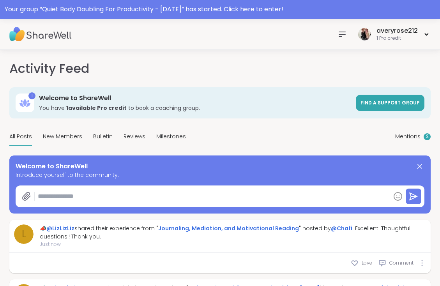
click at [343, 33] on icon at bounding box center [342, 34] width 9 height 9
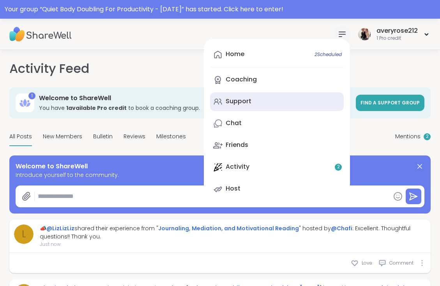
click at [255, 103] on link "Support" at bounding box center [277, 101] width 134 height 19
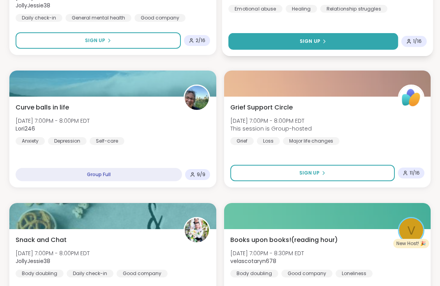
scroll to position [768, 0]
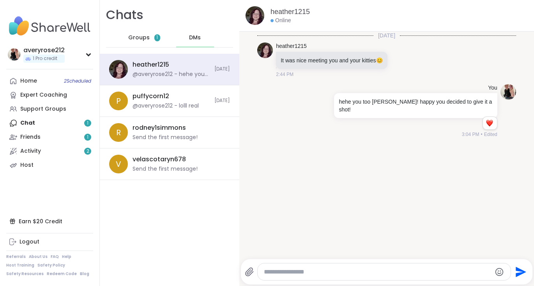
click at [148, 36] on span "Groups" at bounding box center [138, 38] width 21 height 8
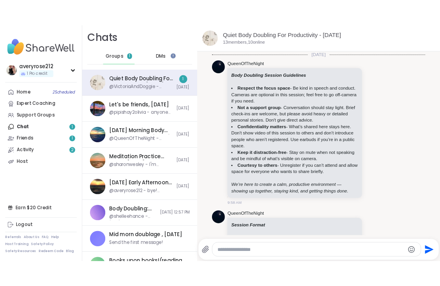
scroll to position [1112, 0]
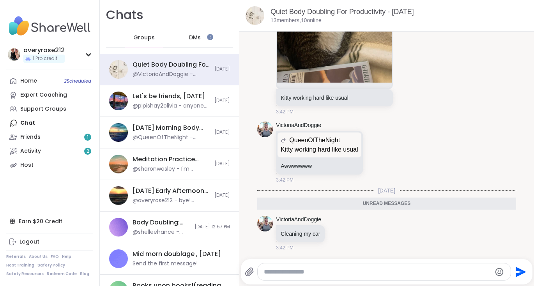
click at [201, 35] on div "DMs" at bounding box center [195, 37] width 38 height 19
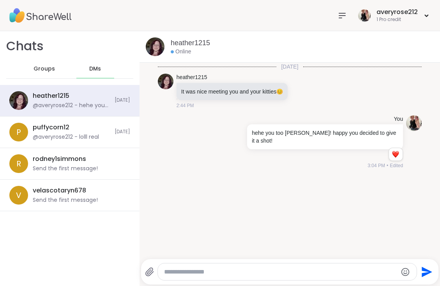
click at [345, 21] on nav at bounding box center [342, 16] width 16 height 16
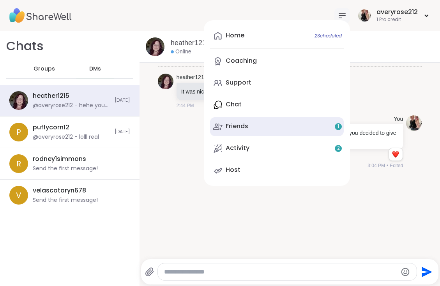
click at [272, 123] on link "Friends 1" at bounding box center [277, 126] width 134 height 19
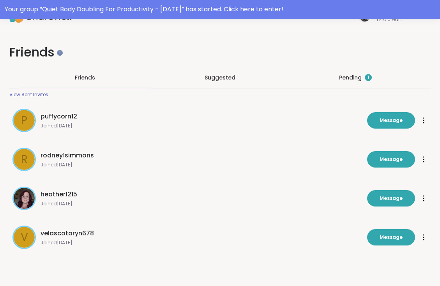
scroll to position [19, 0]
click at [357, 76] on div "Pending 1" at bounding box center [355, 78] width 33 height 8
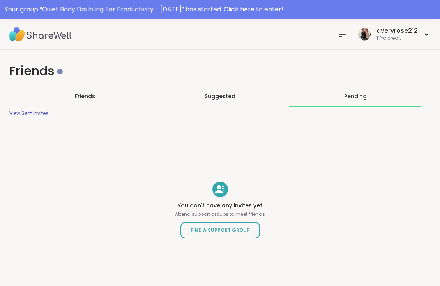
scroll to position [0, 0]
click at [345, 33] on icon at bounding box center [342, 34] width 9 height 9
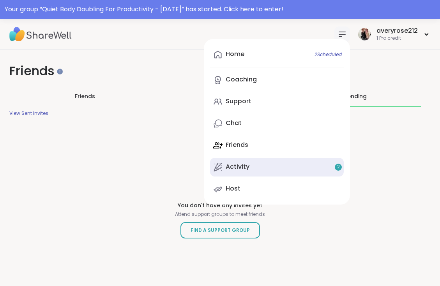
click at [314, 169] on link "Activity 2" at bounding box center [277, 167] width 134 height 19
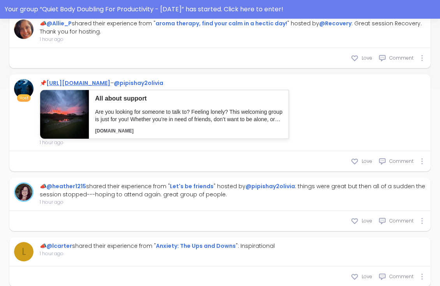
scroll to position [266, 0]
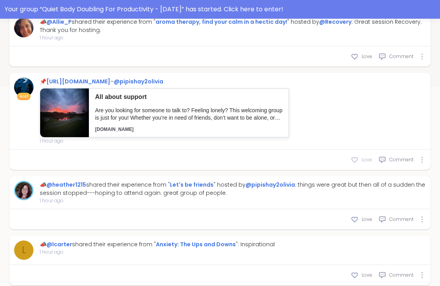
click at [361, 159] on div "Love" at bounding box center [361, 160] width 21 height 8
type textarea "*"
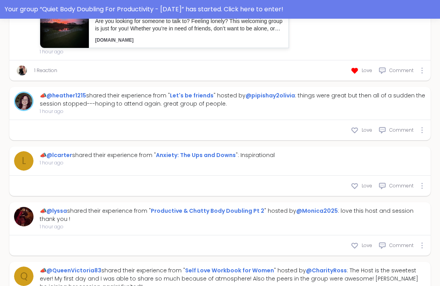
scroll to position [362, 0]
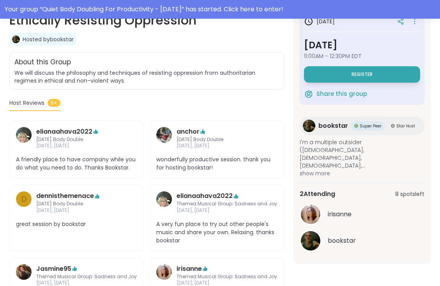
scroll to position [161, 0]
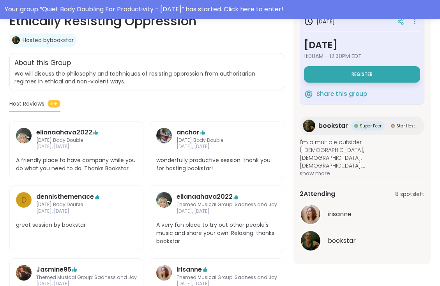
click at [316, 176] on span "show more" at bounding box center [362, 174] width 125 height 8
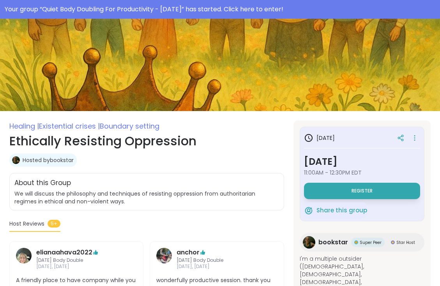
scroll to position [43, 0]
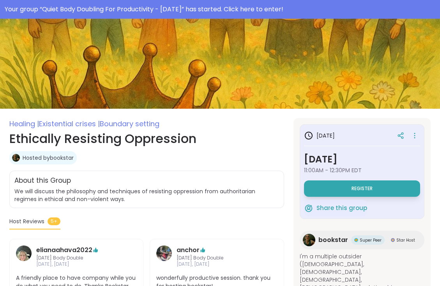
click at [71, 156] on link "Hosted by bookstar" at bounding box center [48, 158] width 51 height 8
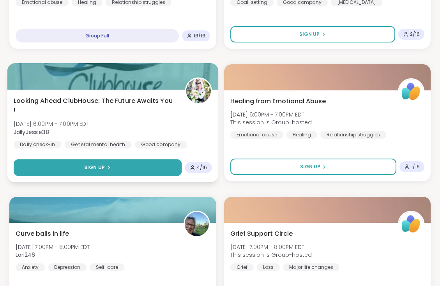
scroll to position [637, 0]
